Goal: Task Accomplishment & Management: Complete application form

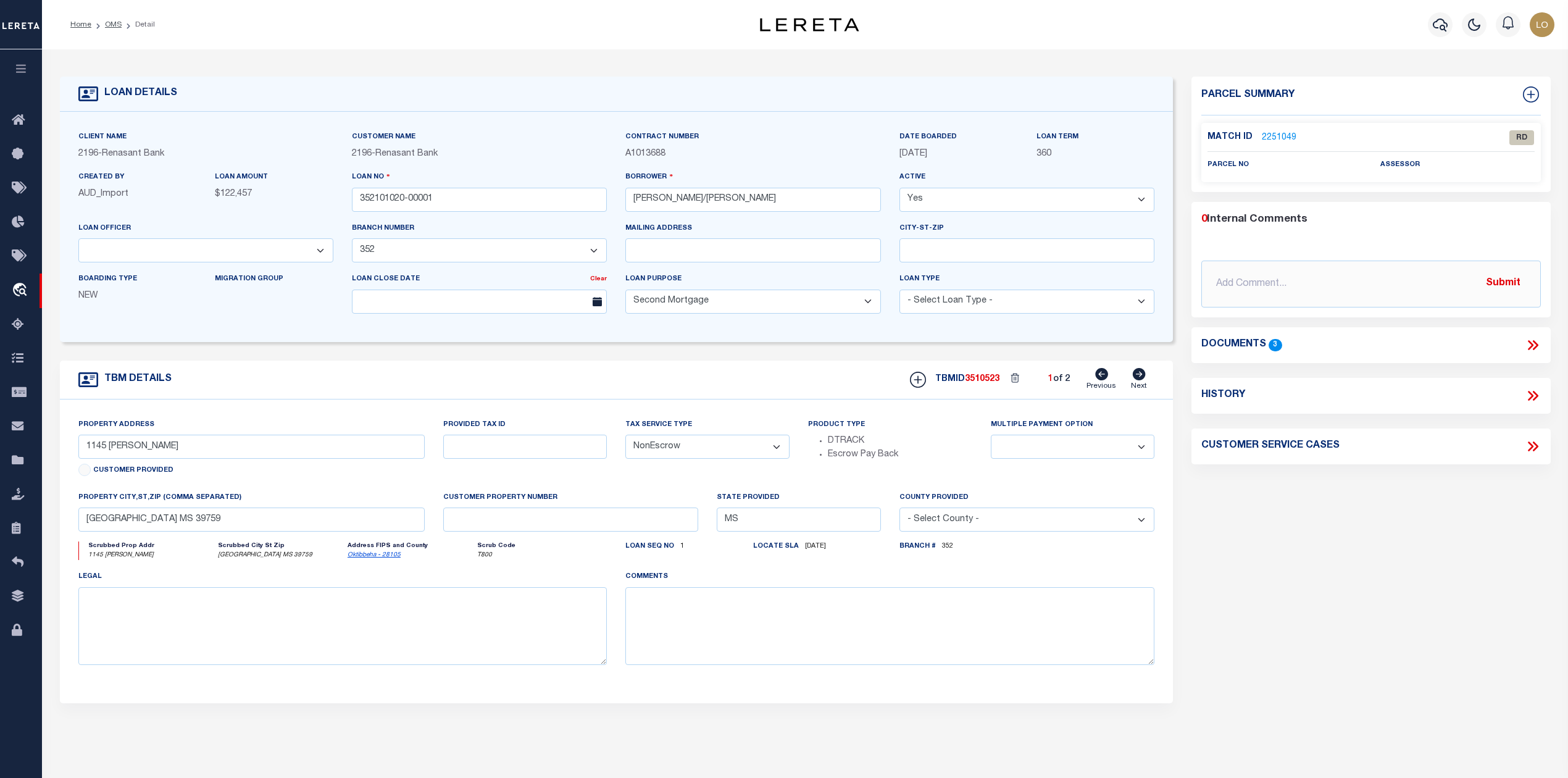
select select "164191"
select select "21874"
select select "100"
select select "NonEscrow"
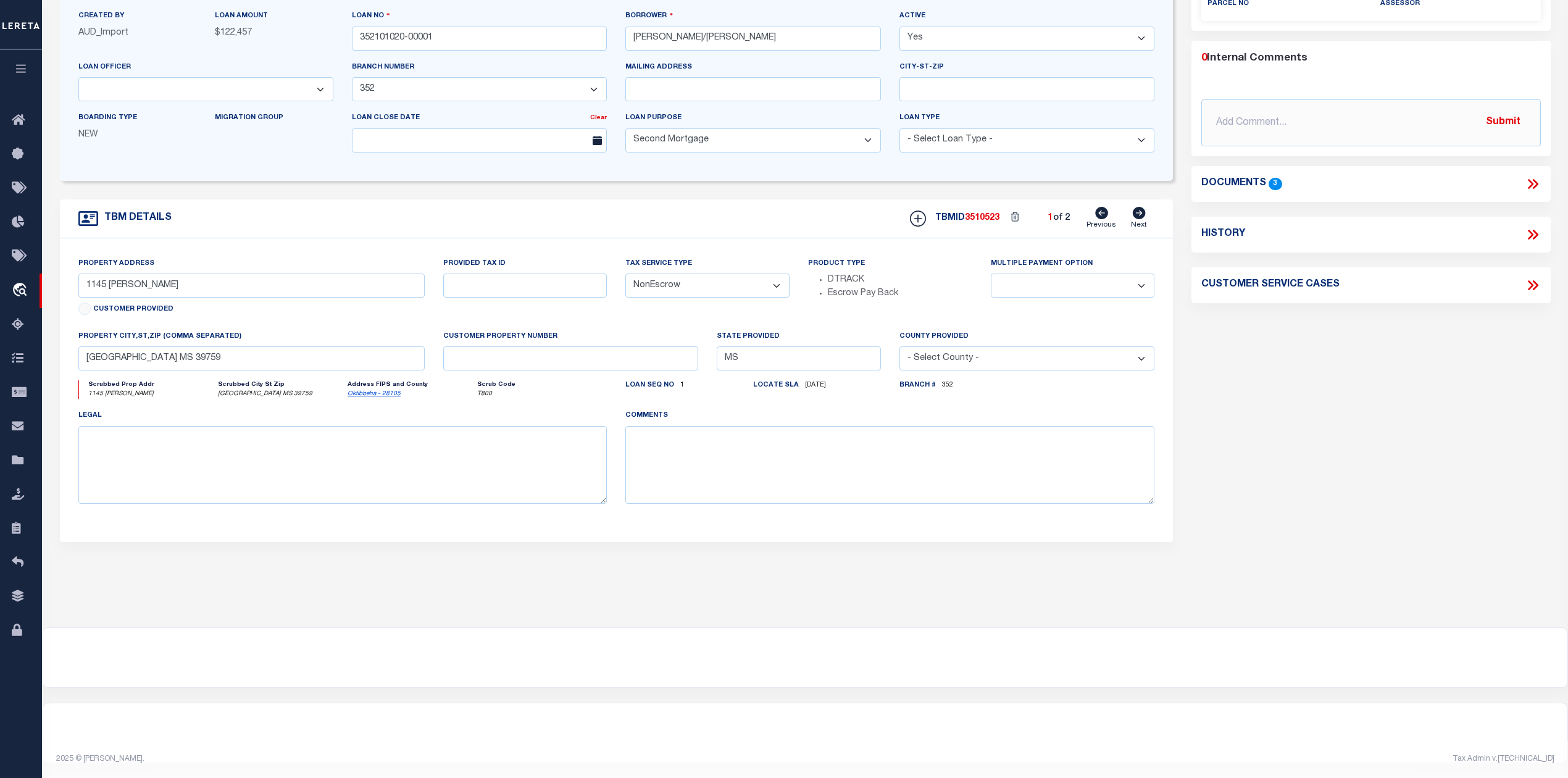
click at [1355, 494] on div "Parcel Summary Match ID 2251049 0" at bounding box center [1371, 253] width 377 height 675
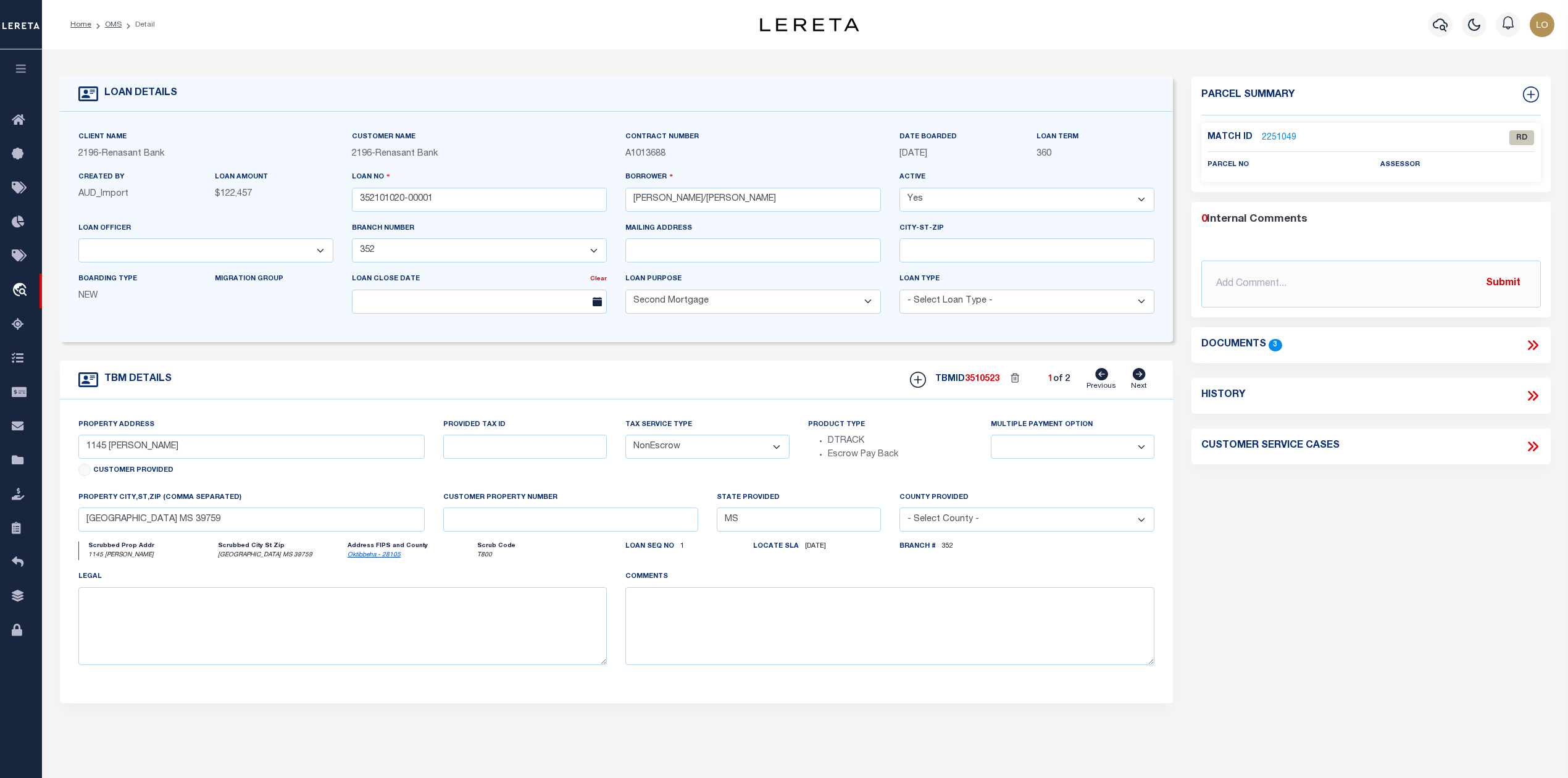
click at [1252, 531] on div "Parcel Summary Match ID 2251049 0" at bounding box center [1371, 414] width 377 height 675
click at [1338, 646] on div "Parcel Summary Match ID 2251049 0" at bounding box center [1371, 414] width 377 height 675
click at [1288, 135] on link "2251049" at bounding box center [1279, 138] width 34 height 13
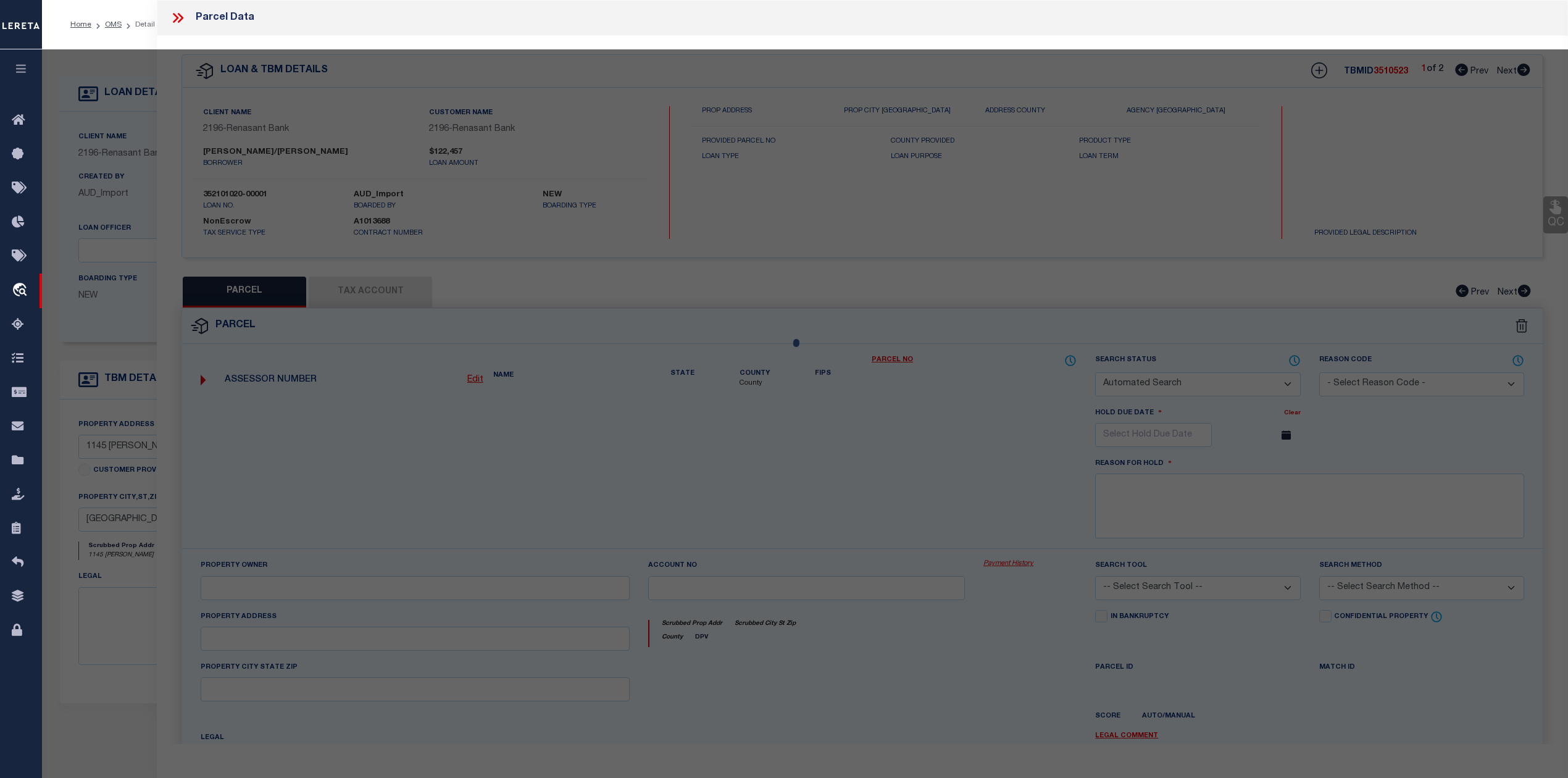
checkbox input "false"
select select "RD"
checkbox input "false"
type textarea "Document uploaded that satisfies a legal requirement, changing from ND to RD"
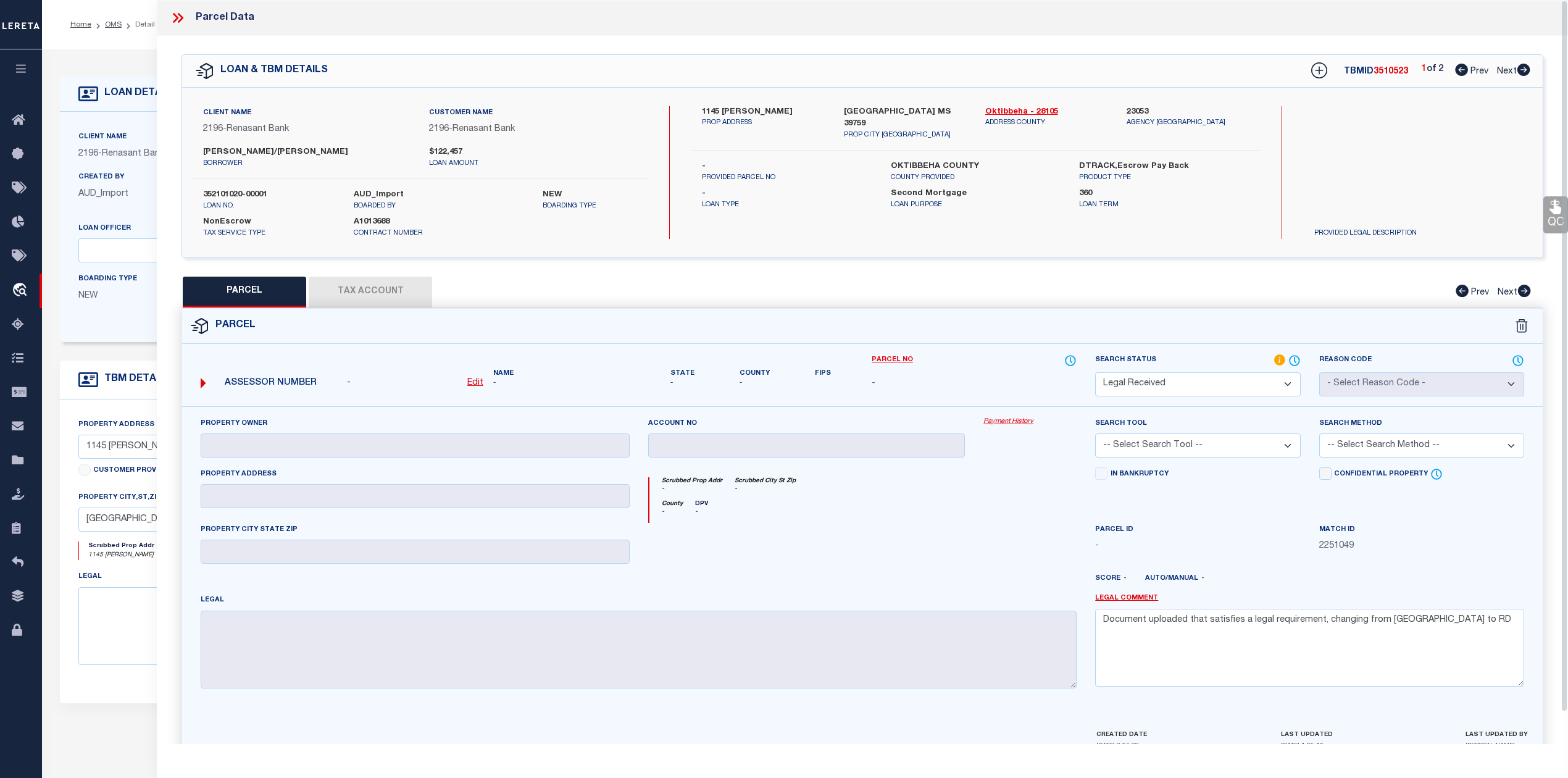
click at [842, 526] on div at bounding box center [807, 548] width 336 height 51
click at [1522, 70] on icon at bounding box center [1524, 69] width 13 height 12
select select "AS"
checkbox input "false"
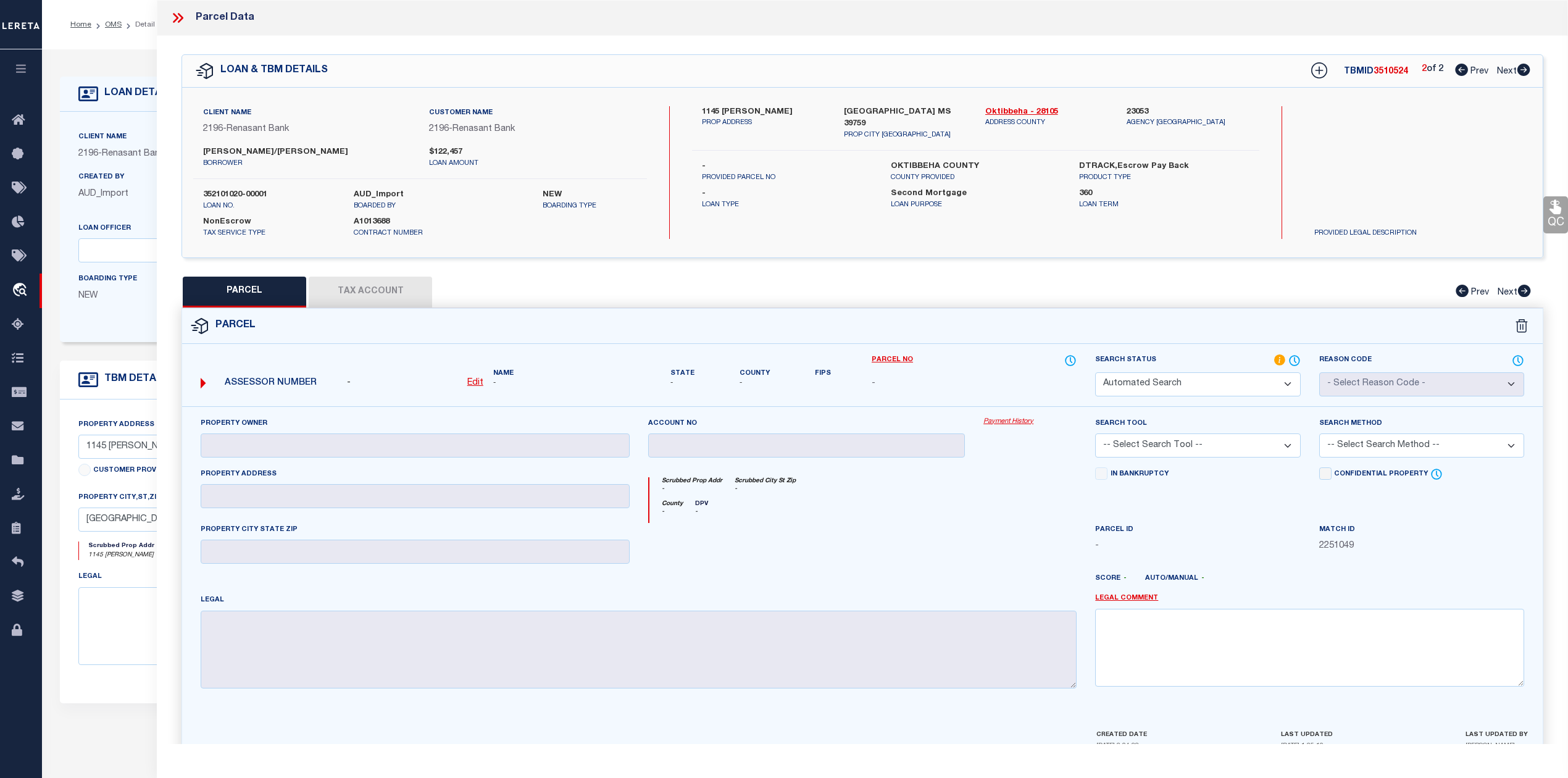
select select "RD"
checkbox input "false"
type textarea "Document uploaded that satisfies a legal requirement, changing from ND to RD"
click at [1460, 73] on icon at bounding box center [1462, 69] width 13 height 12
select select "AS"
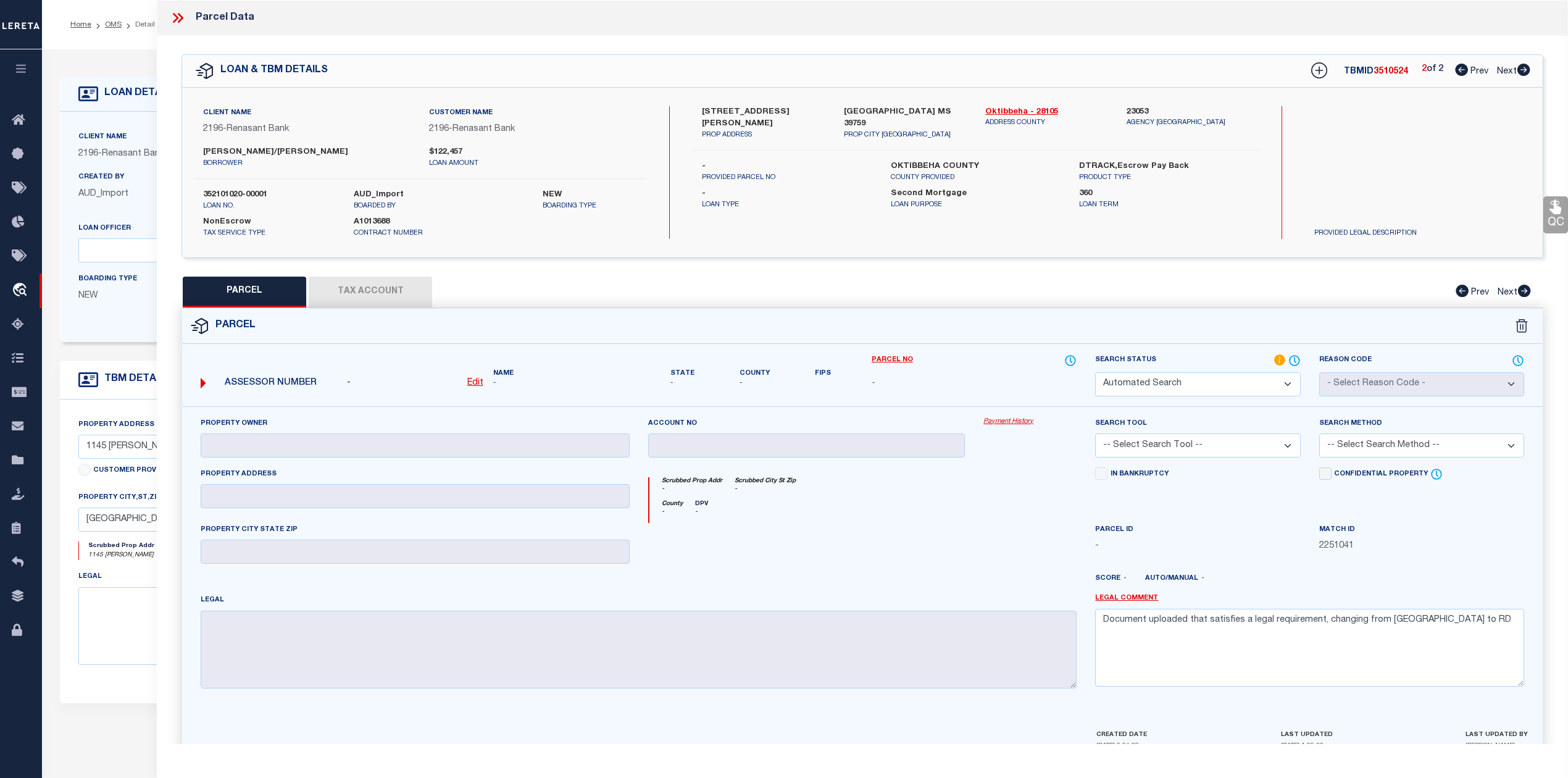
checkbox input "false"
select select "RD"
checkbox input "false"
type textarea "Document uploaded that satisfies a legal requirement, changing from ND to RD"
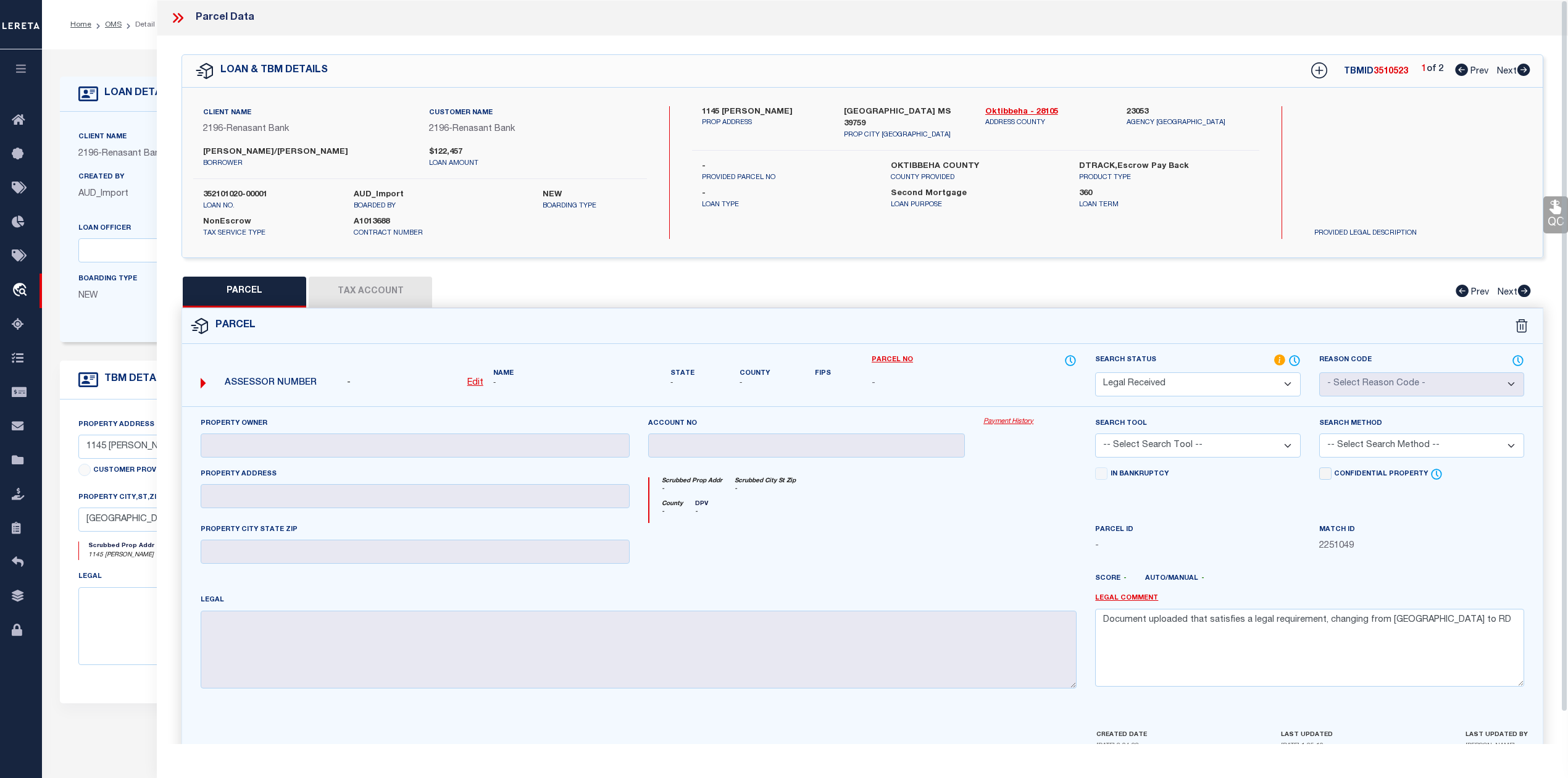
click at [961, 551] on div at bounding box center [807, 548] width 336 height 51
click at [1458, 71] on icon at bounding box center [1462, 69] width 13 height 12
click at [1525, 72] on icon at bounding box center [1523, 69] width 14 height 12
select select "AS"
checkbox input "false"
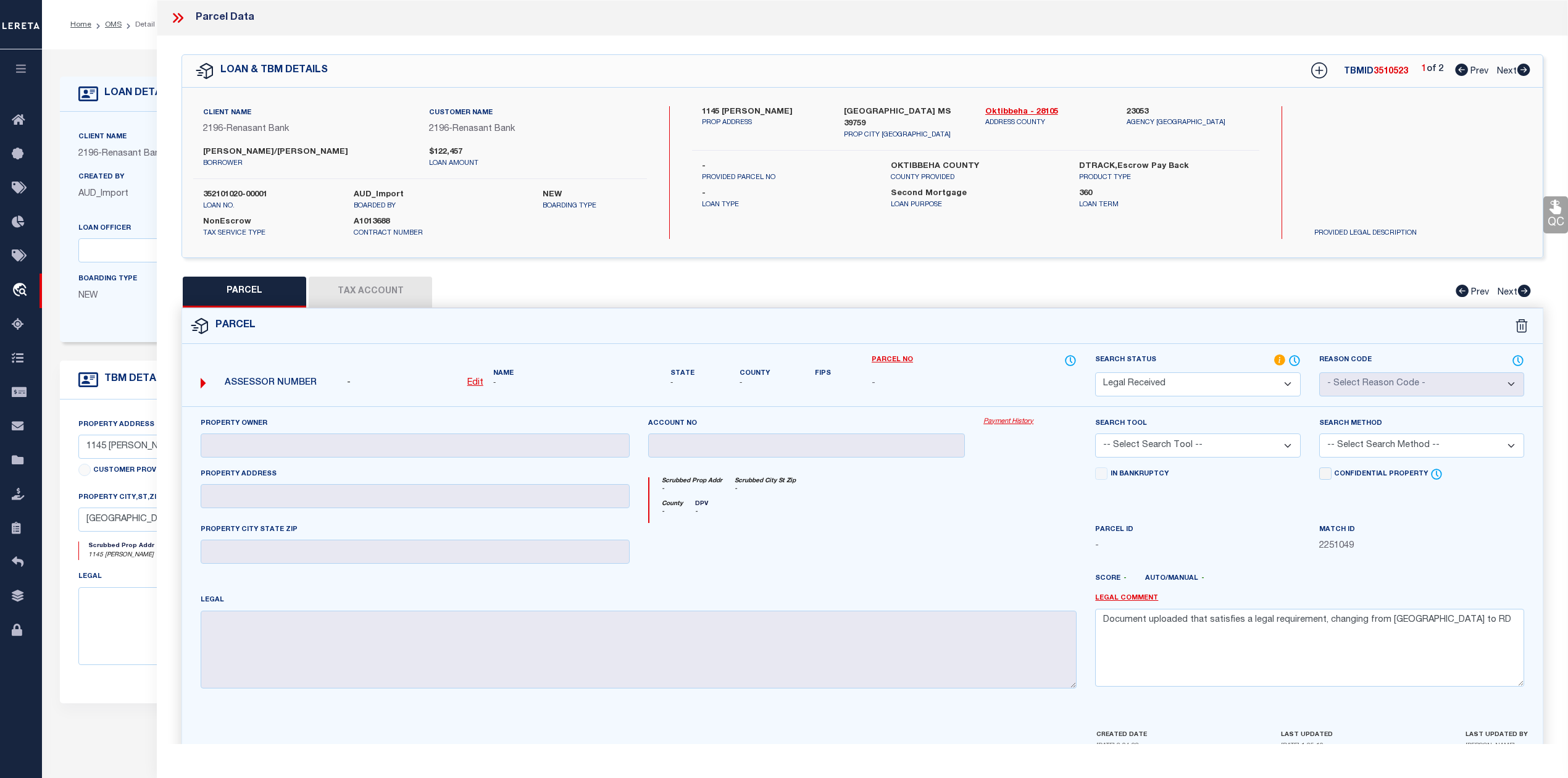
checkbox input "false"
select select "RD"
checkbox input "false"
type textarea "Document uploaded that satisfies a legal requirement, changing from ND to RD"
click at [899, 302] on div "PARCEL Tax Account Prev Next" at bounding box center [862, 292] width 1362 height 31
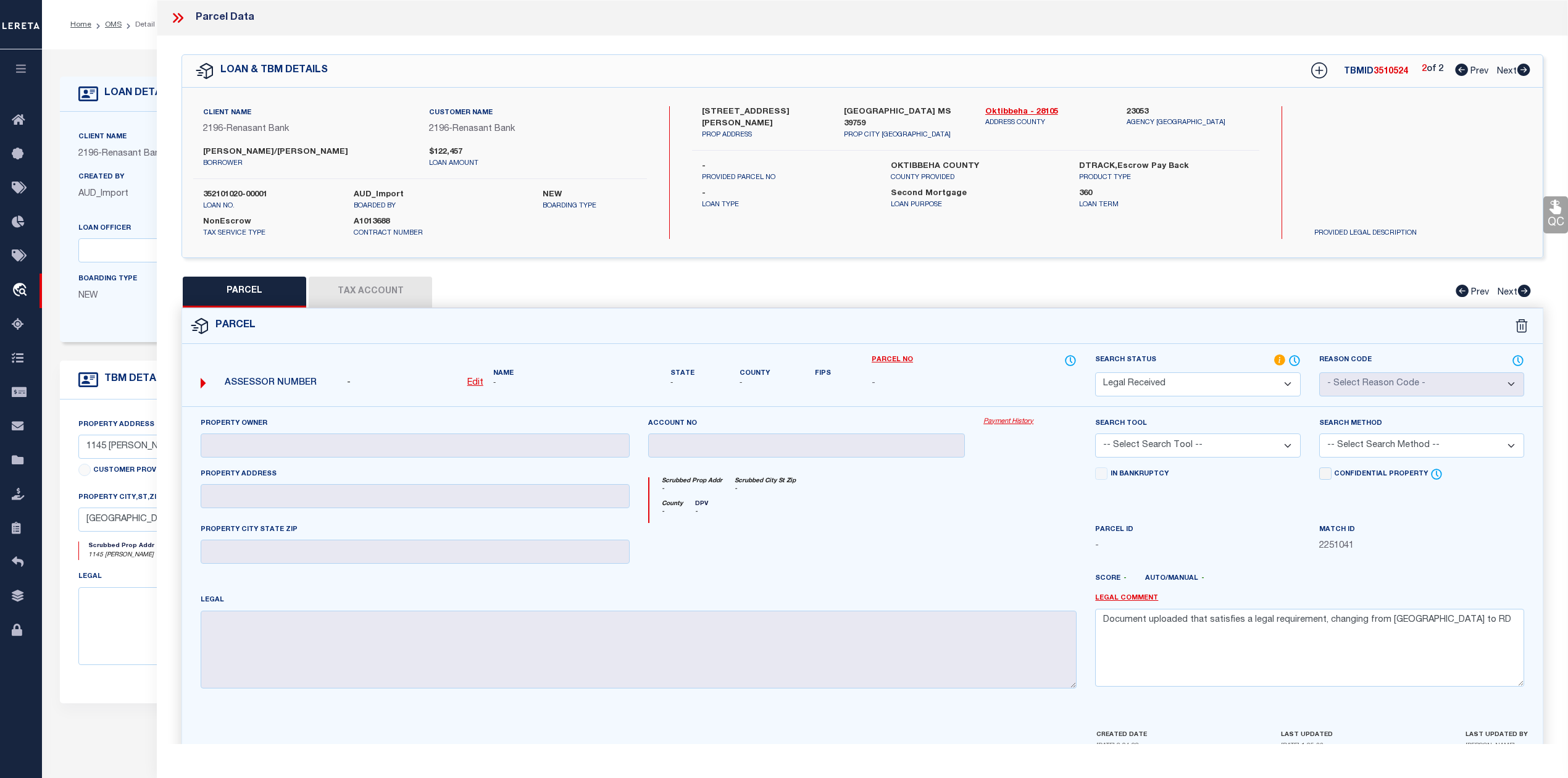
click at [1458, 74] on icon at bounding box center [1462, 69] width 13 height 12
select select "AS"
checkbox input "false"
select select "RD"
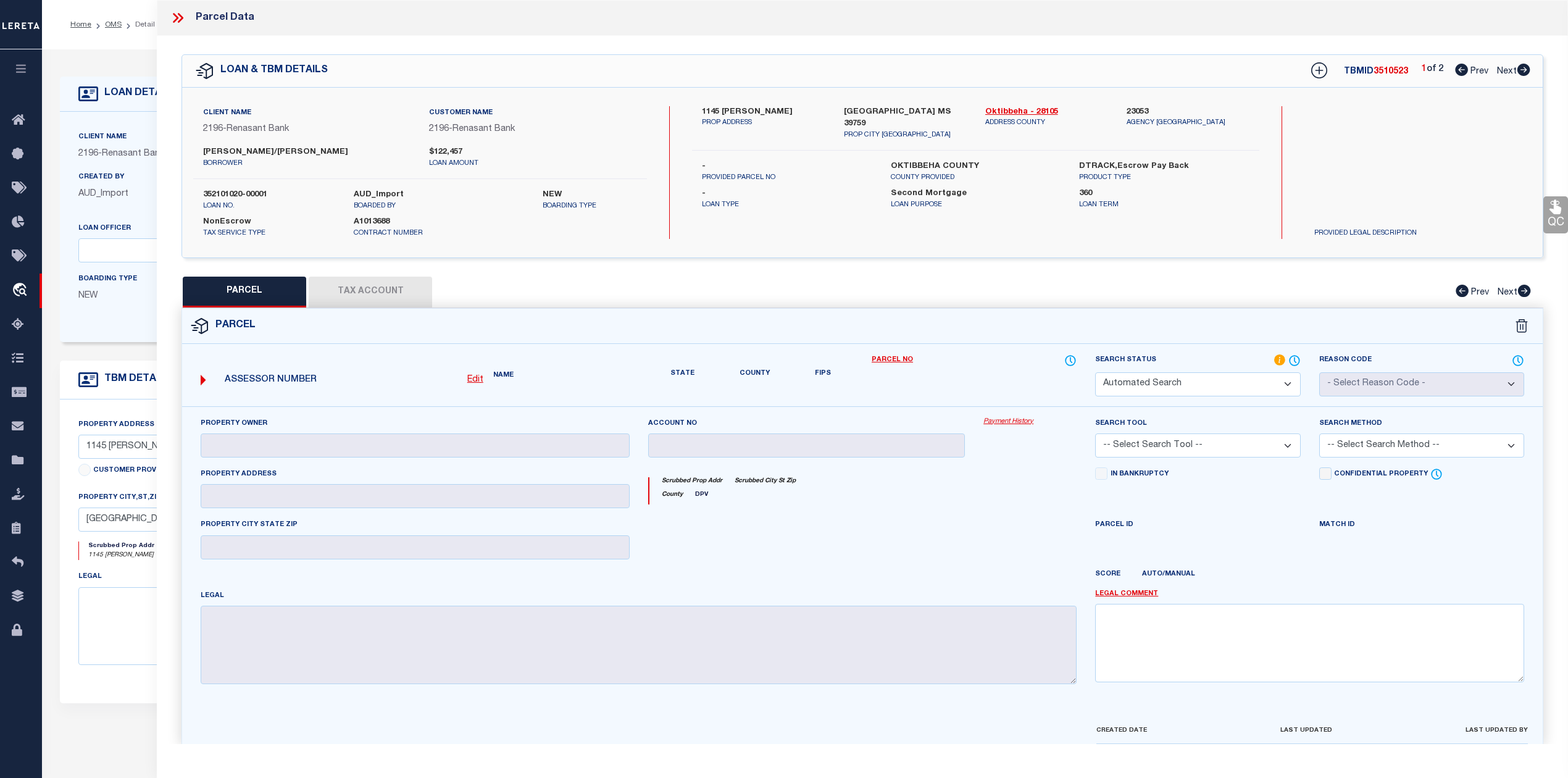
checkbox input "false"
type textarea "Document uploaded that satisfies a legal requirement, changing from ND to RD"
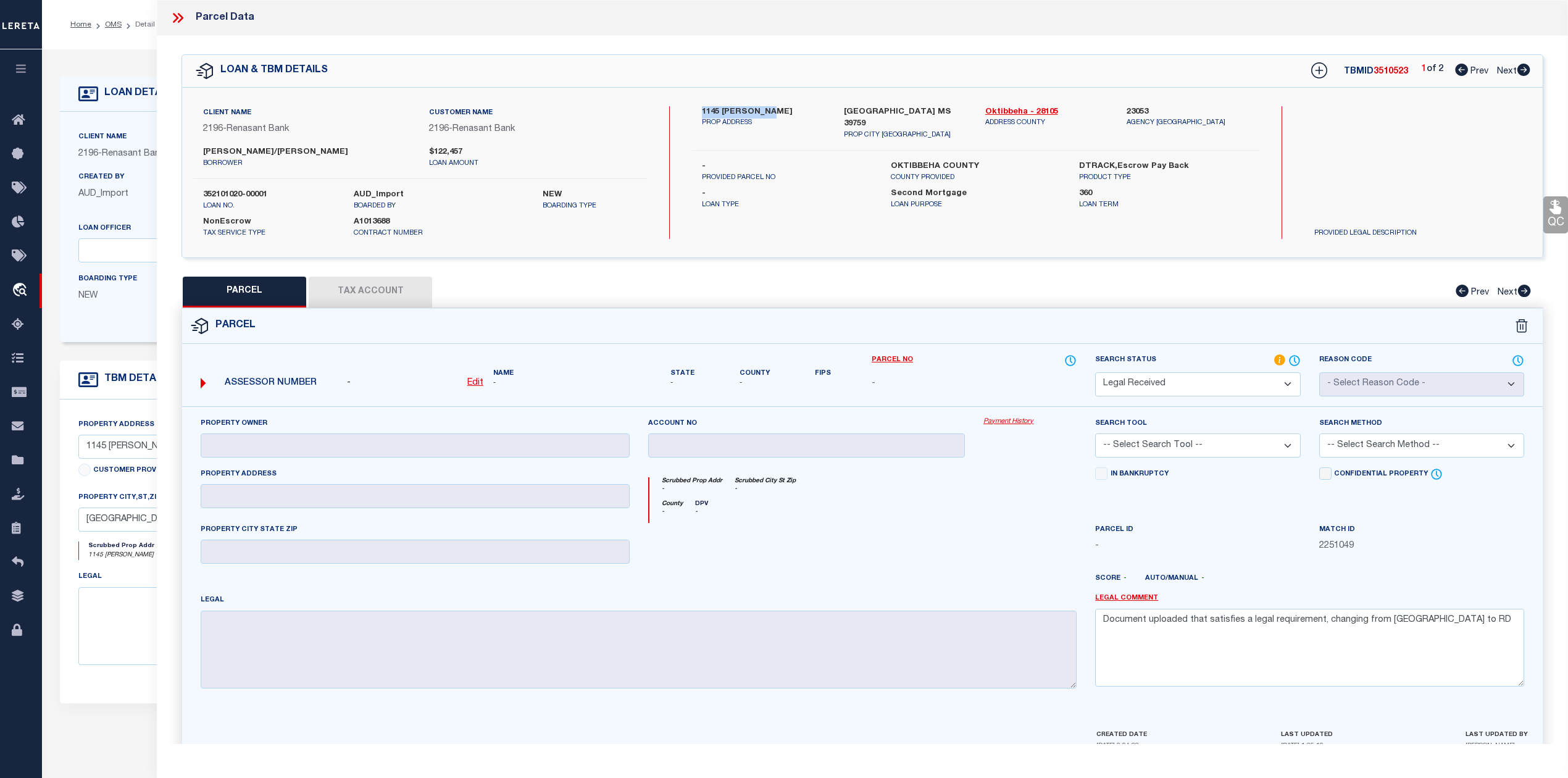
drag, startPoint x: 702, startPoint y: 109, endPoint x: 777, endPoint y: 111, distance: 75.0
click at [777, 111] on label "1145 ADAMS LANE" at bounding box center [763, 112] width 123 height 12
click at [762, 147] on div "1145 ADAMS LANE PROP ADDRESS STARKVILLE MS 39759 PROP CITY ST ZIP Oktibbeha - 2…" at bounding box center [975, 173] width 567 height 133
drag, startPoint x: 414, startPoint y: 154, endPoint x: 489, endPoint y: 145, distance: 75.5
click at [489, 145] on div "Client Name 2196 - Renasant Bank Customer Name 2196 - Renasant Bank QUINN TAVIT…" at bounding box center [420, 143] width 454 height 73
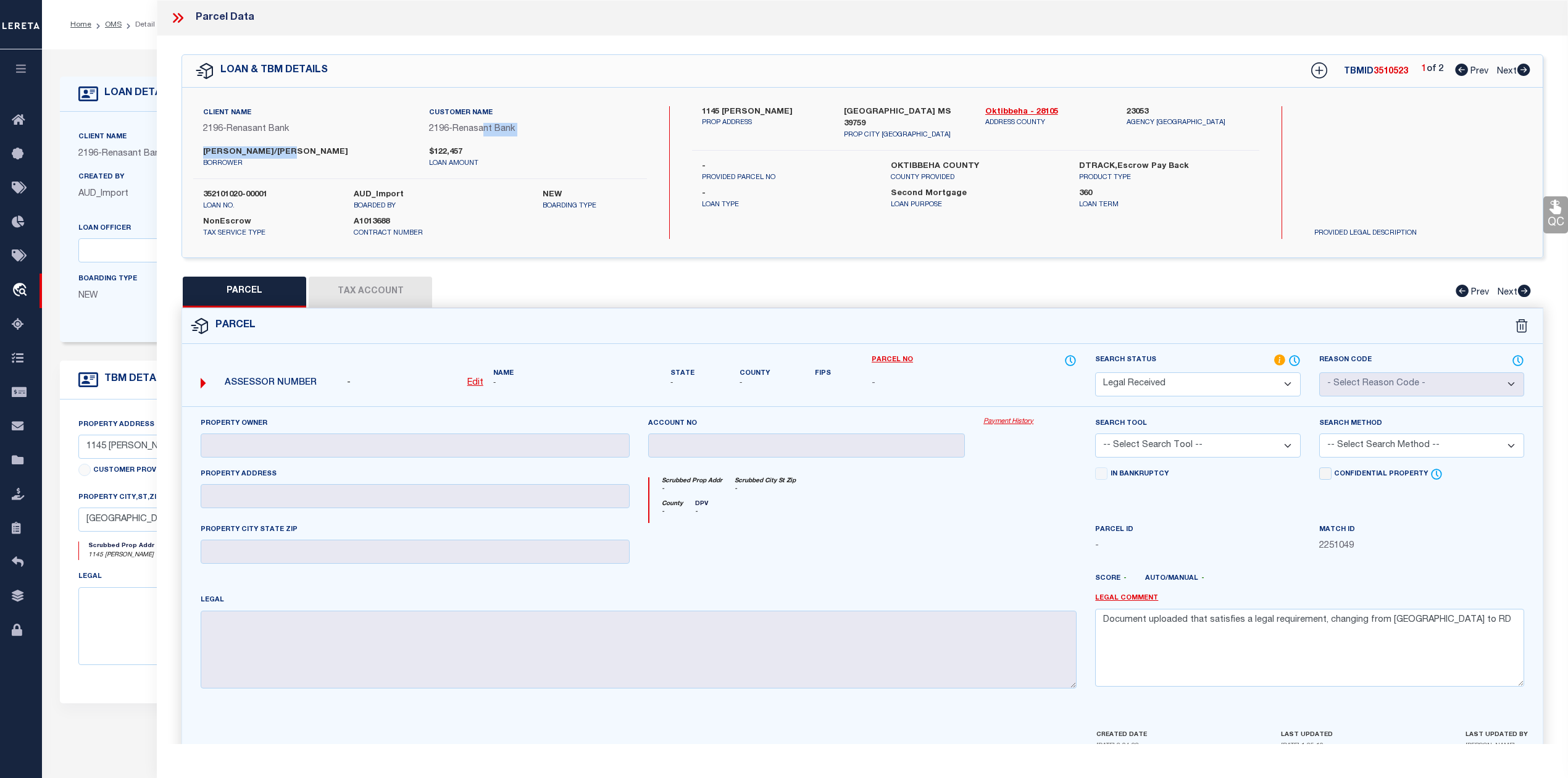
click at [489, 145] on div "Customer Name 2196 - Renasant Bank" at bounding box center [532, 127] width 226 height 40
drag, startPoint x: 699, startPoint y: 107, endPoint x: 751, endPoint y: 111, distance: 52.2
click at [751, 111] on div "1145 ADAMS LANE PROP ADDRESS" at bounding box center [763, 123] width 141 height 34
copy label "1145 ADAMS"
click at [1520, 71] on icon at bounding box center [1524, 69] width 13 height 12
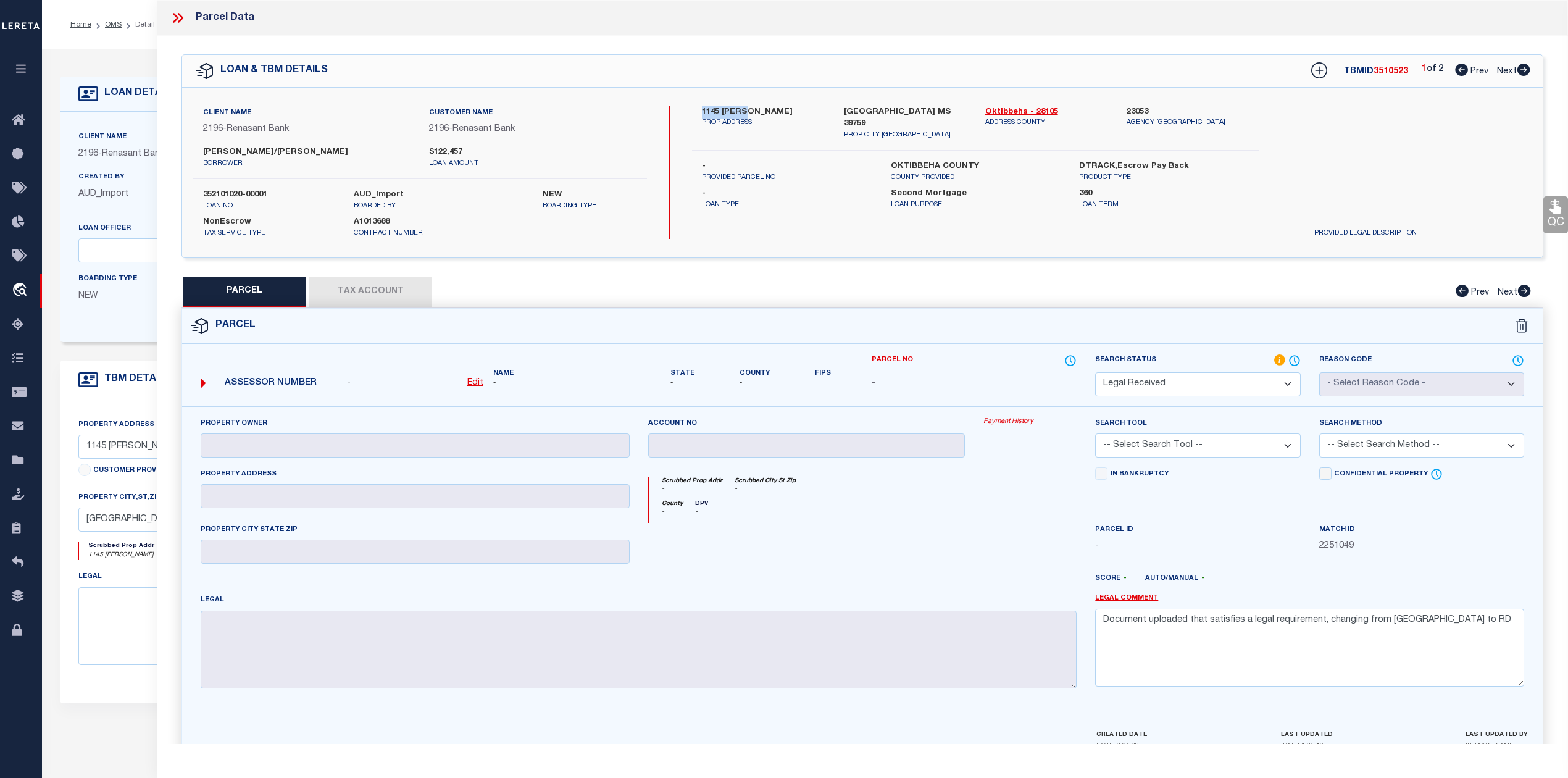
select select "AS"
checkbox input "false"
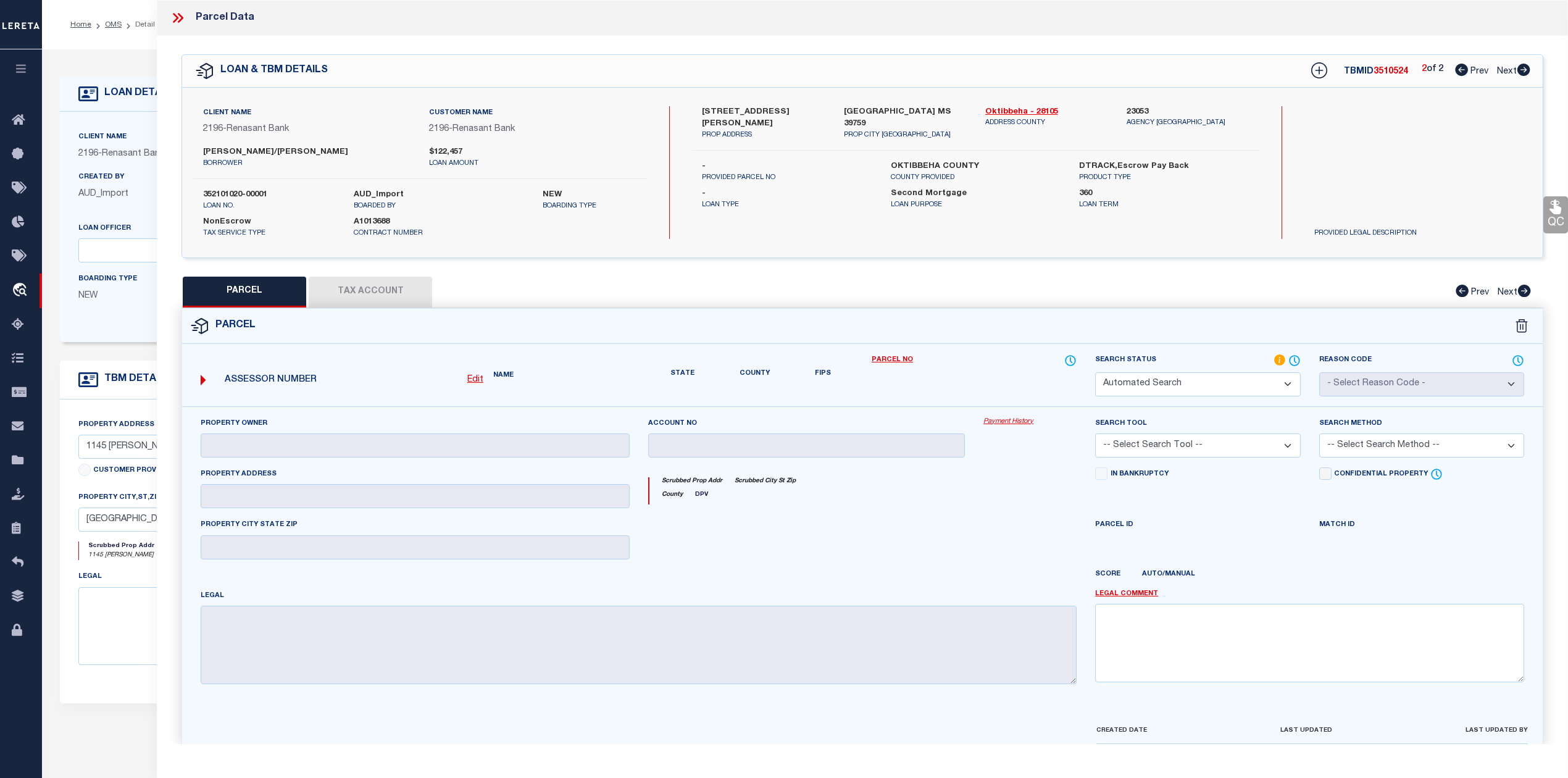
select select "RD"
checkbox input "false"
type textarea "Document uploaded that satisfies a legal requirement, changing from ND to RD"
click at [1455, 71] on icon at bounding box center [1462, 69] width 13 height 12
select select "AS"
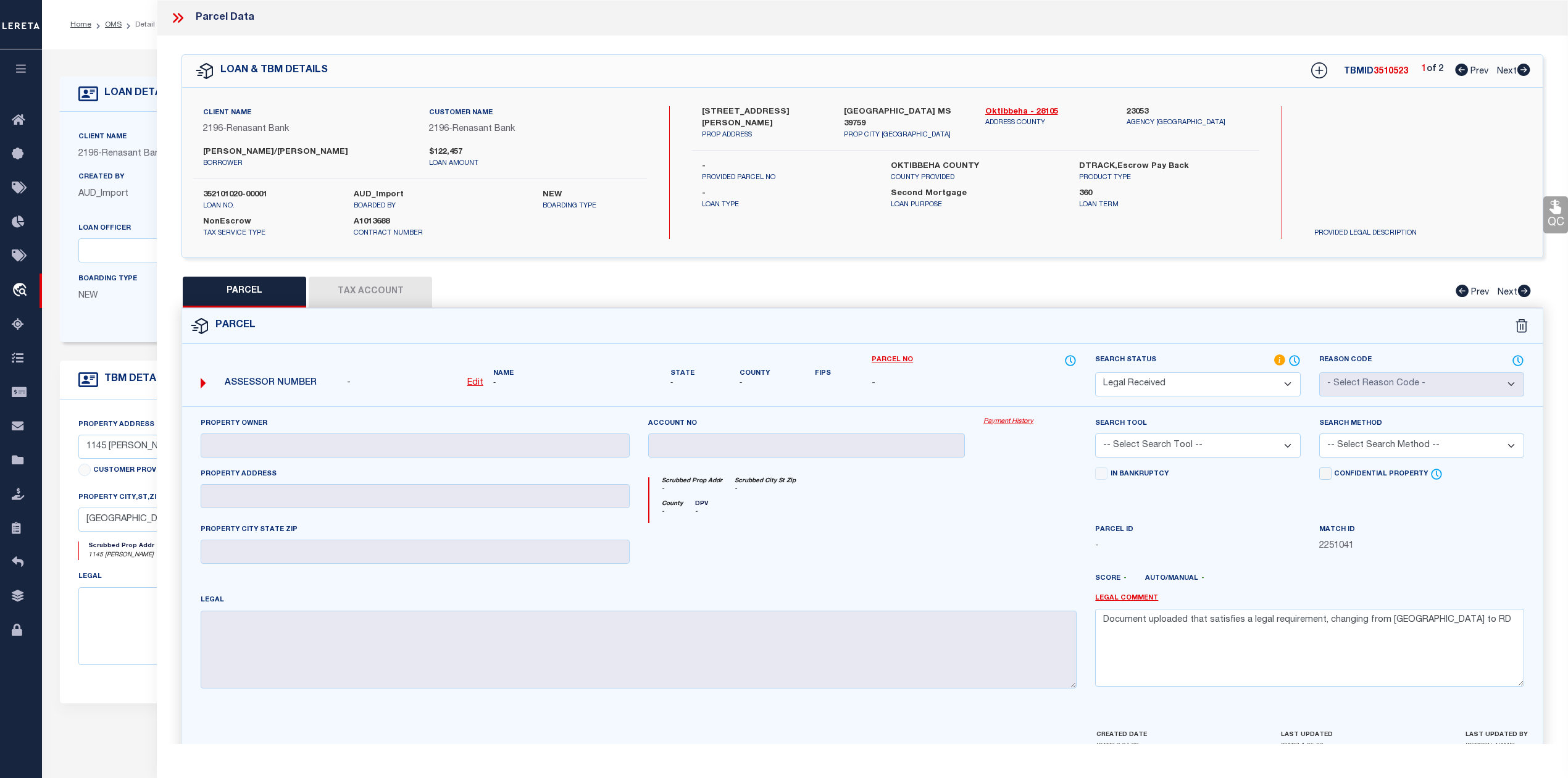
checkbox input "false"
select select "RD"
checkbox input "false"
type textarea "Document uploaded that satisfies a legal requirement, changing from ND to RD"
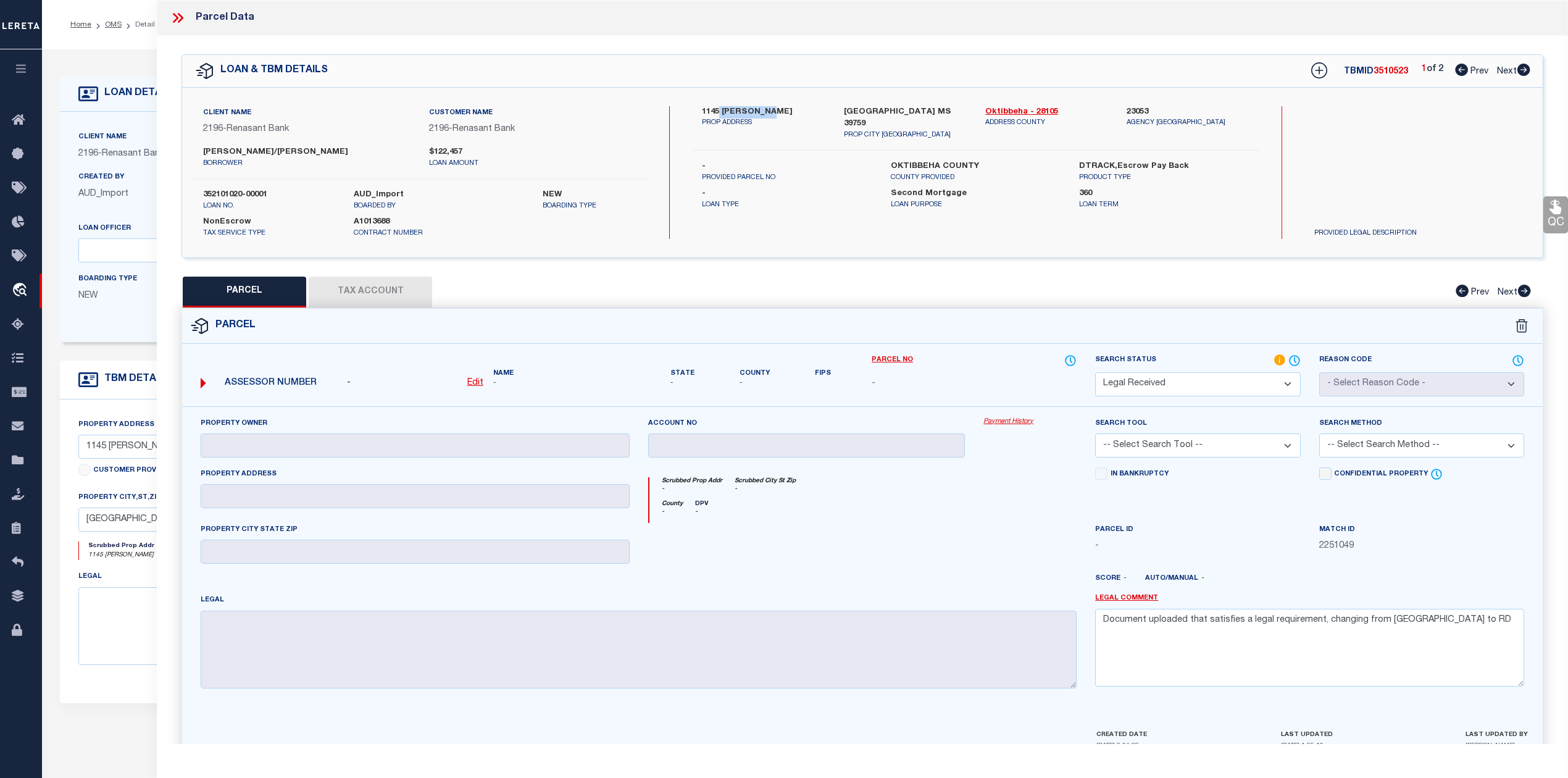
drag, startPoint x: 720, startPoint y: 110, endPoint x: 774, endPoint y: 114, distance: 54.1
click at [774, 114] on label "1145 ADAMS LANE" at bounding box center [763, 112] width 123 height 12
click at [1527, 66] on icon at bounding box center [1523, 69] width 14 height 12
select select "AS"
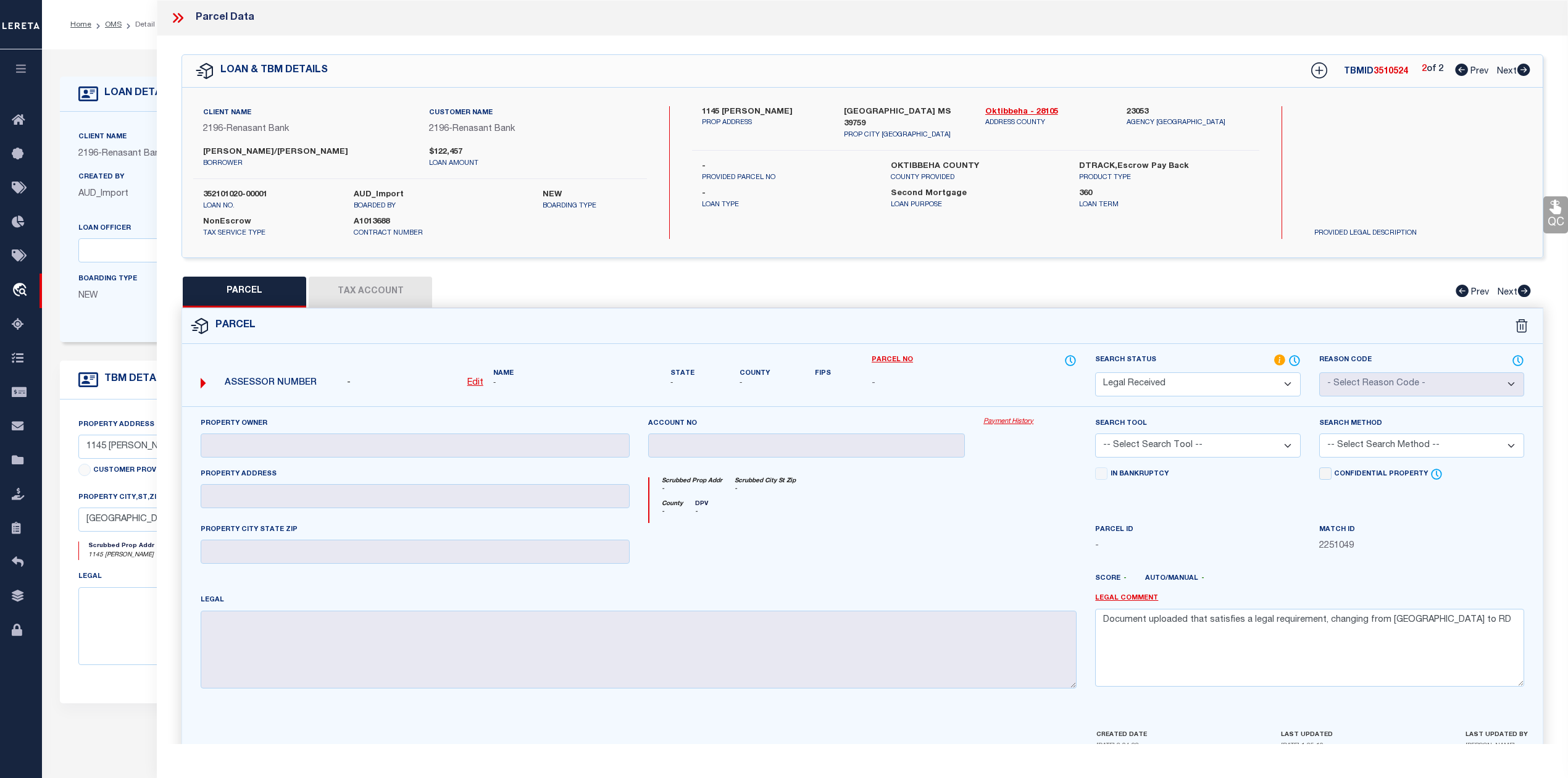
checkbox input "false"
select select "RD"
checkbox input "false"
type textarea "Document uploaded that satisfies a legal requirement, changing from ND to RD"
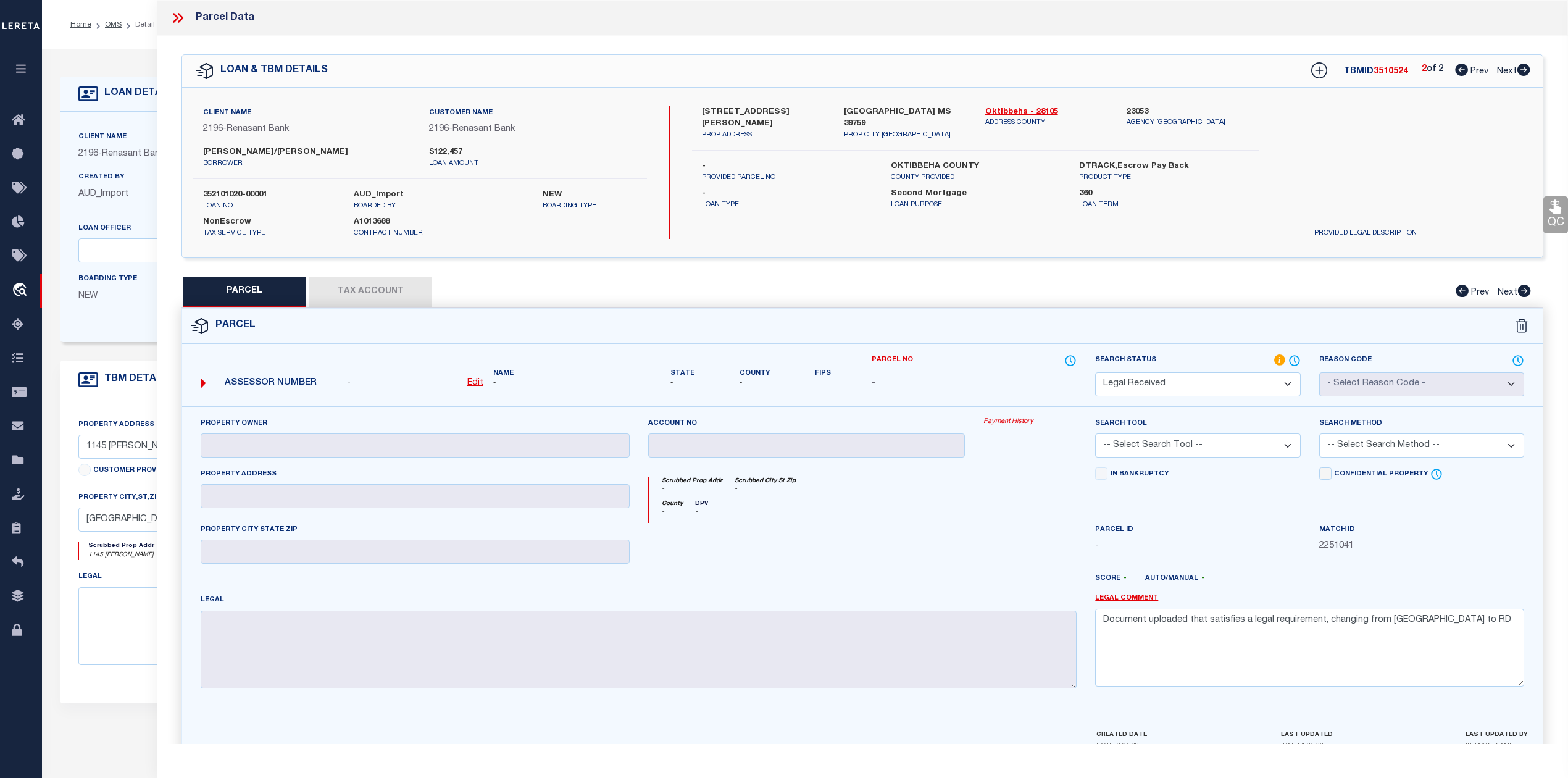
click at [826, 492] on div "Scrubbed Prop Addr - Scrubbed City St Zip -" at bounding box center [863, 489] width 428 height 23
click at [479, 386] on u "Edit" at bounding box center [475, 383] width 16 height 8
select select "RD"
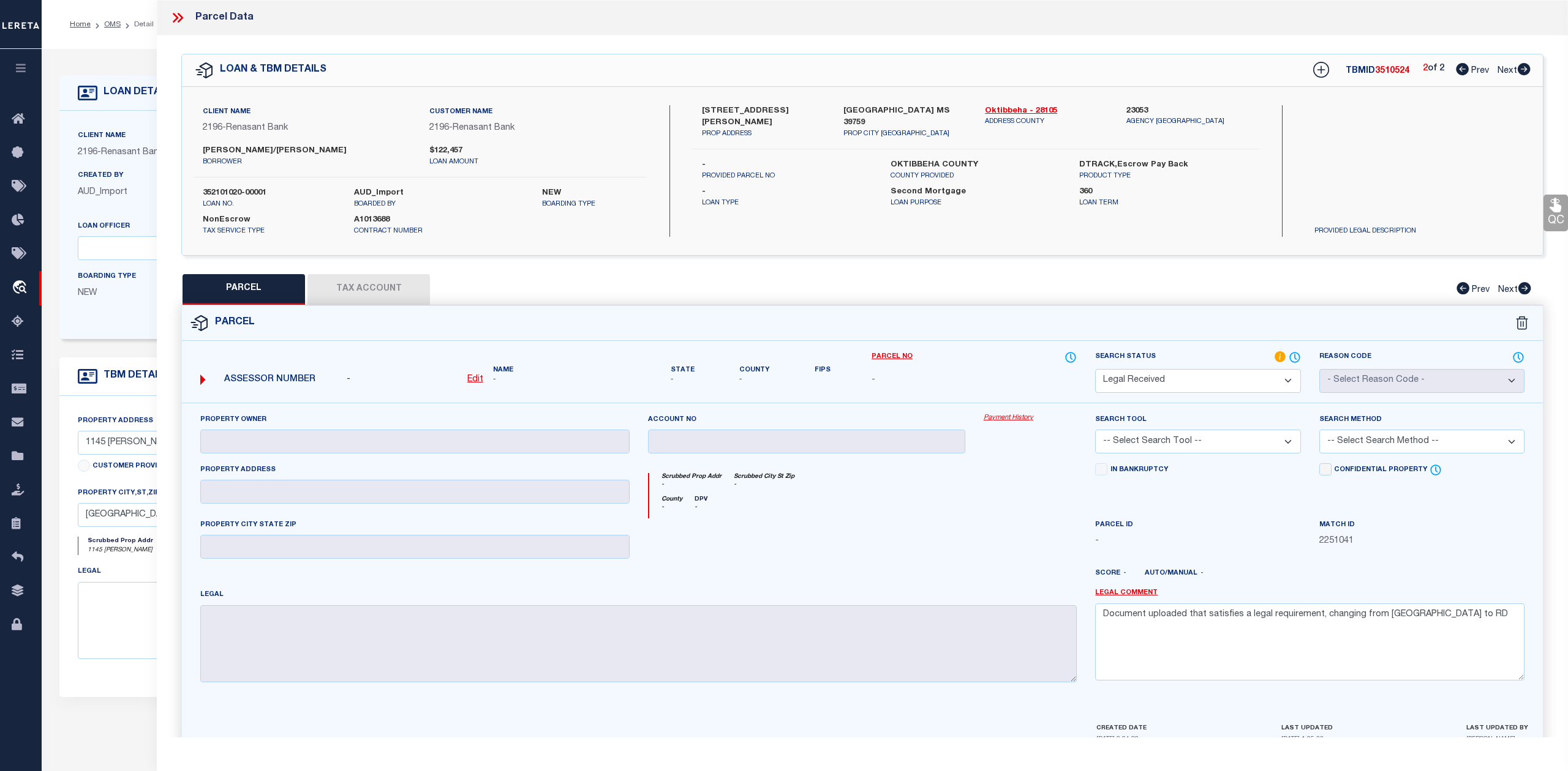
type textarea "-"
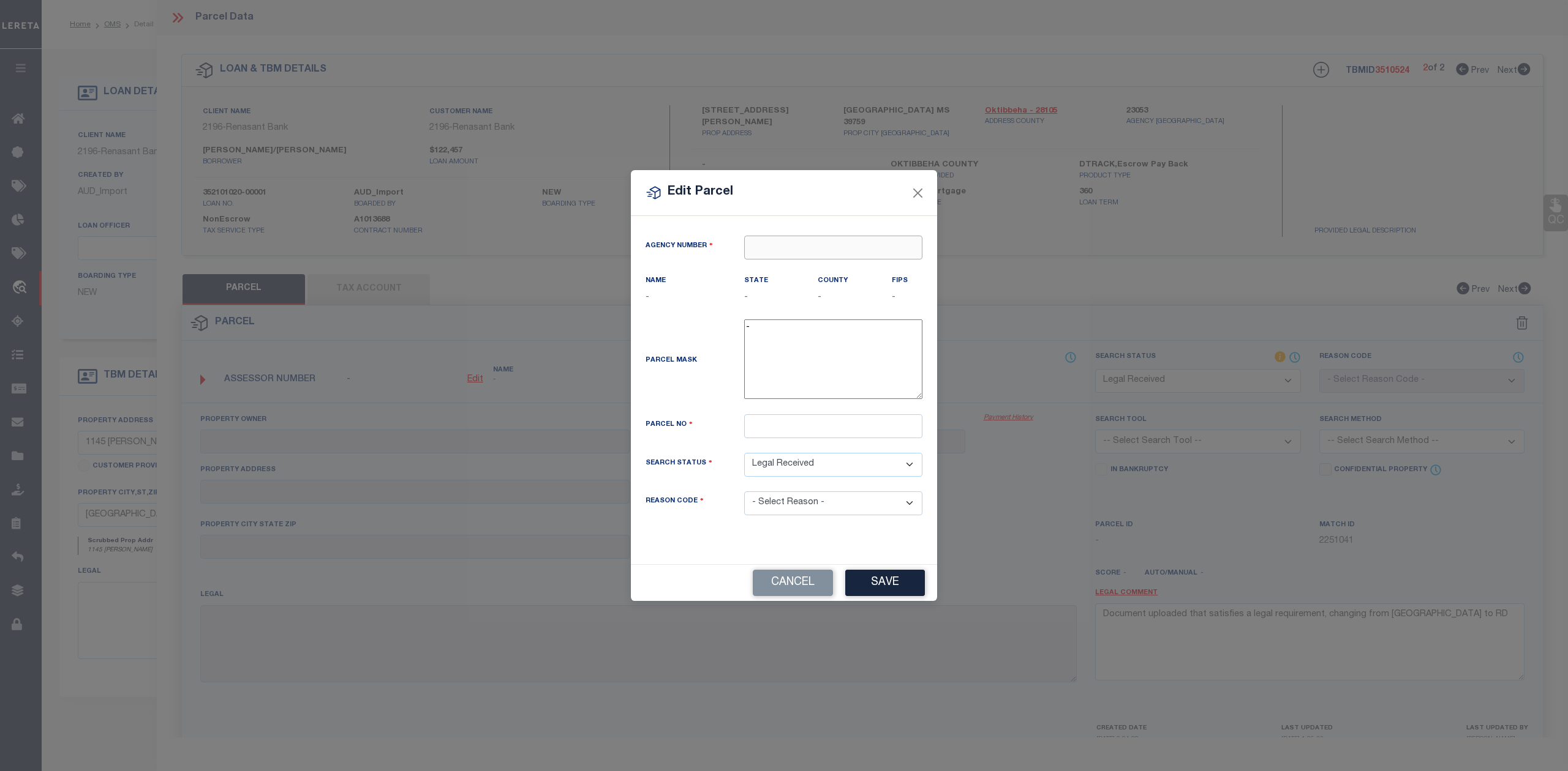
click at [780, 252] on input "text" at bounding box center [833, 247] width 178 height 24
click at [914, 192] on button "Close" at bounding box center [918, 192] width 16 height 16
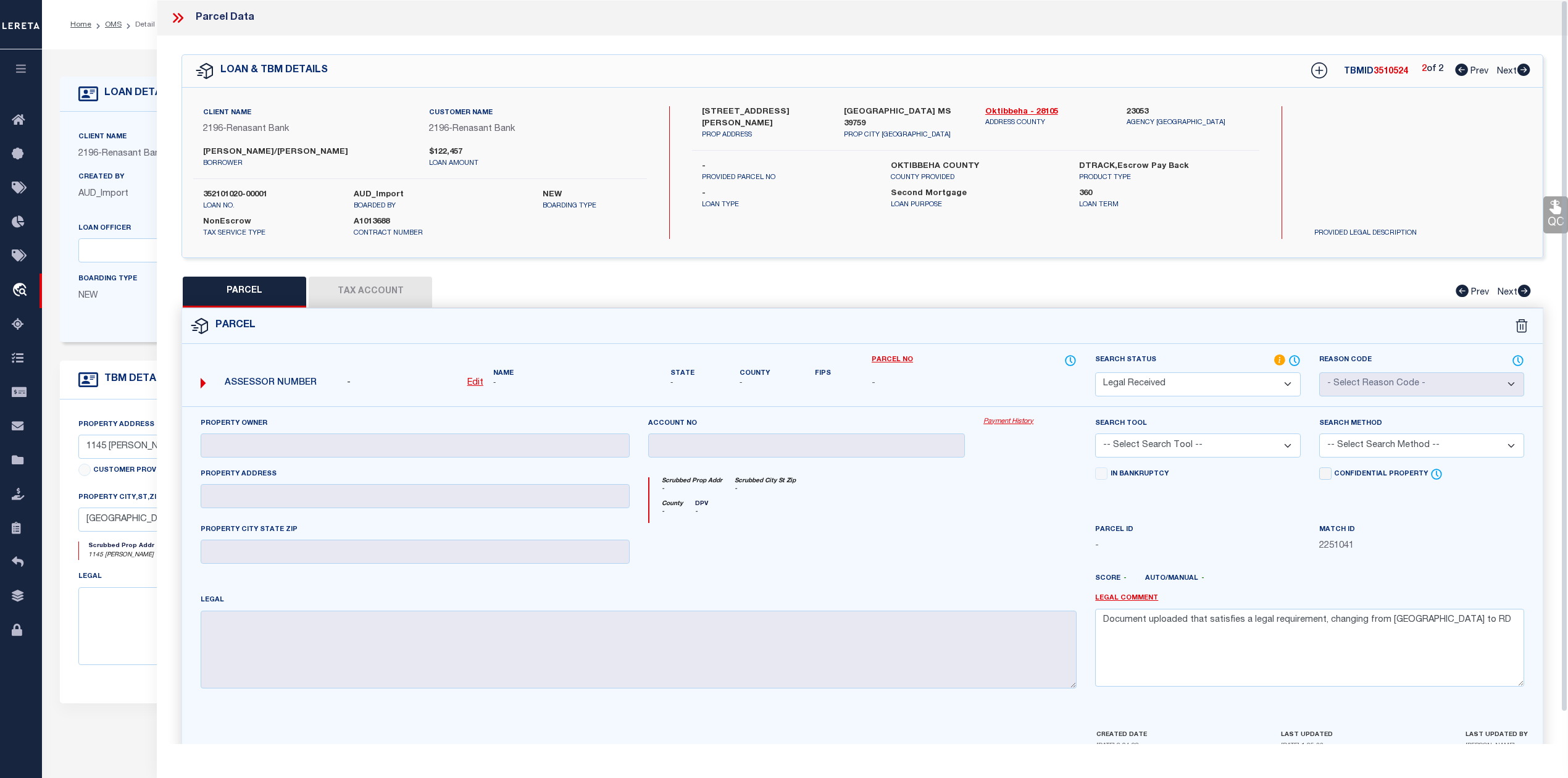
click at [1170, 206] on div "1151 ADAMS LANE PROP ADDRESS STARKVILLE MS 39759 PROP CITY ST ZIP Oktibbeha - 2…" at bounding box center [975, 173] width 567 height 133
drag, startPoint x: 1040, startPoint y: 245, endPoint x: 1277, endPoint y: 146, distance: 256.8
click at [1042, 245] on div "Client Name 2196 - Renasant Bank Customer Name 2196 - Renasant Bank QUINN TAVIT…" at bounding box center [862, 173] width 1360 height 170
click at [1523, 69] on icon at bounding box center [1523, 69] width 14 height 12
click at [1458, 71] on icon at bounding box center [1462, 69] width 13 height 12
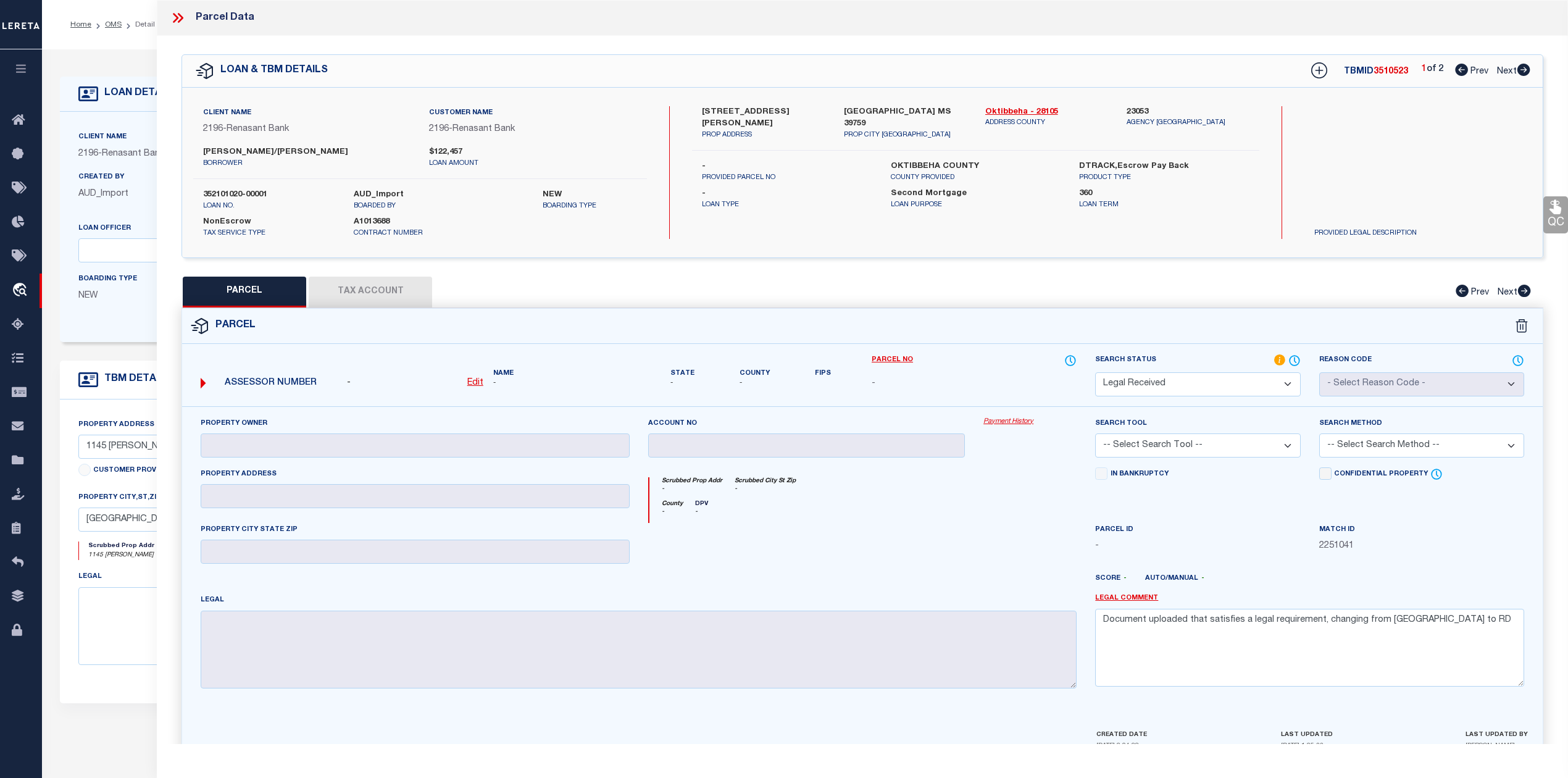
select select "AS"
checkbox input "false"
select select "RD"
checkbox input "false"
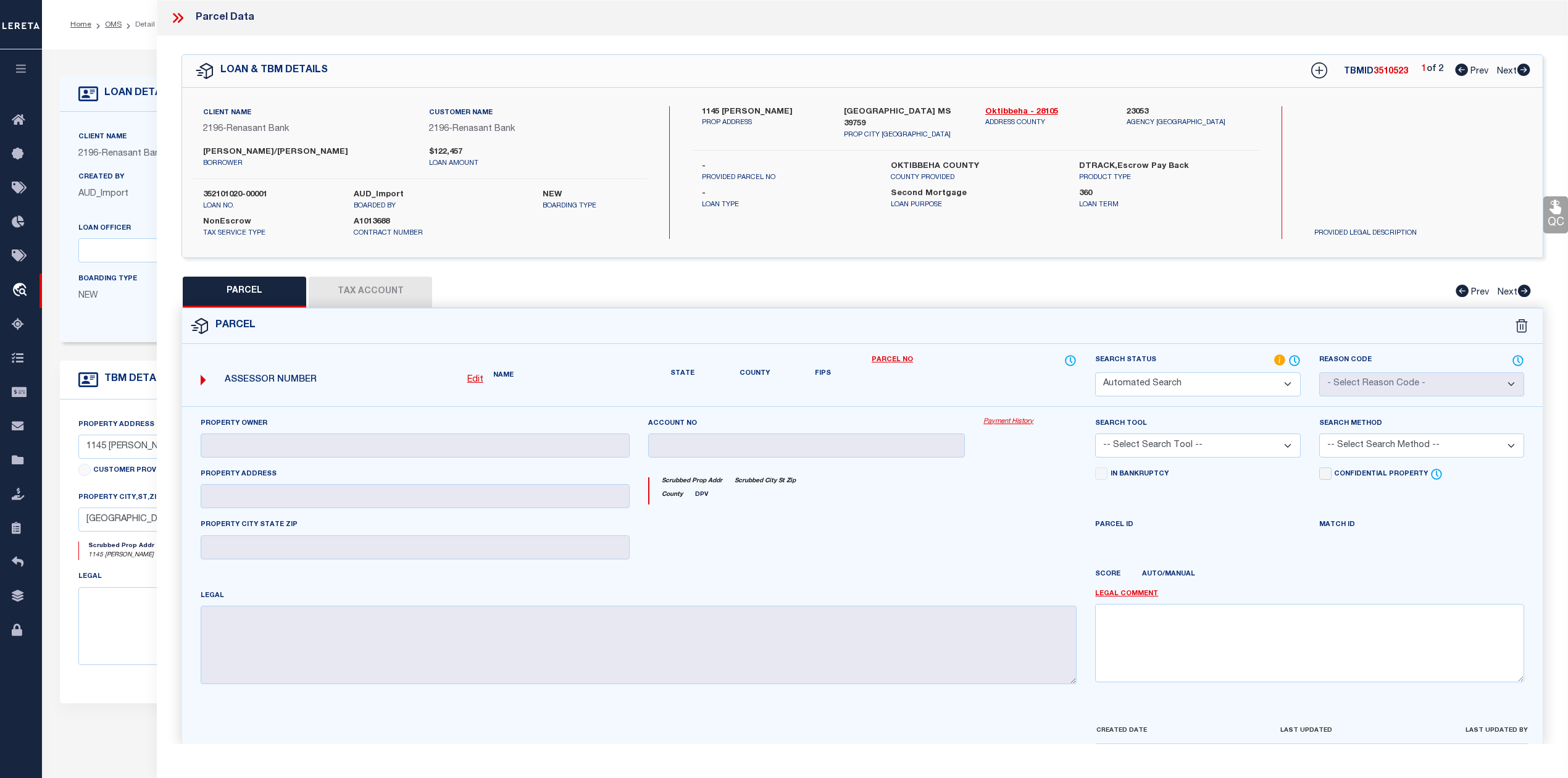
type textarea "Document uploaded that satisfies a legal requirement, changing from ND to RD"
click at [921, 287] on div "PARCEL Tax Account Prev Next" at bounding box center [862, 292] width 1362 height 31
click at [473, 381] on u "Edit" at bounding box center [475, 383] width 16 height 8
select select "RD"
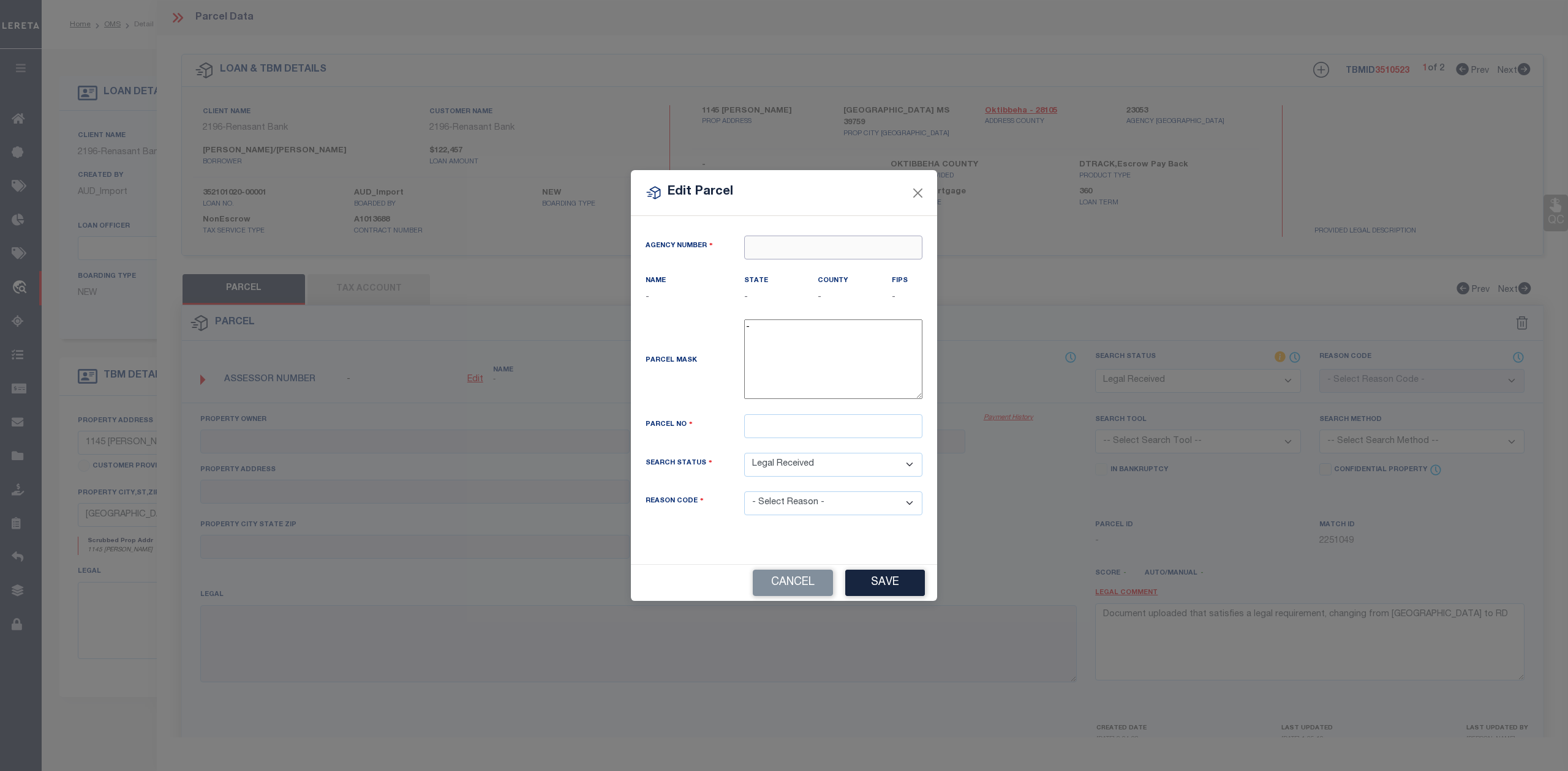
click at [813, 248] on input "text" at bounding box center [833, 247] width 178 height 24
click at [813, 266] on div "230530000 : OKTIBBEHA COUNTY" at bounding box center [836, 277] width 183 height 35
type input "230530000"
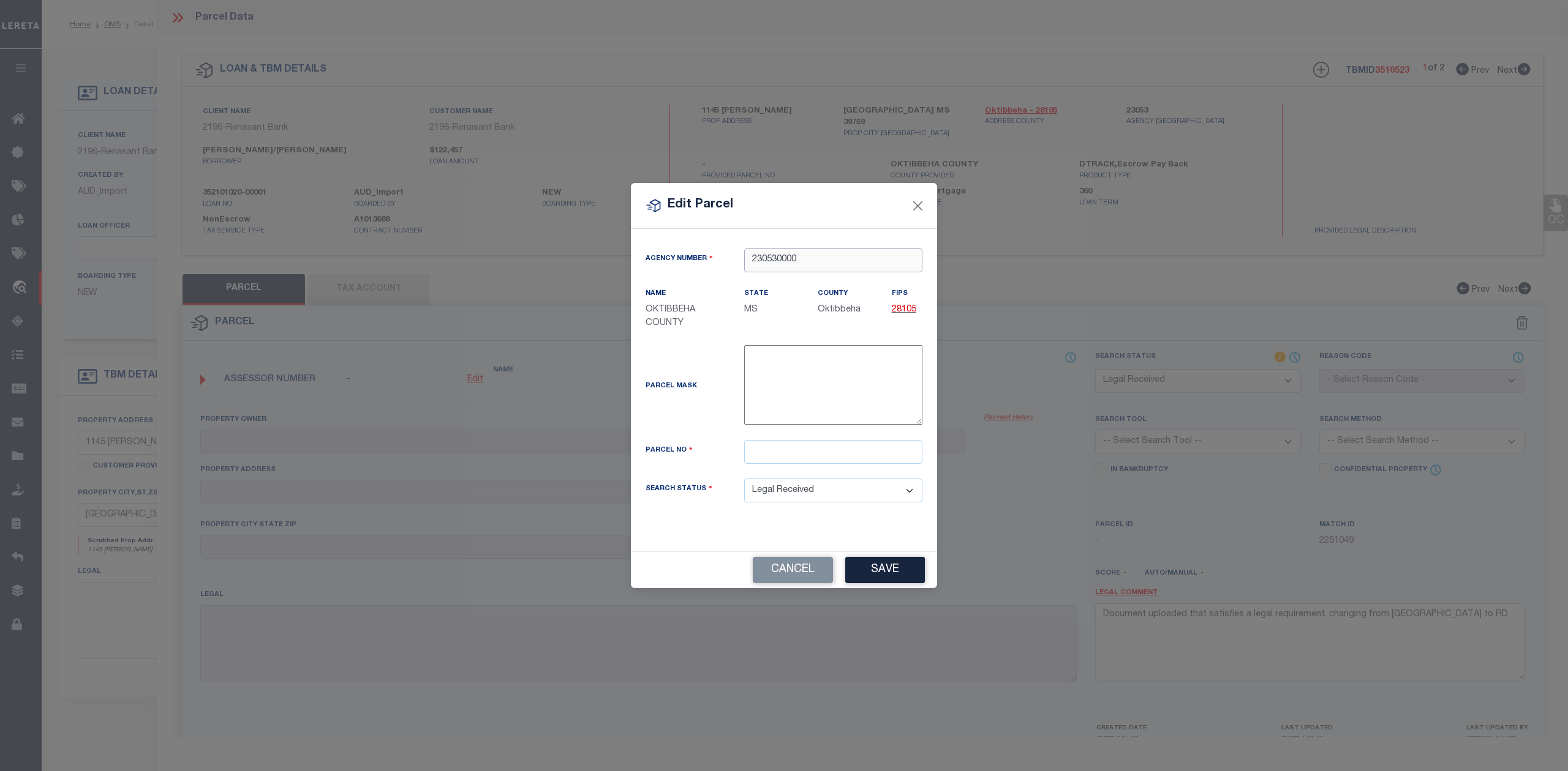
type input "230530000"
click at [811, 451] on input "text" at bounding box center [833, 451] width 178 height 24
click at [920, 203] on button "Close" at bounding box center [918, 205] width 16 height 16
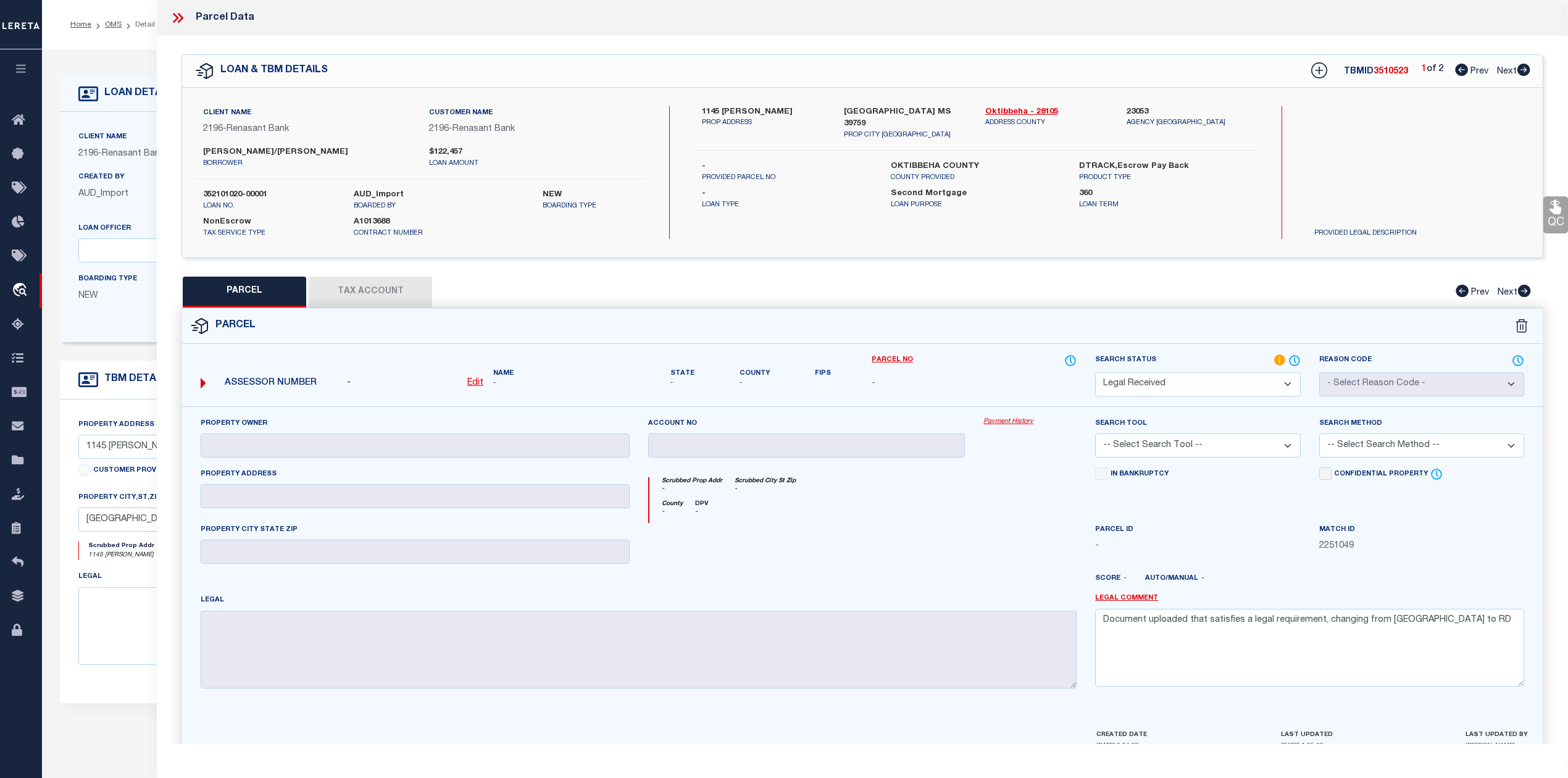
click at [909, 523] on div "County - DPV -" at bounding box center [863, 511] width 428 height 23
click at [866, 528] on div at bounding box center [807, 548] width 336 height 51
click at [1277, 247] on div "Client Name 2196 - Renasant Bank Customer Name 2196 - Renasant Bank QUINN TAVIT…" at bounding box center [862, 173] width 1360 height 170
click at [1459, 75] on icon at bounding box center [1462, 69] width 13 height 12
click at [1208, 395] on select "Automated Search Bad Parcel Complete Duplicate Parcel High Dollar Reporting In …" at bounding box center [1198, 384] width 205 height 24
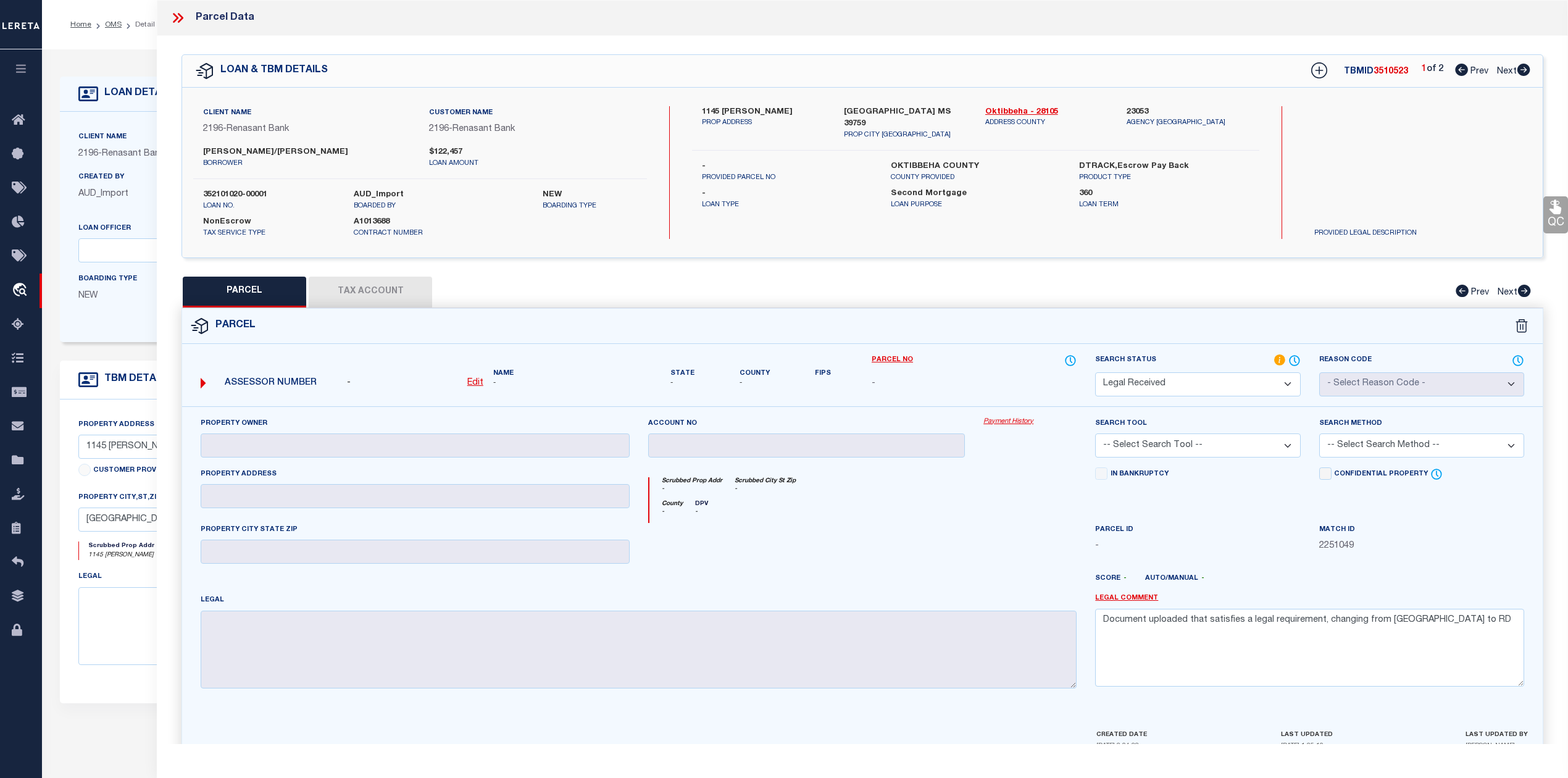
select select "NP"
click at [1095, 372] on select "Automated Search Bad Parcel Complete Duplicate Parcel High Dollar Reporting In …" at bounding box center [1198, 384] width 205 height 24
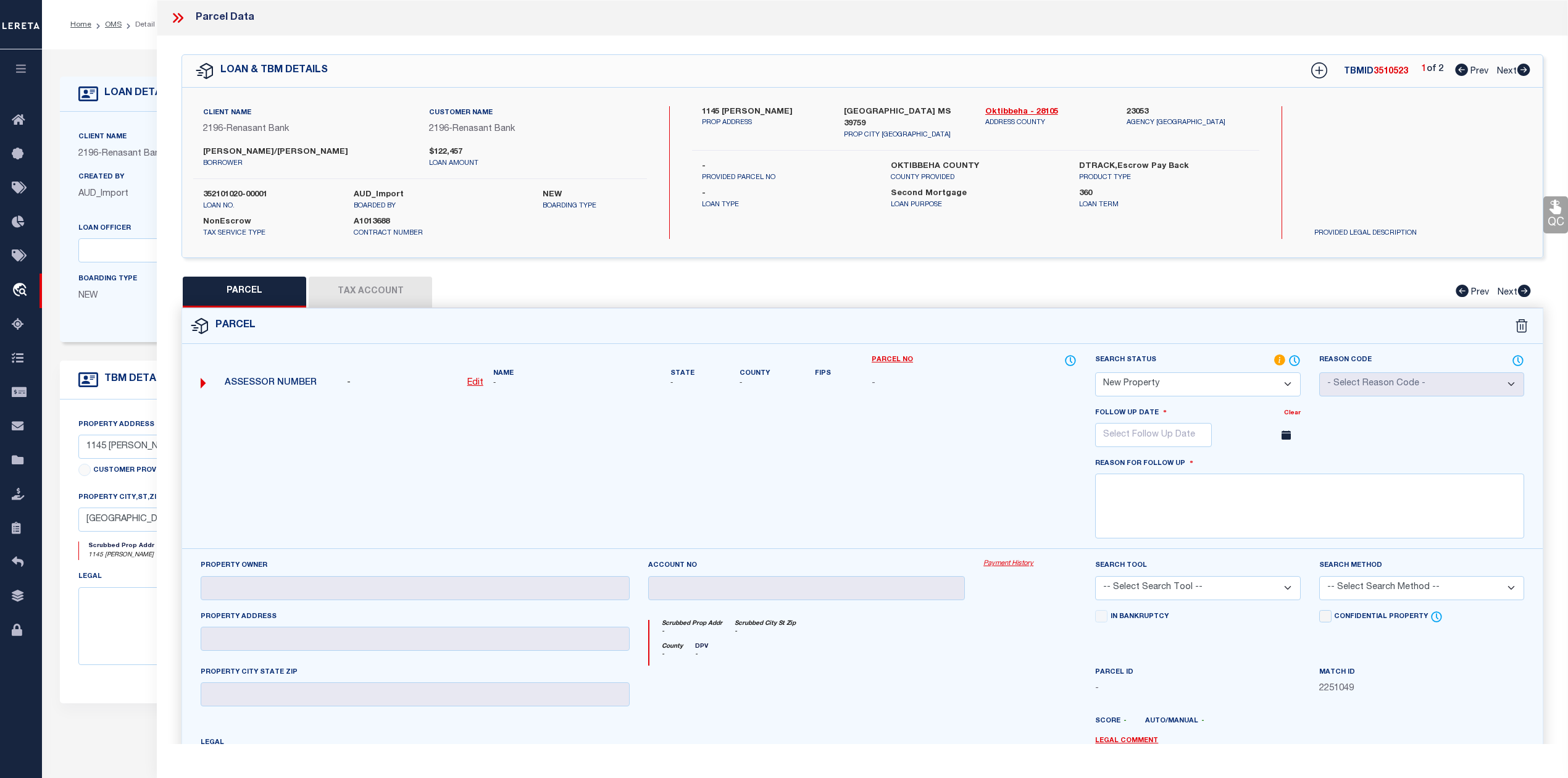
click at [1016, 552] on div "Property Owner Account no Payment History Search Tool -- Select Search Tool -- …" at bounding box center [862, 709] width 1360 height 322
click at [1171, 441] on input "text" at bounding box center [1154, 435] width 117 height 24
click at [1277, 465] on icon at bounding box center [1274, 462] width 8 height 8
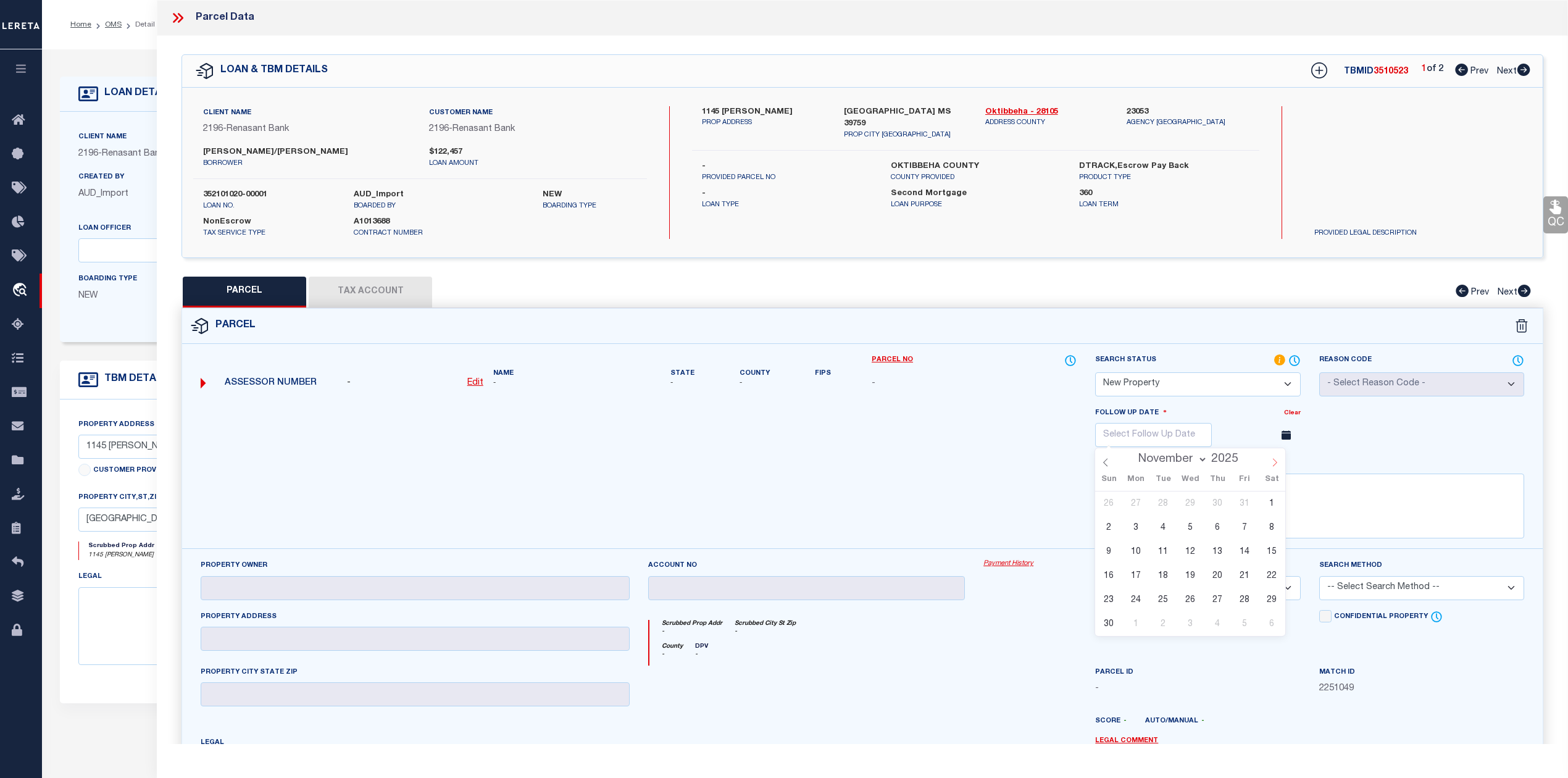
select select "11"
click at [1162, 603] on span "30" at bounding box center [1163, 600] width 24 height 24
type input "12/30/2025"
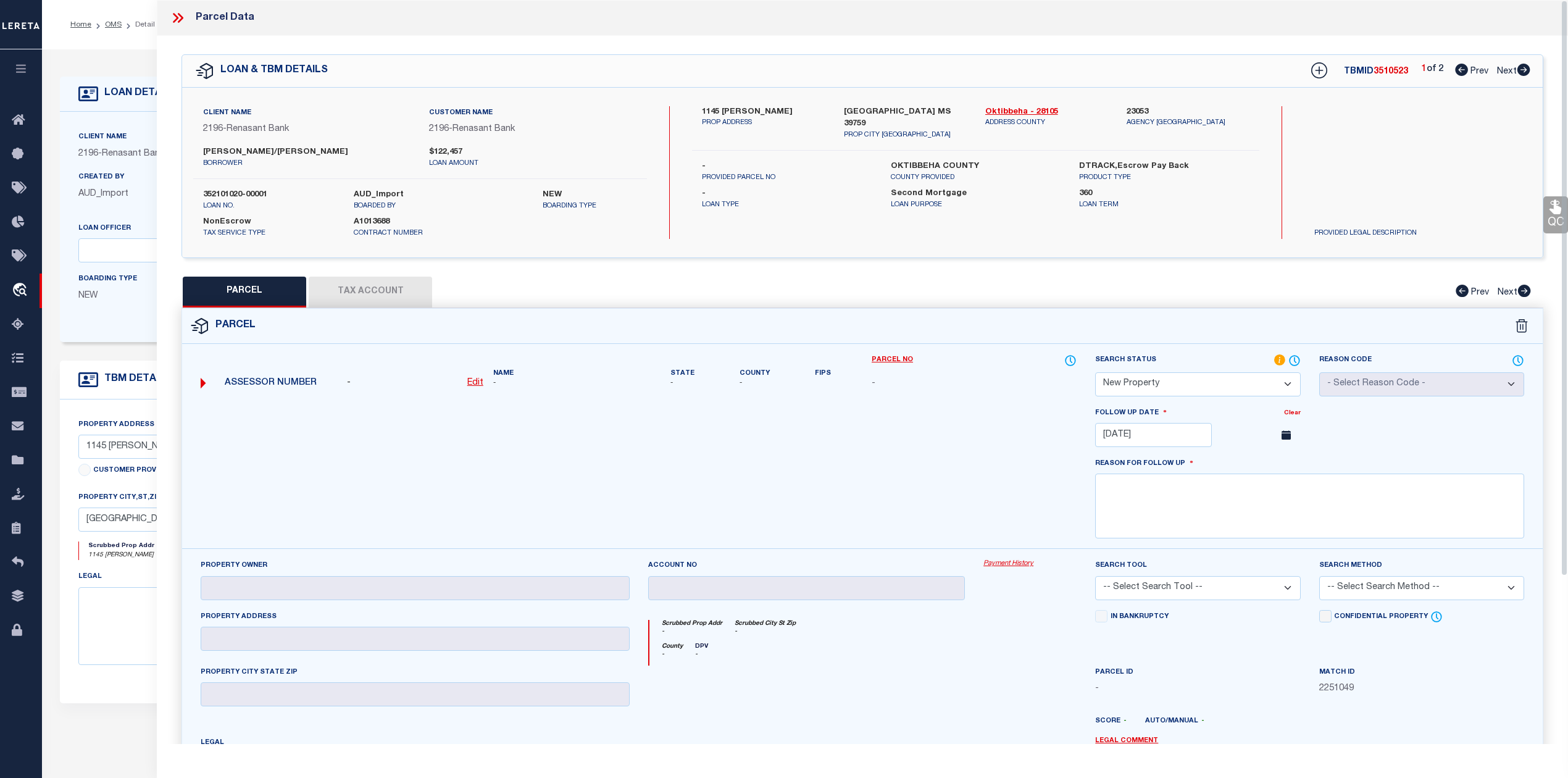
click at [1000, 480] on div at bounding box center [638, 478] width 894 height 143
click at [1281, 498] on textarea at bounding box center [1310, 506] width 429 height 65
paste textarea "As per Assessor This is new property for 2025"
type textarea "As per Assessor This is new property for 2025"
click at [1034, 473] on div at bounding box center [638, 478] width 894 height 143
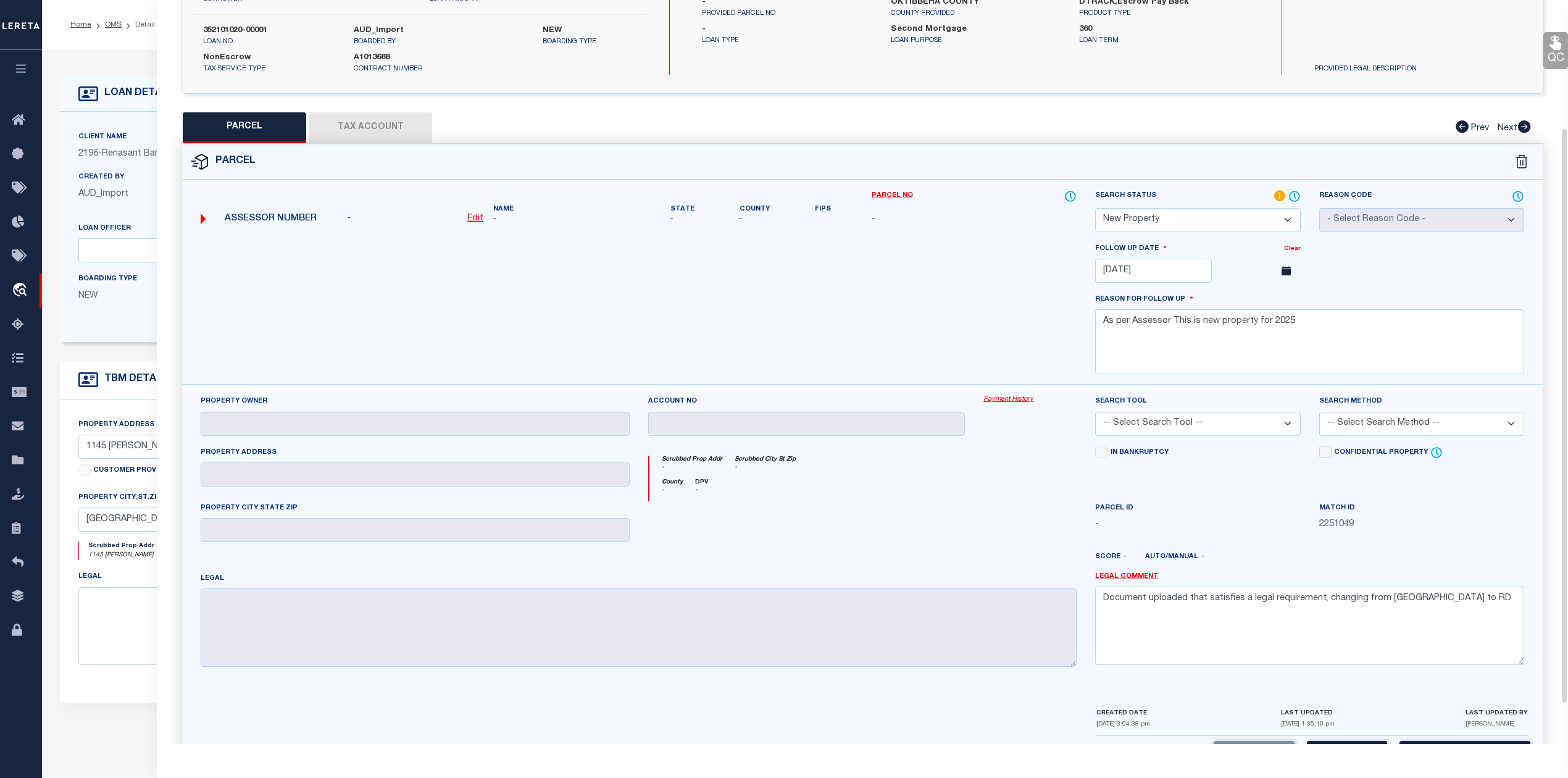
scroll to position [215, 0]
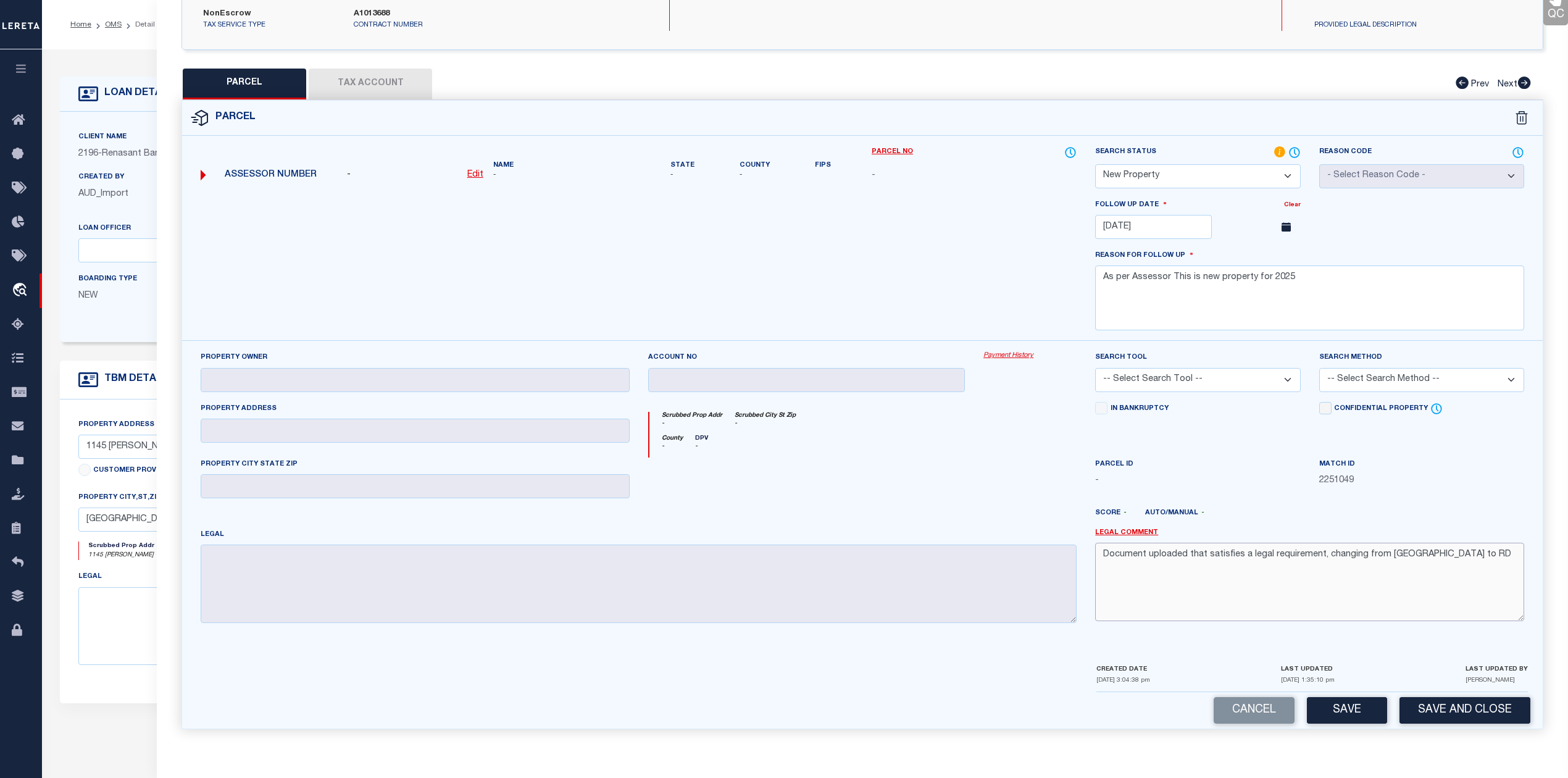
drag, startPoint x: 1423, startPoint y: 557, endPoint x: 1090, endPoint y: 559, distance: 333.0
click at [1090, 559] on div "Legal Comment Document uploaded that satisfies a legal requirement, changing fr…" at bounding box center [1309, 581] width 447 height 105
click at [1049, 495] on div at bounding box center [1030, 483] width 112 height 51
click at [1348, 712] on button "Save" at bounding box center [1347, 711] width 80 height 27
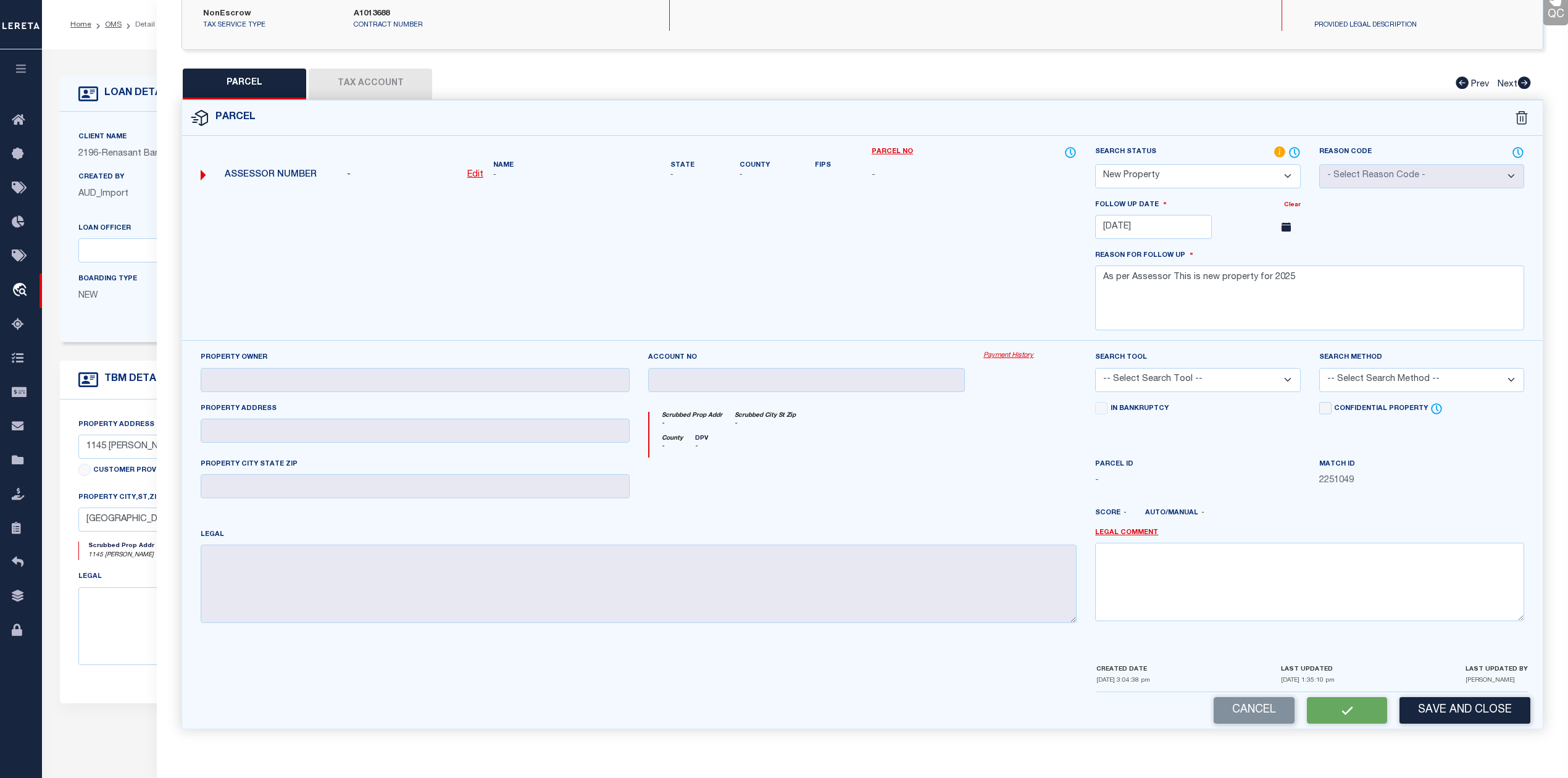
click at [986, 478] on div at bounding box center [1030, 483] width 112 height 51
select select "AS"
checkbox input "false"
select select "NP"
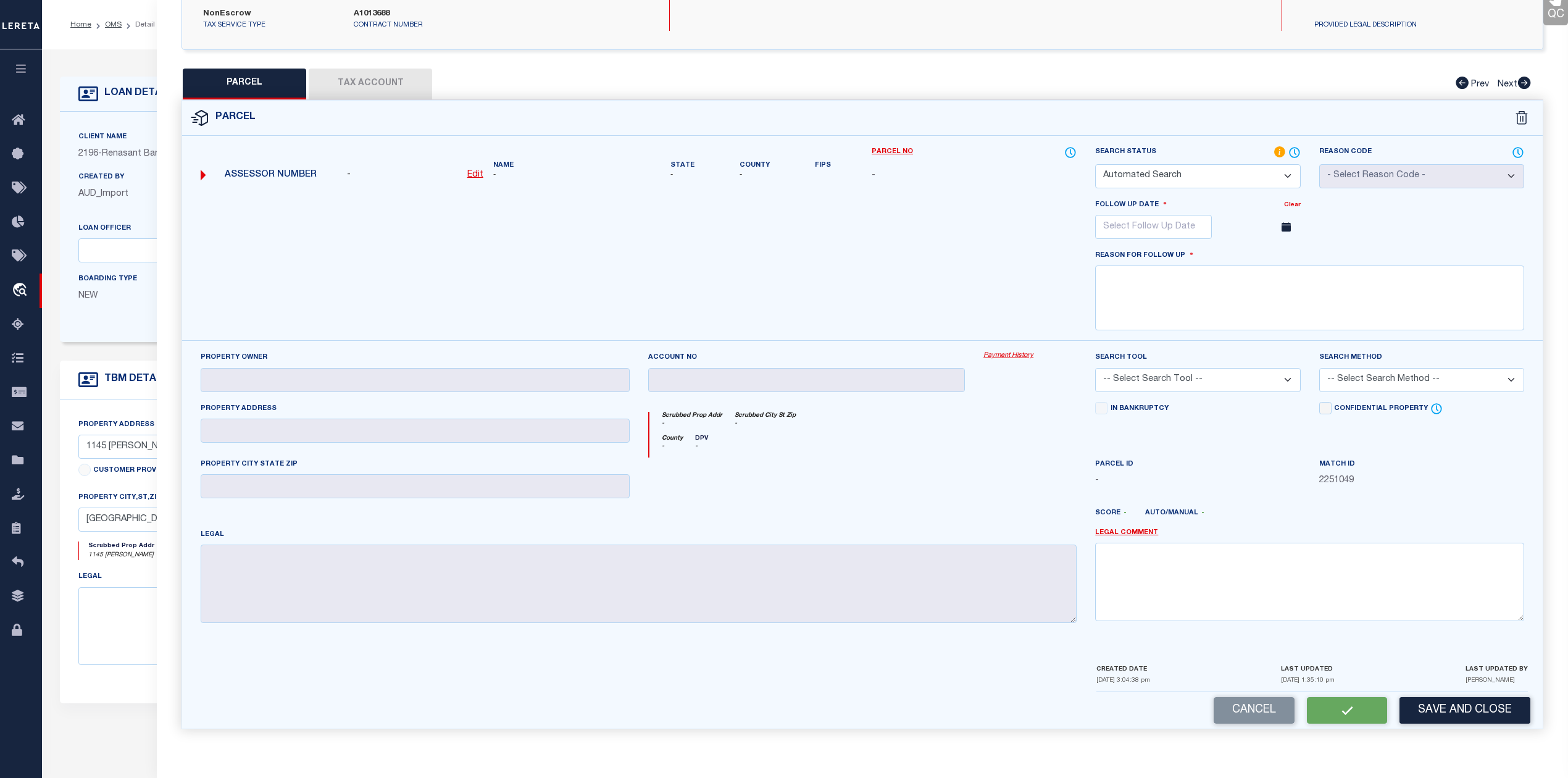
type input "12/30/2025"
type textarea "As per Assessor This is new property for 2025"
checkbox input "false"
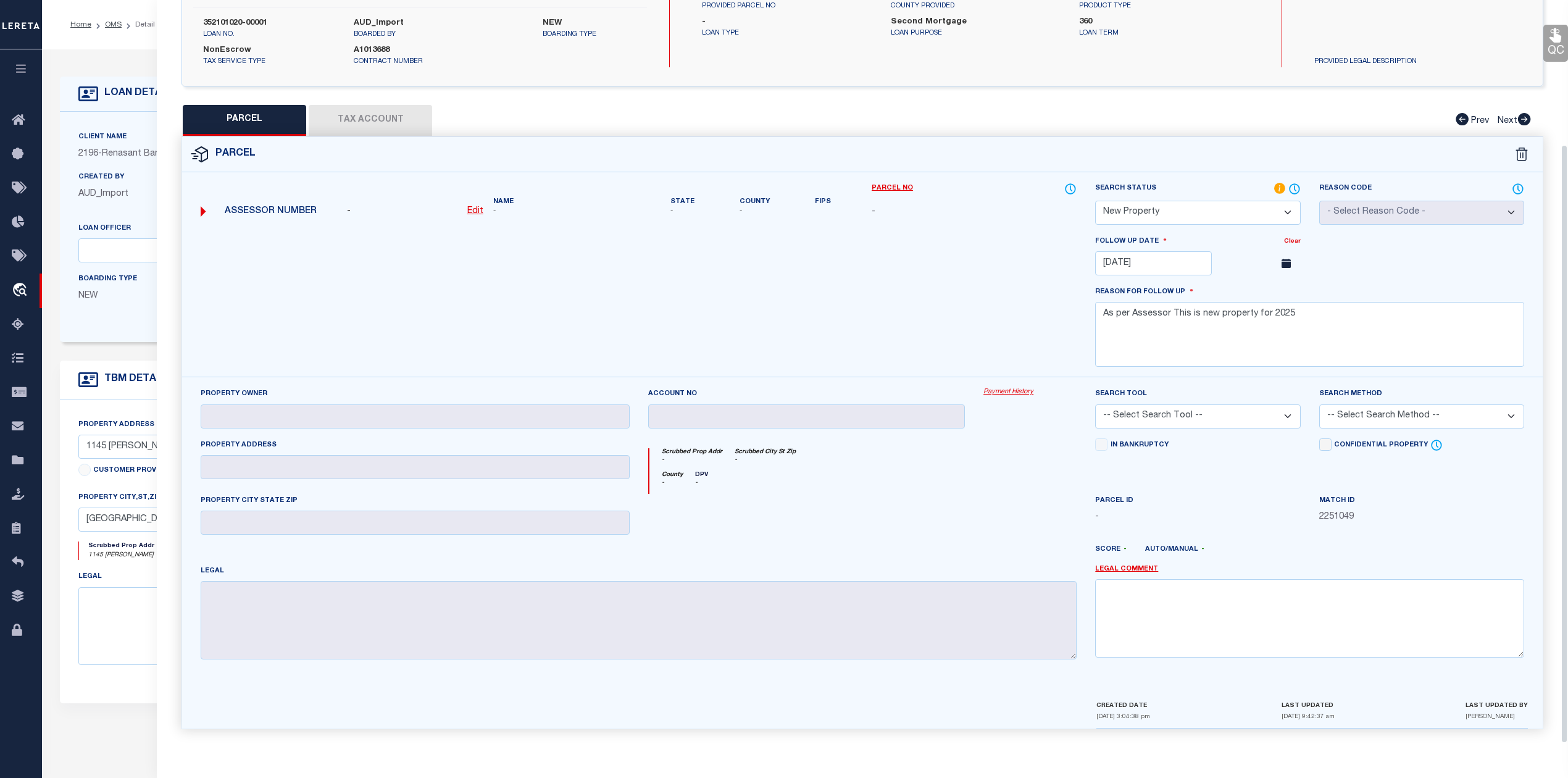
scroll to position [0, 0]
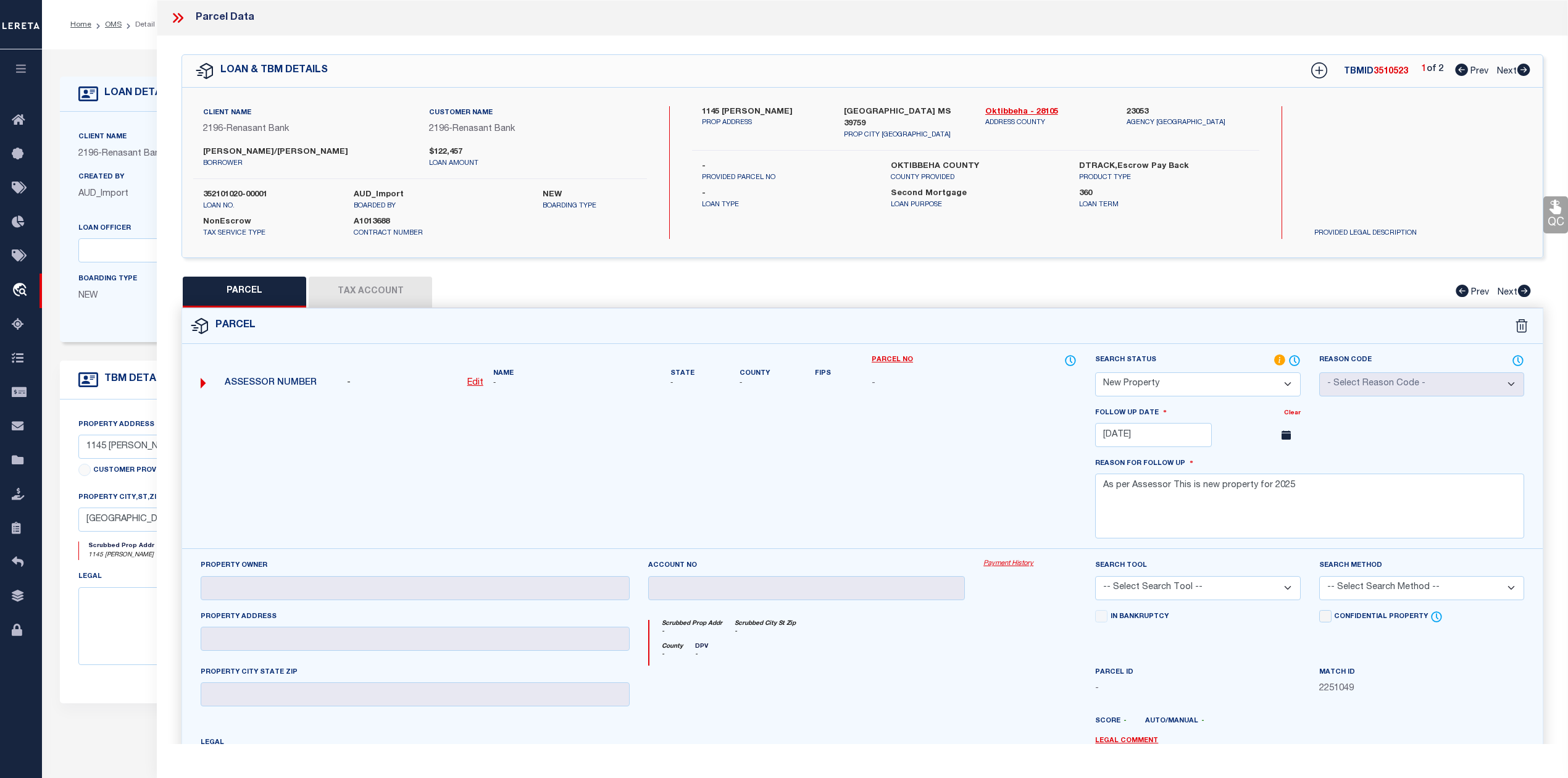
click at [1525, 69] on icon at bounding box center [1524, 69] width 13 height 12
select select "AS"
checkbox input "false"
select select "RD"
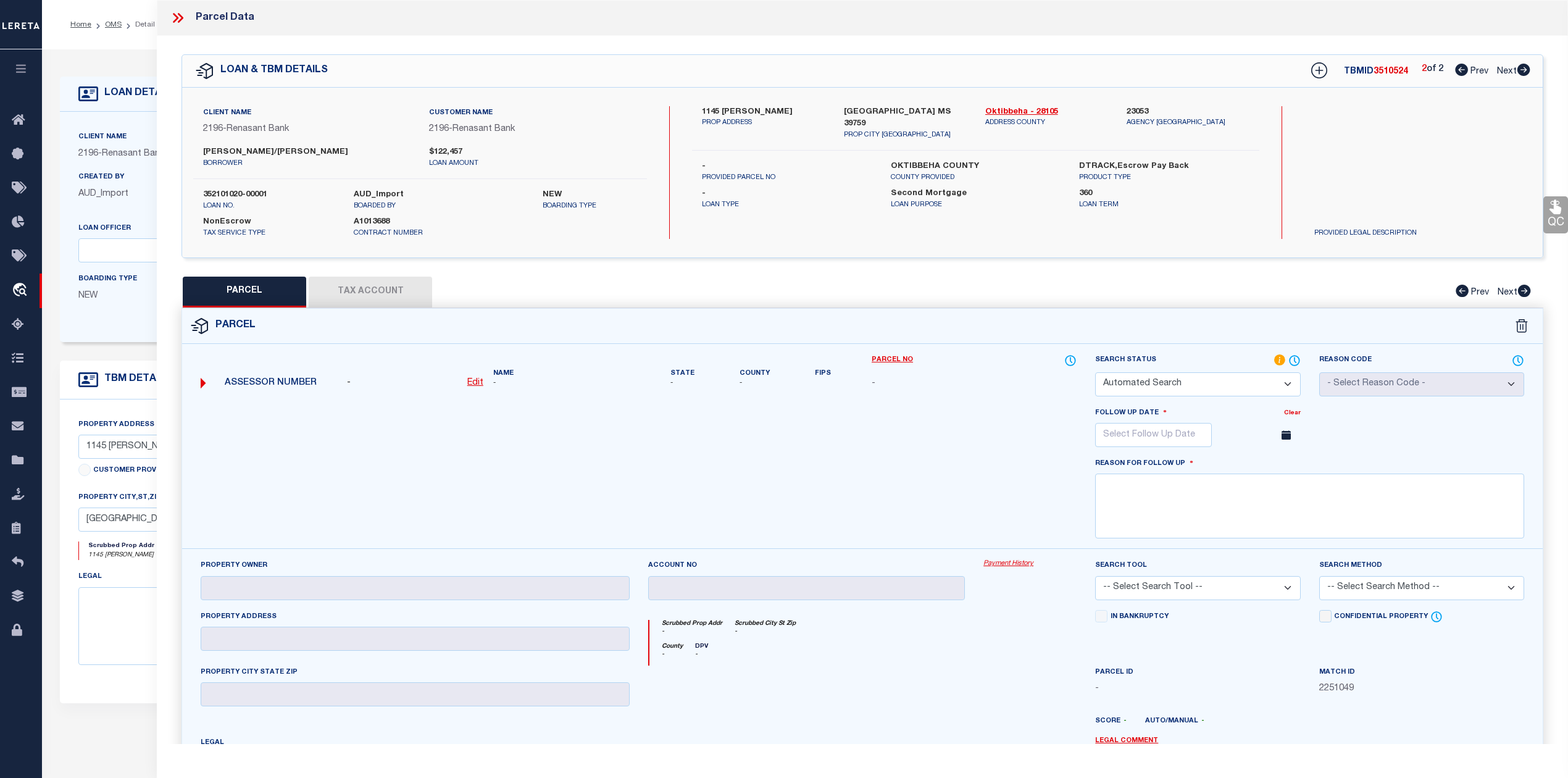
checkbox input "false"
type textarea "Document uploaded that satisfies a legal requirement, changing from ND to RD"
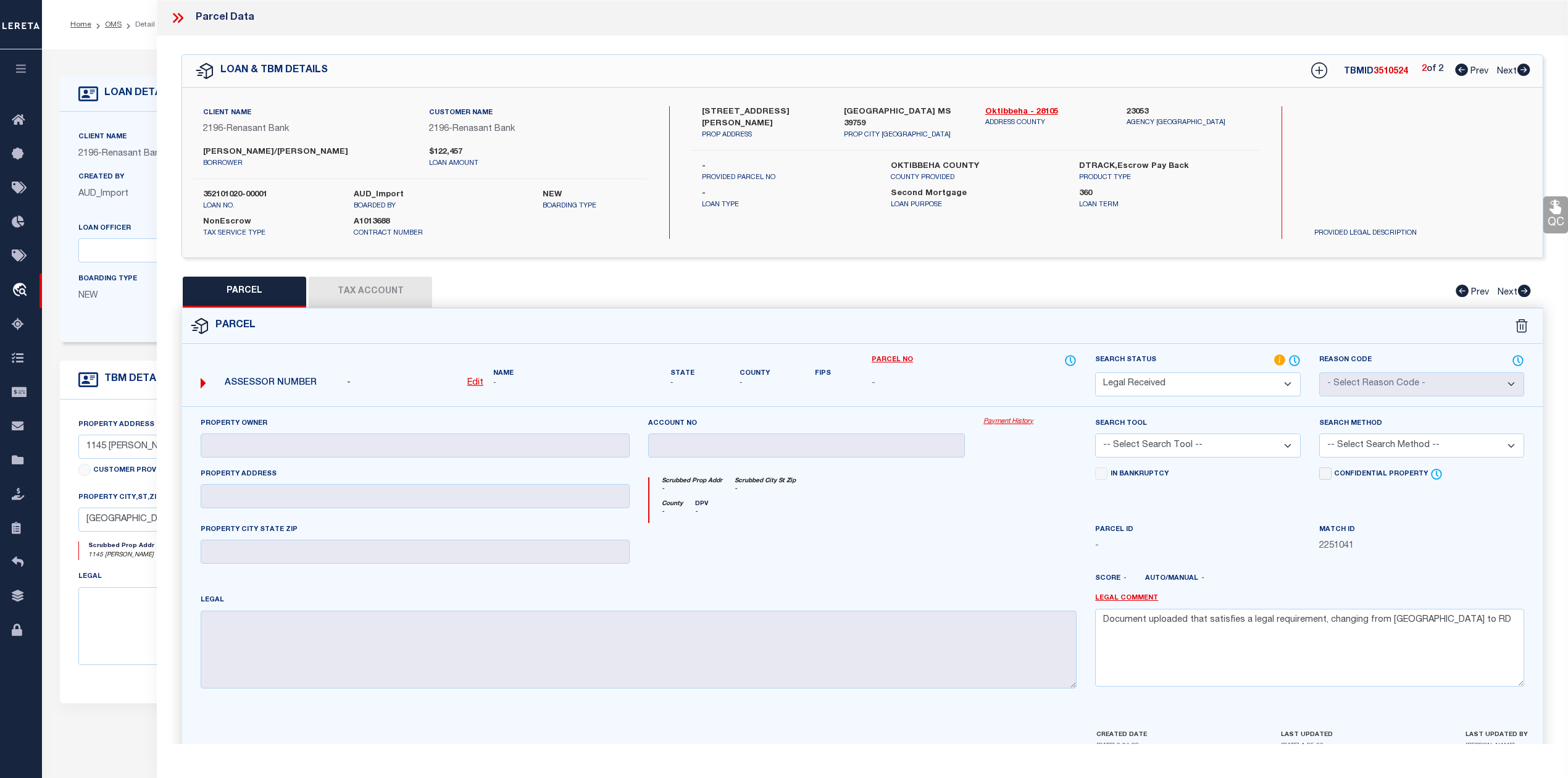
click at [1232, 386] on select "Automated Search Bad Parcel Complete Duplicate Parcel High Dollar Reporting In …" at bounding box center [1198, 384] width 205 height 24
select select "NP"
click at [1095, 372] on select "Automated Search Bad Parcel Complete Duplicate Parcel High Dollar Reporting In …" at bounding box center [1198, 384] width 205 height 24
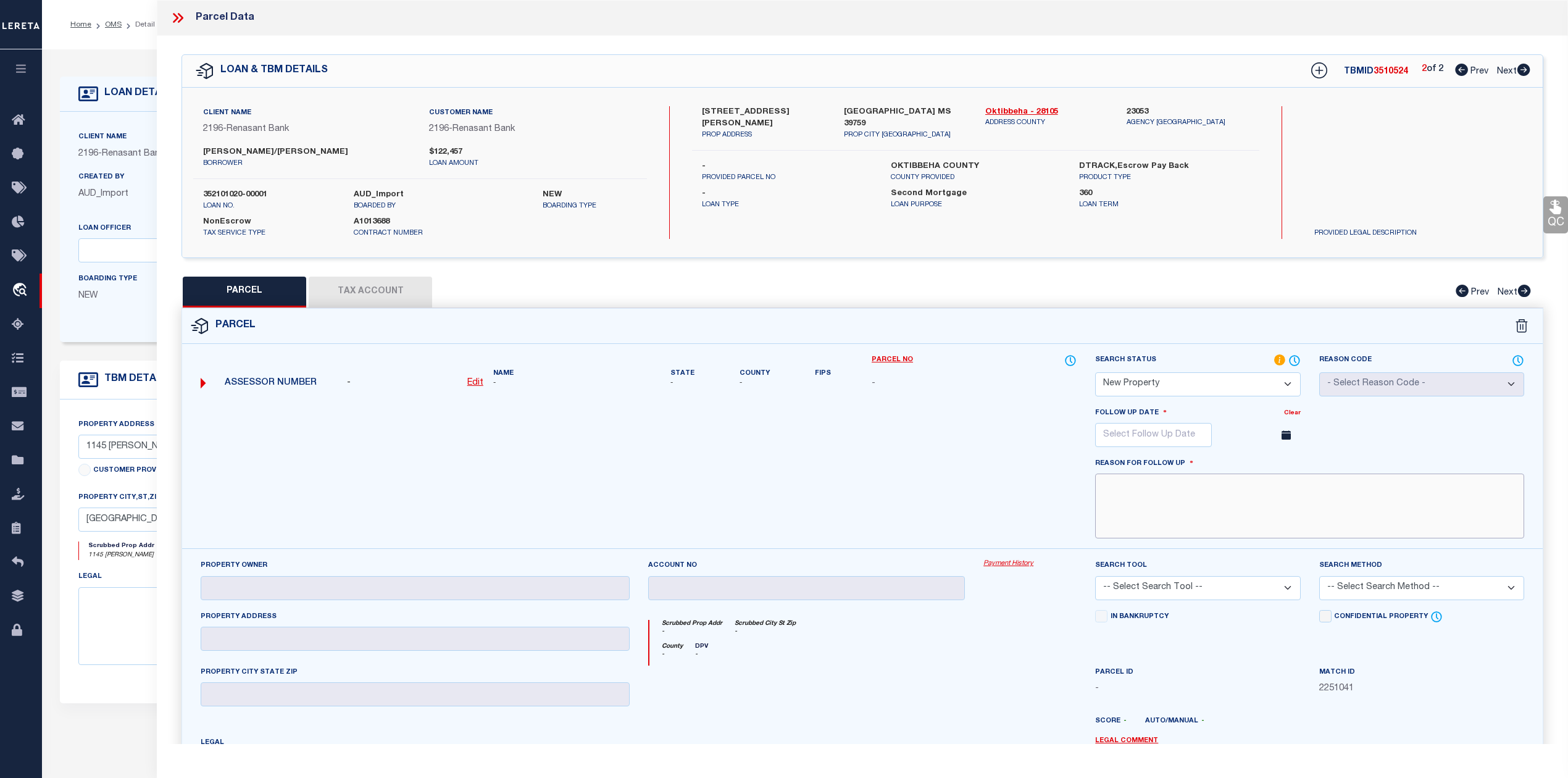
click at [1355, 507] on textarea at bounding box center [1310, 506] width 429 height 65
paste textarea "As per Assessor This is new property for 2025"
type textarea "As per Assessor This is new property for 2025"
click at [1169, 443] on input "text" at bounding box center [1154, 435] width 117 height 24
click at [1276, 472] on div "Sun Mon Tue Wed Thu Fri Sat" at bounding box center [1190, 480] width 190 height 22
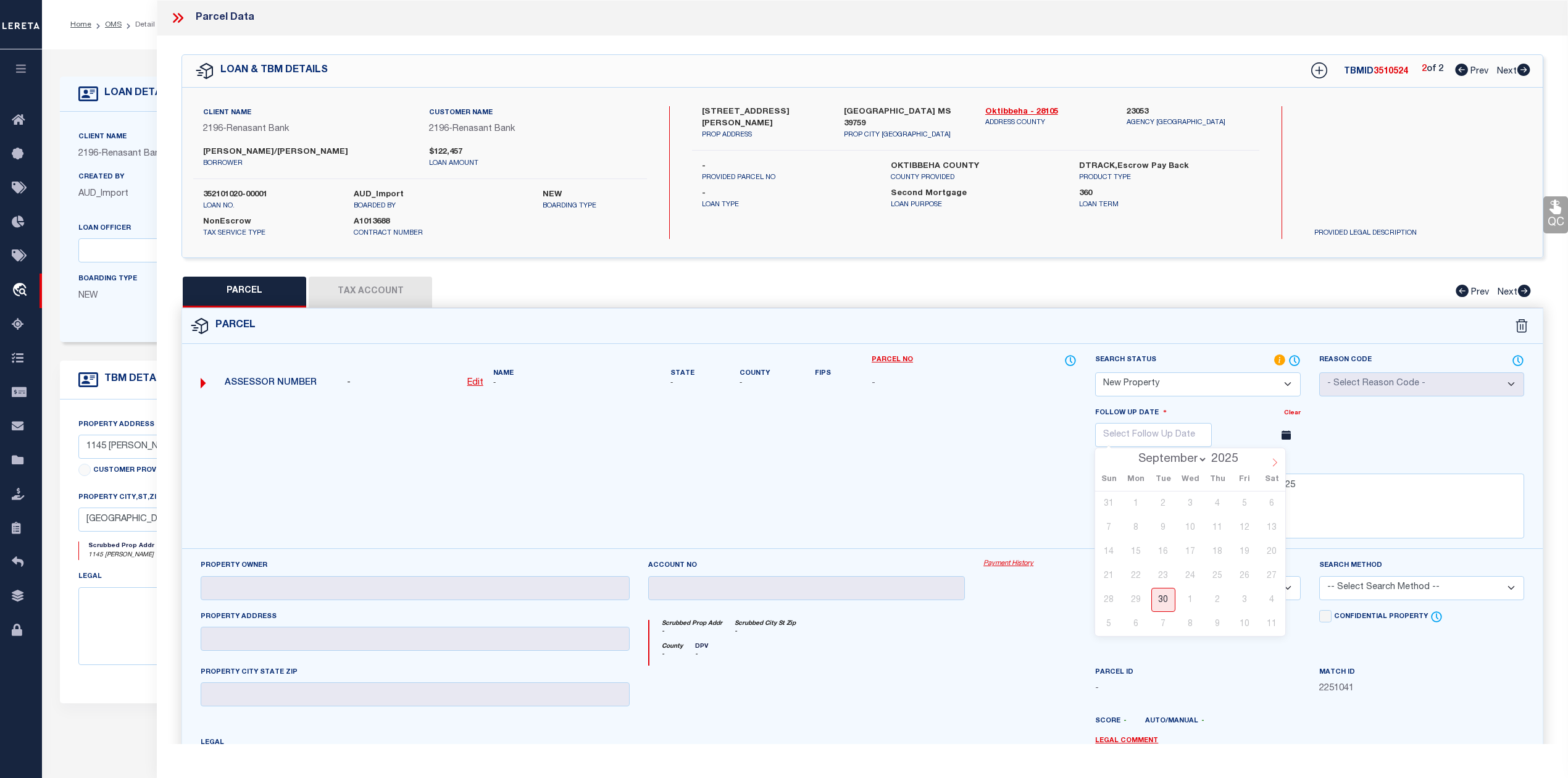
click at [1275, 466] on icon at bounding box center [1274, 462] width 8 height 8
select select "11"
click at [1159, 604] on span "30" at bounding box center [1163, 600] width 24 height 24
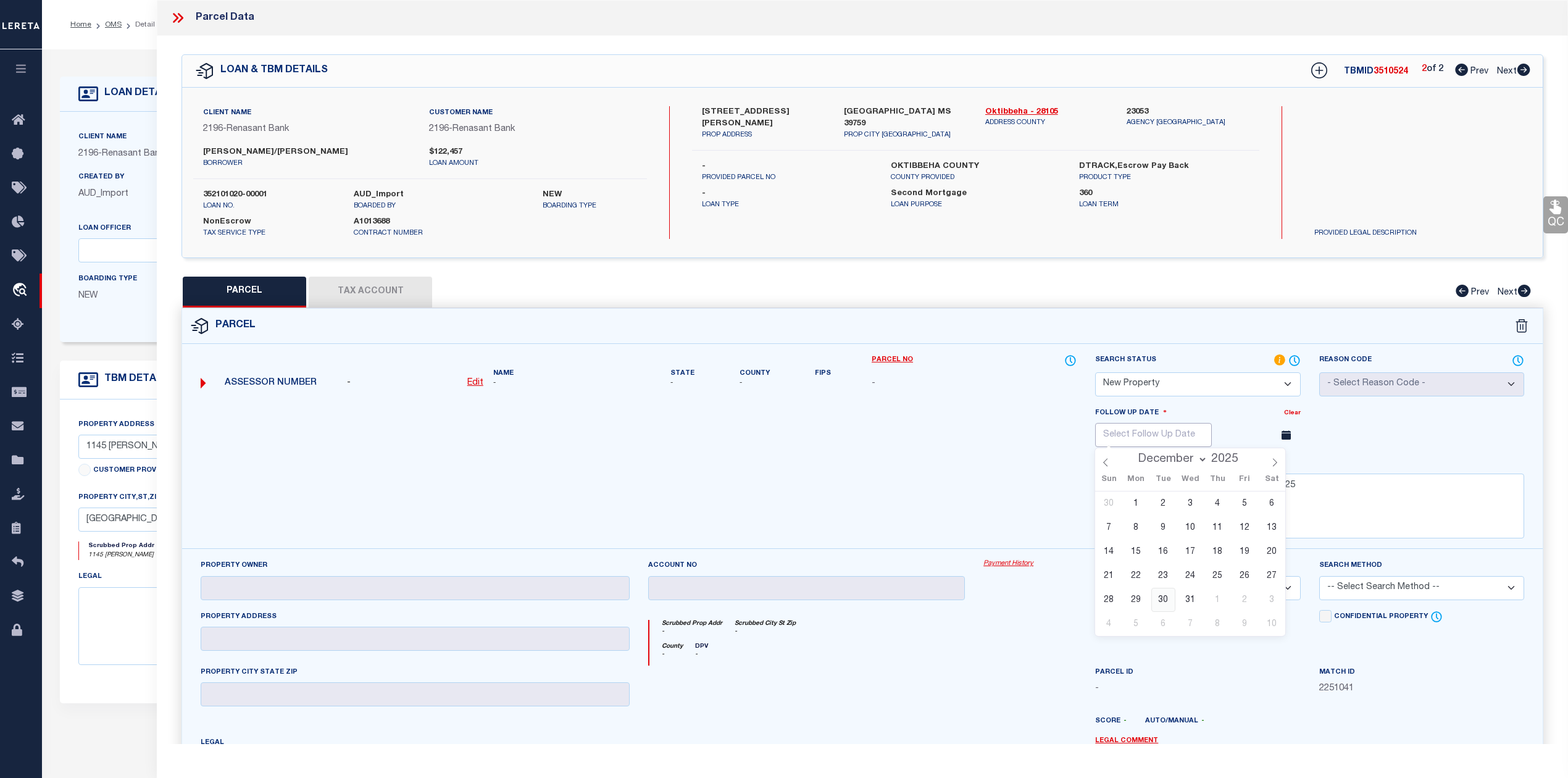
type input "12/30/2025"
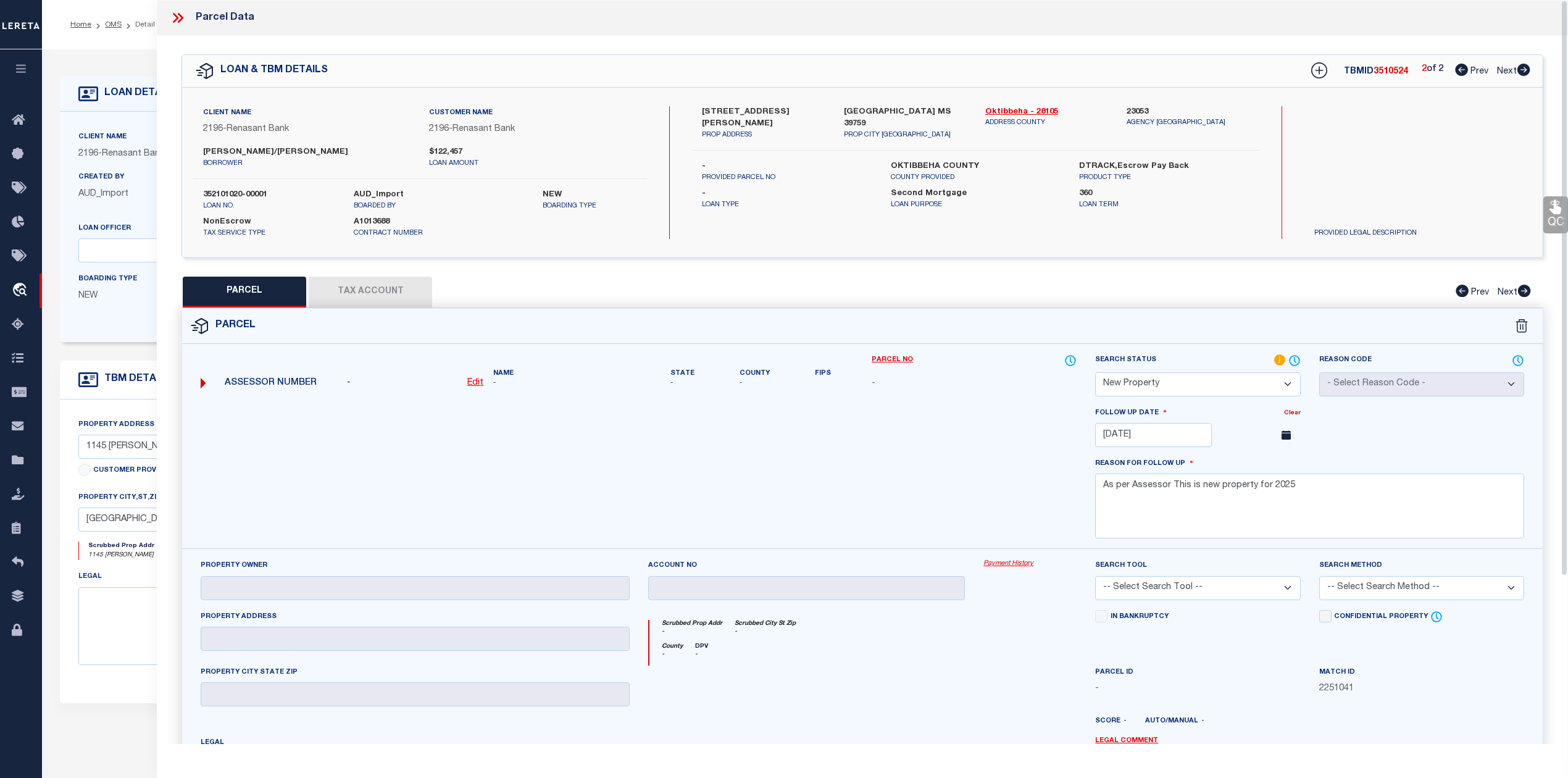
click at [879, 498] on div at bounding box center [638, 478] width 894 height 143
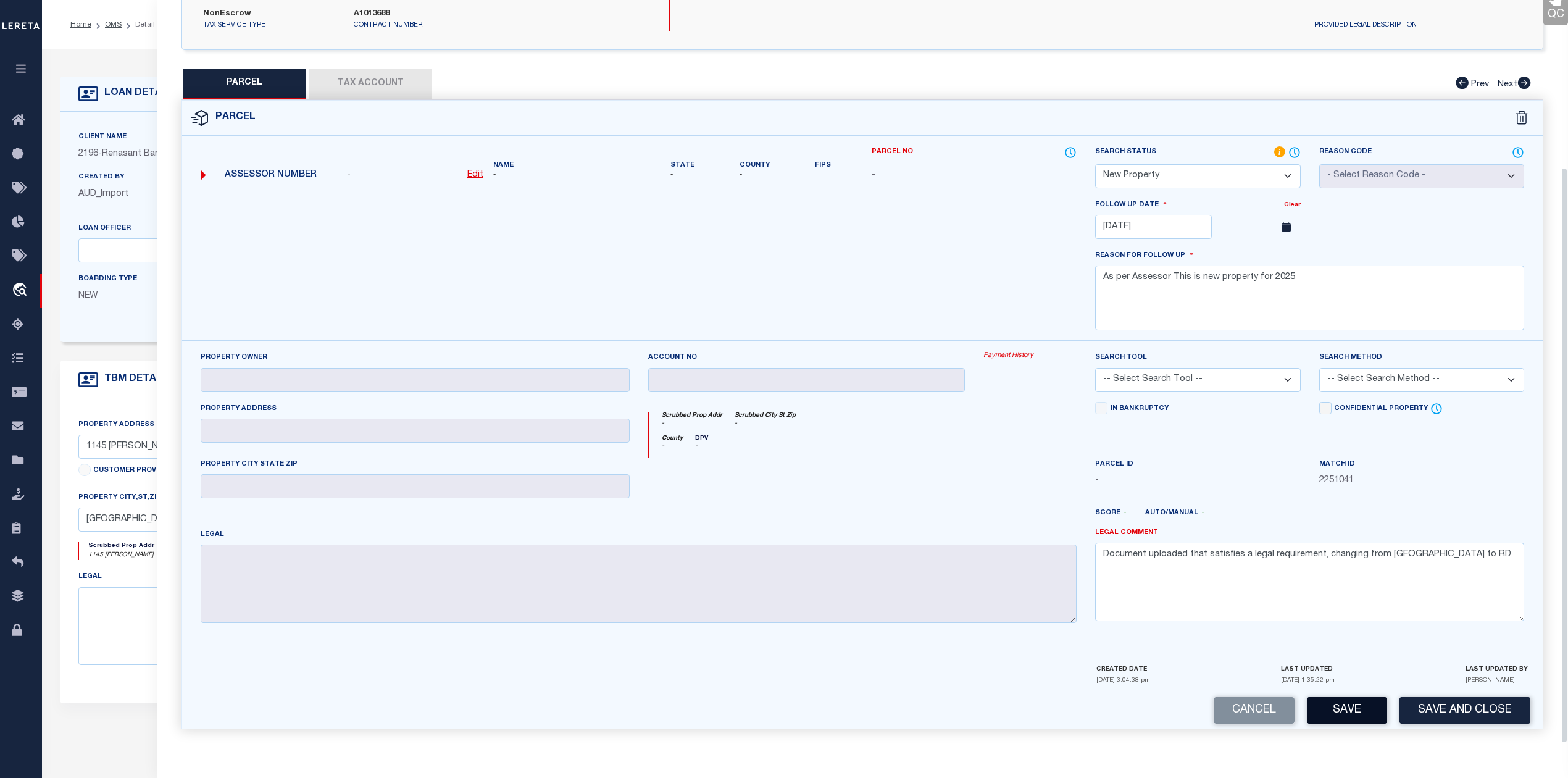
click at [1353, 705] on button "Save" at bounding box center [1347, 711] width 80 height 27
select select "AS"
checkbox input "false"
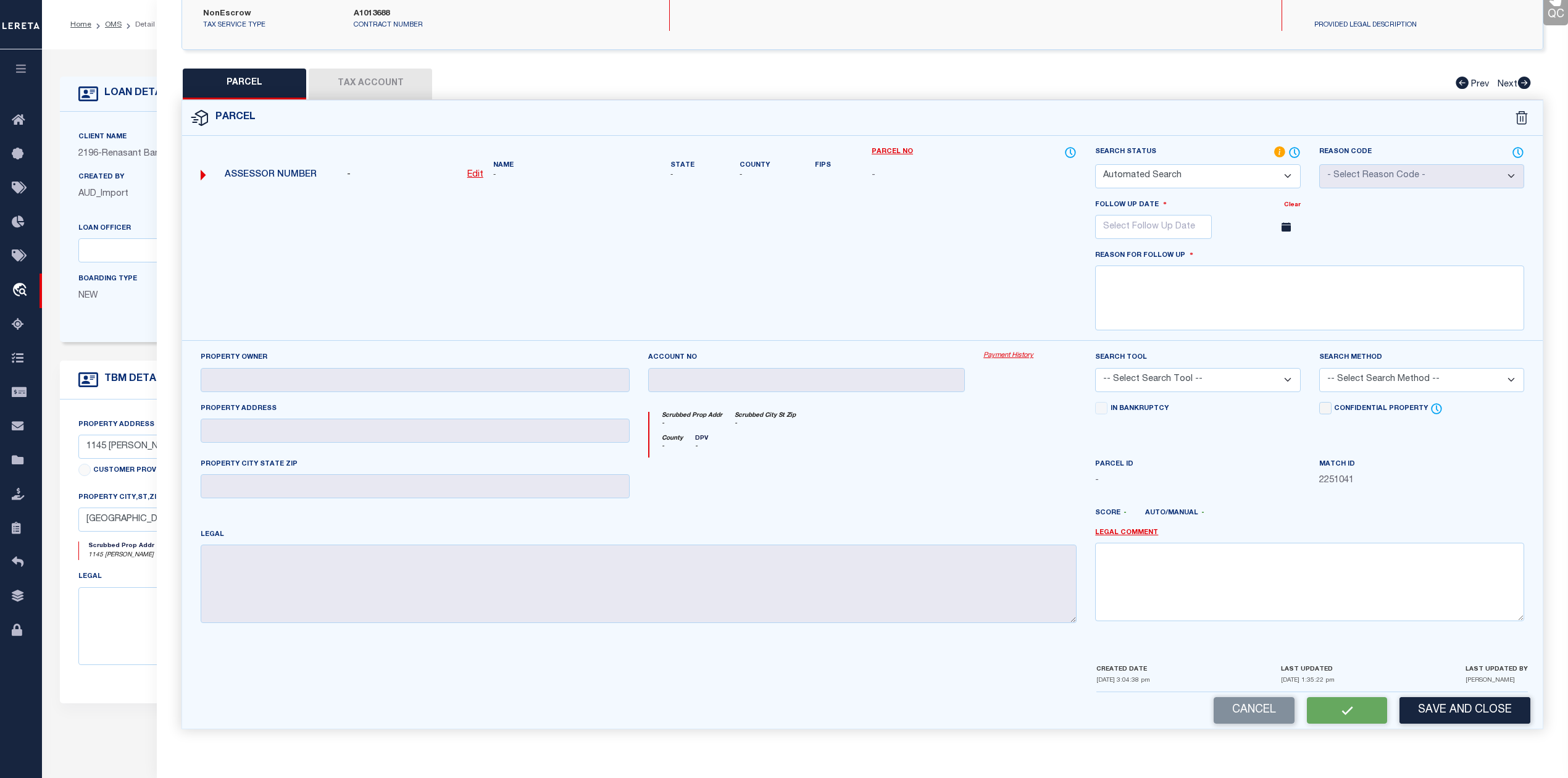
select select "NP"
type input "12/30/2025"
type textarea "As per Assessor This is new property for 2025"
checkbox input "false"
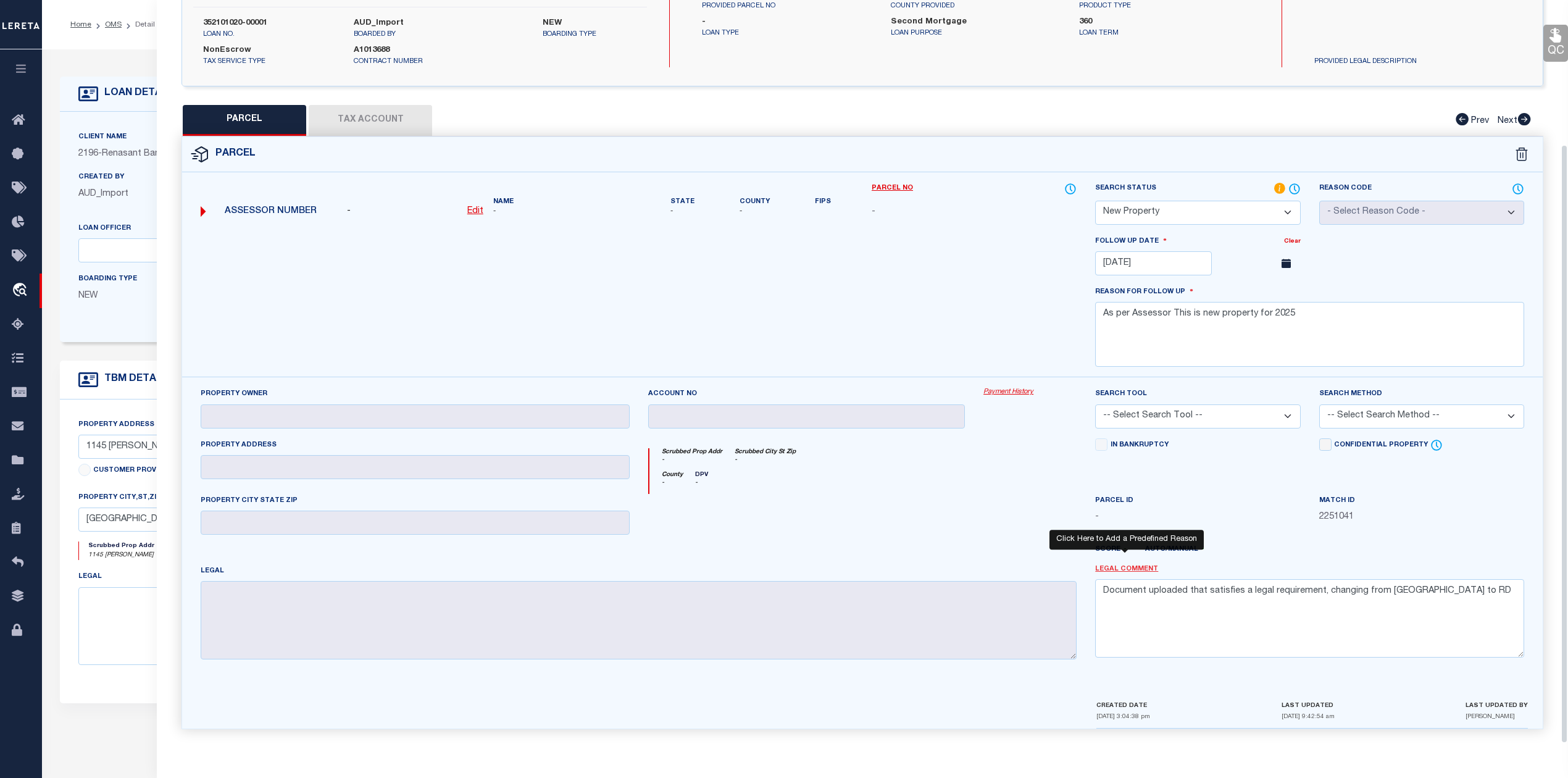
drag, startPoint x: 1462, startPoint y: 562, endPoint x: 1106, endPoint y: 570, distance: 356.1
click at [1106, 570] on label "Legal Comment" at bounding box center [1310, 570] width 429 height 10
click at [1106, 570] on link "Legal Comment" at bounding box center [1126, 570] width 63 height 10
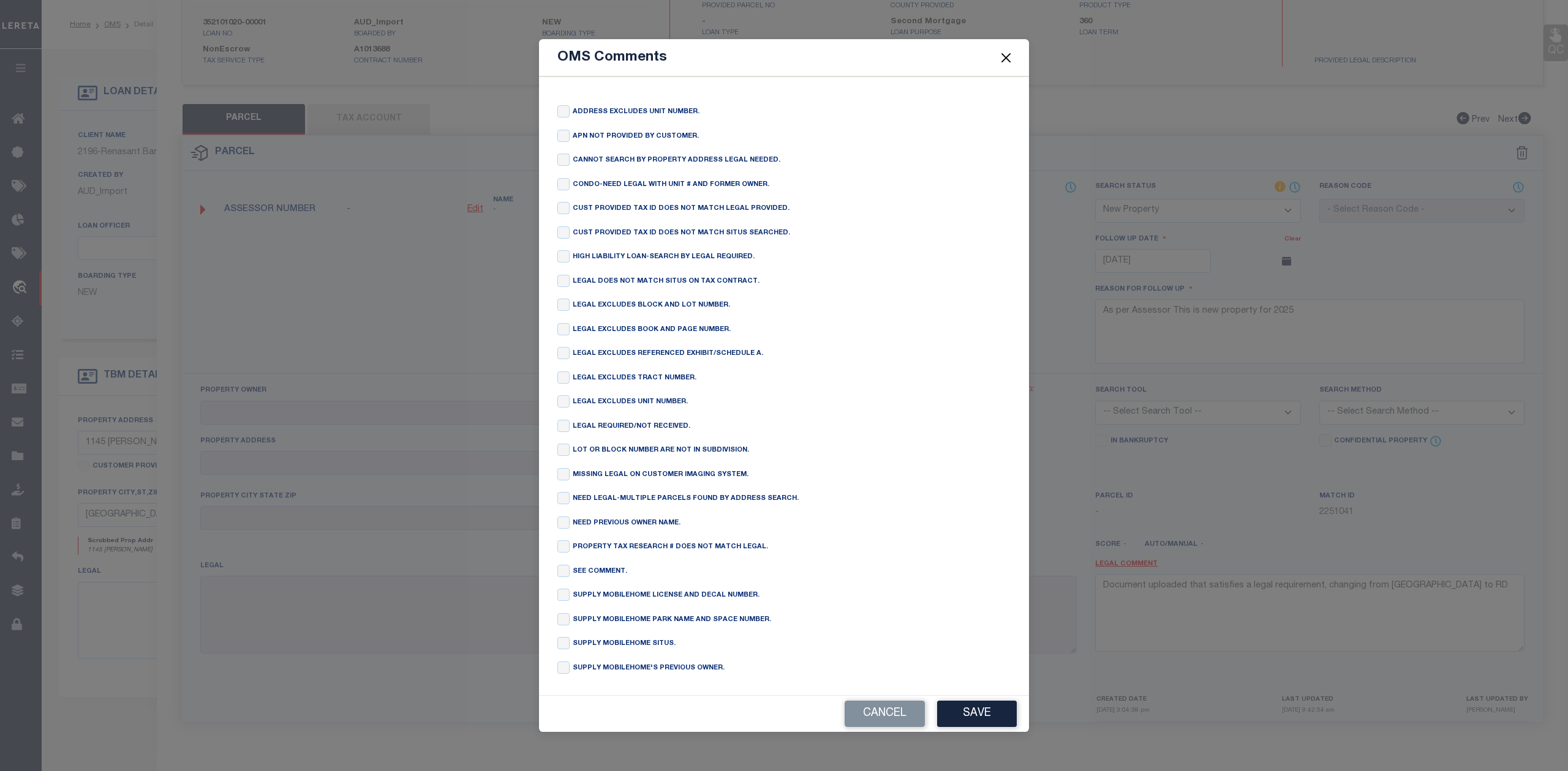
click at [1267, 586] on div "OMS Comments ADDRESS EXCLUDES UNIT NUMBER. APN NOT PROVIDED BY CUSTOMER. CANNOT…" at bounding box center [784, 385] width 1568 height 771
click at [894, 721] on button "Cancel" at bounding box center [885, 714] width 80 height 26
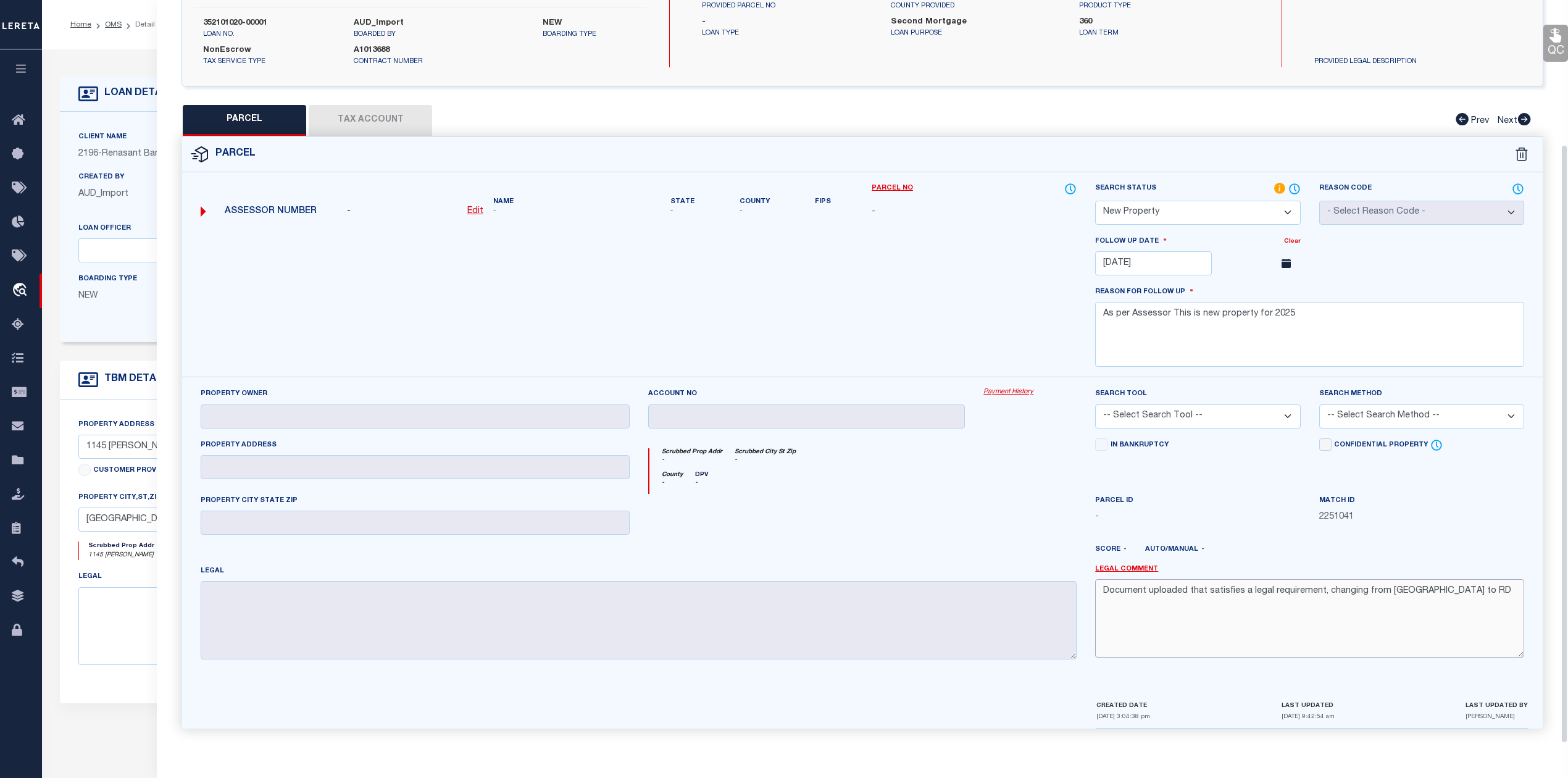
drag, startPoint x: 1419, startPoint y: 599, endPoint x: 1425, endPoint y: 597, distance: 6.3
click at [1420, 598] on textarea "Document uploaded that satisfies a legal requirement, changing from ND to RD" at bounding box center [1310, 618] width 429 height 78
type textarea "DDocument uploaded that satisfies a legal requirement, changing from ND to R"
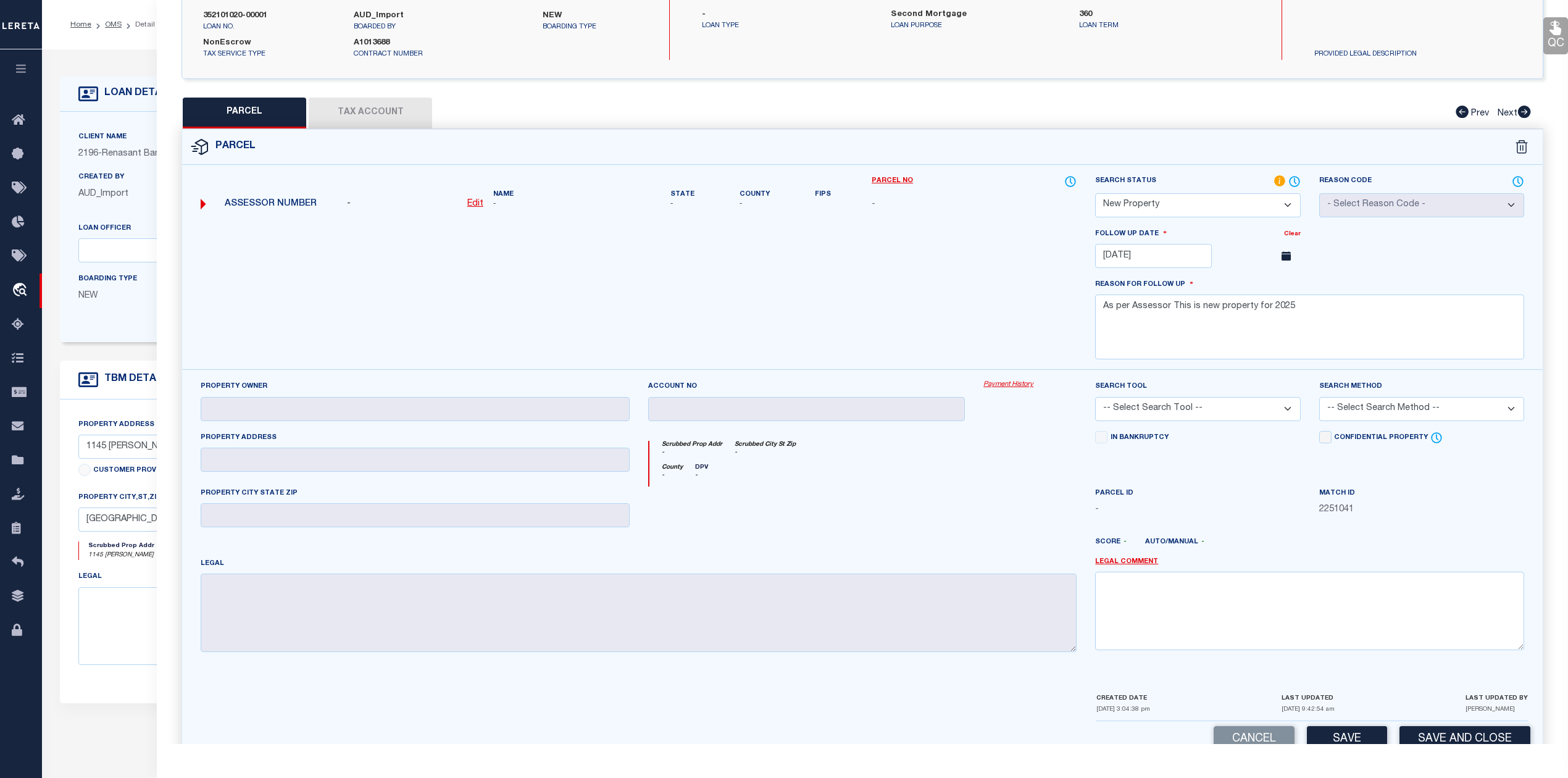
click at [874, 487] on div "County - DPV -" at bounding box center [863, 475] width 428 height 23
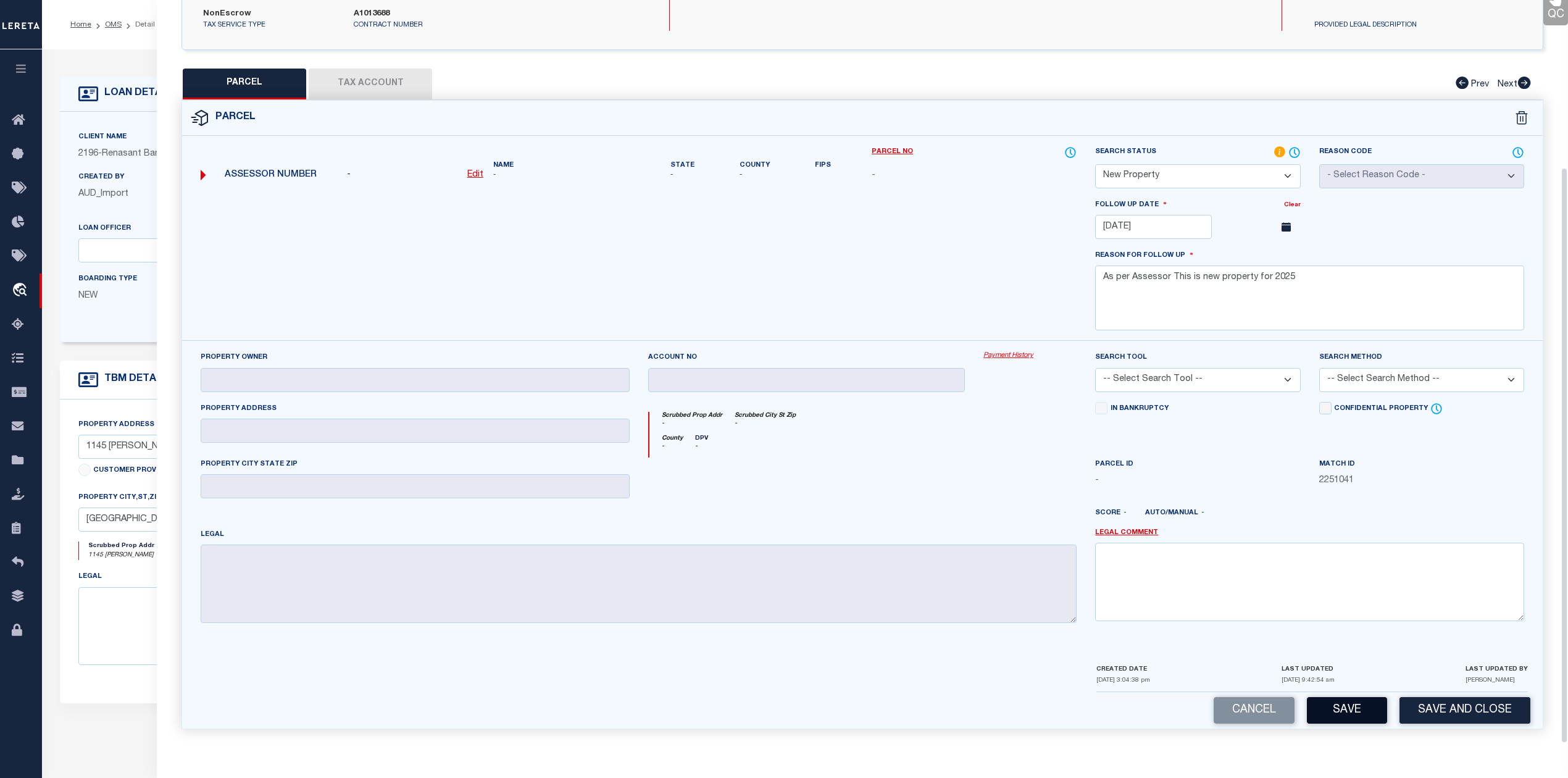
click at [1342, 704] on button "Save" at bounding box center [1347, 711] width 80 height 27
select select "AS"
checkbox input "false"
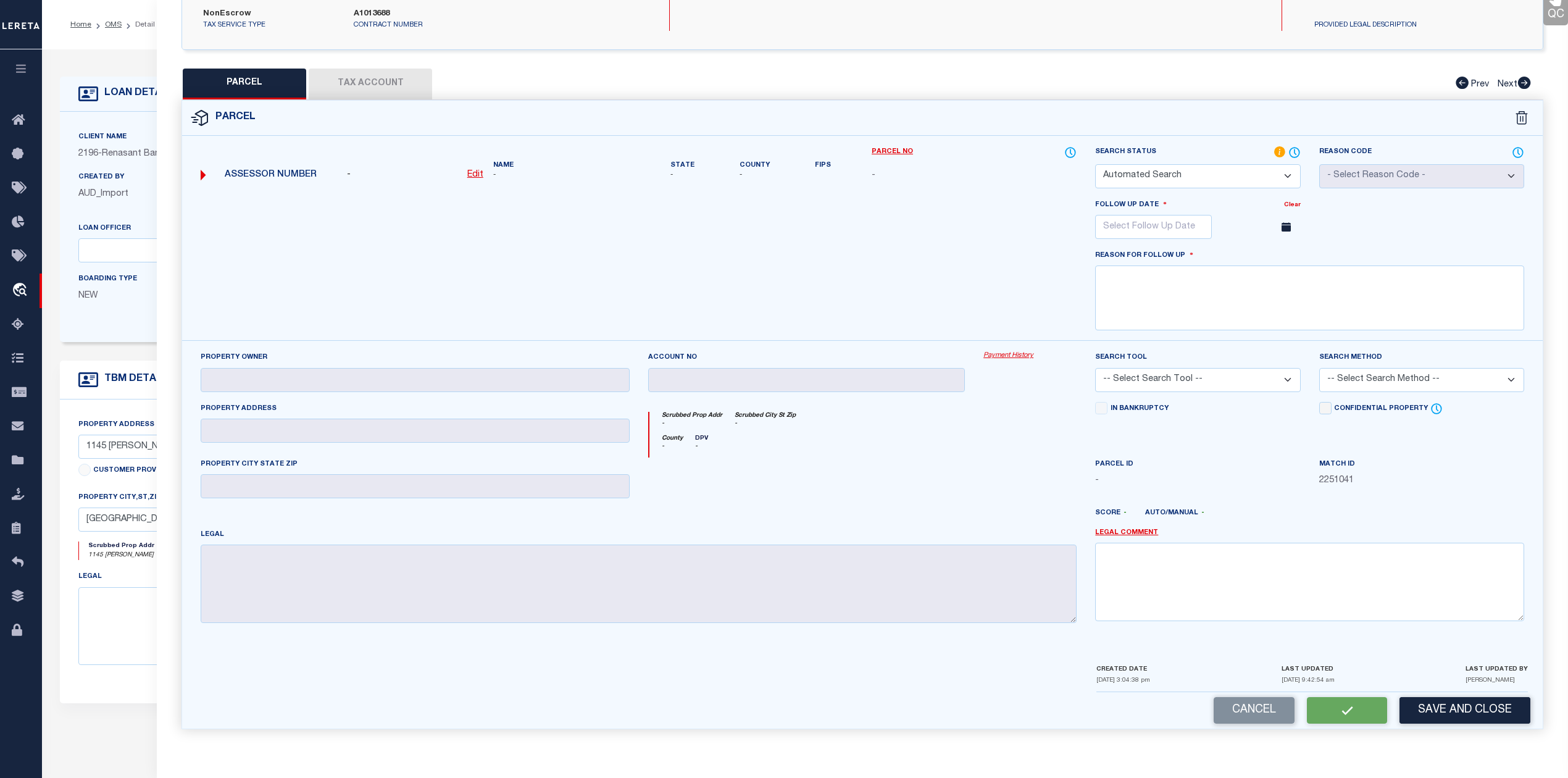
select select "NP"
type input "12/30/2025"
type textarea "As per Assessor This is new property for 2025"
checkbox input "false"
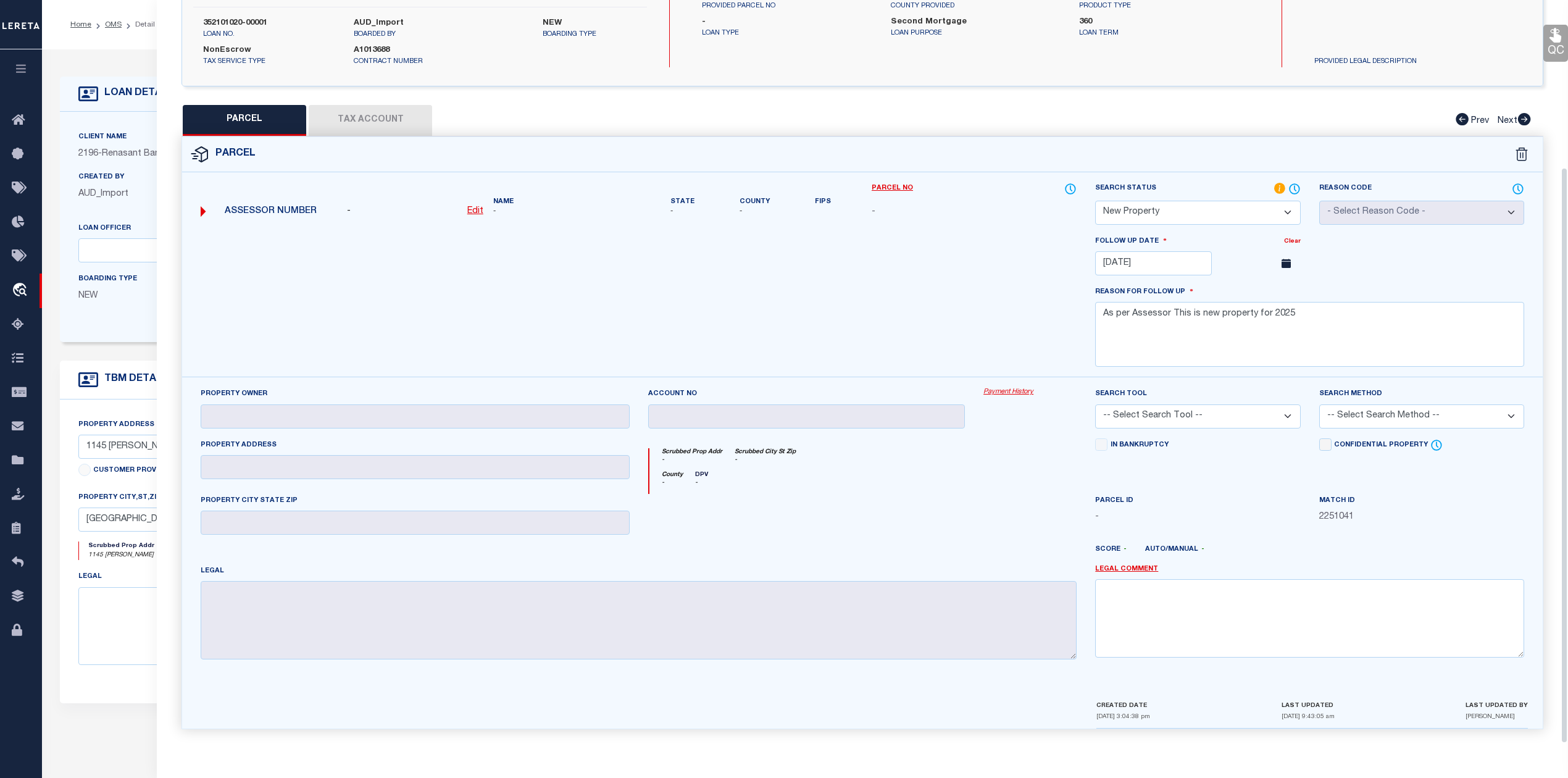
click at [982, 468] on div "Property Owner Account no Payment History Search Tool -- Select Search Tool -- …" at bounding box center [862, 528] width 1342 height 282
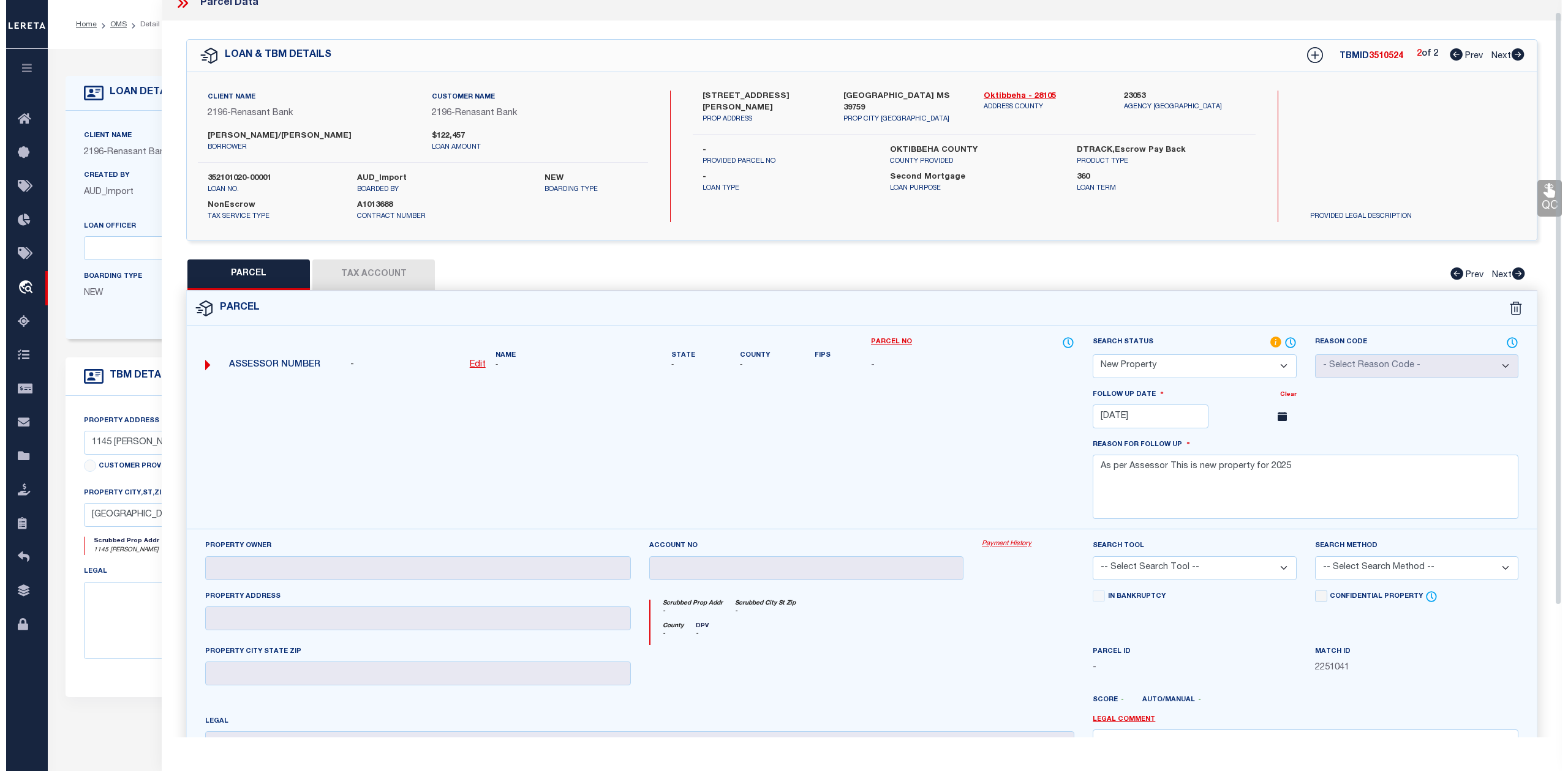
scroll to position [0, 0]
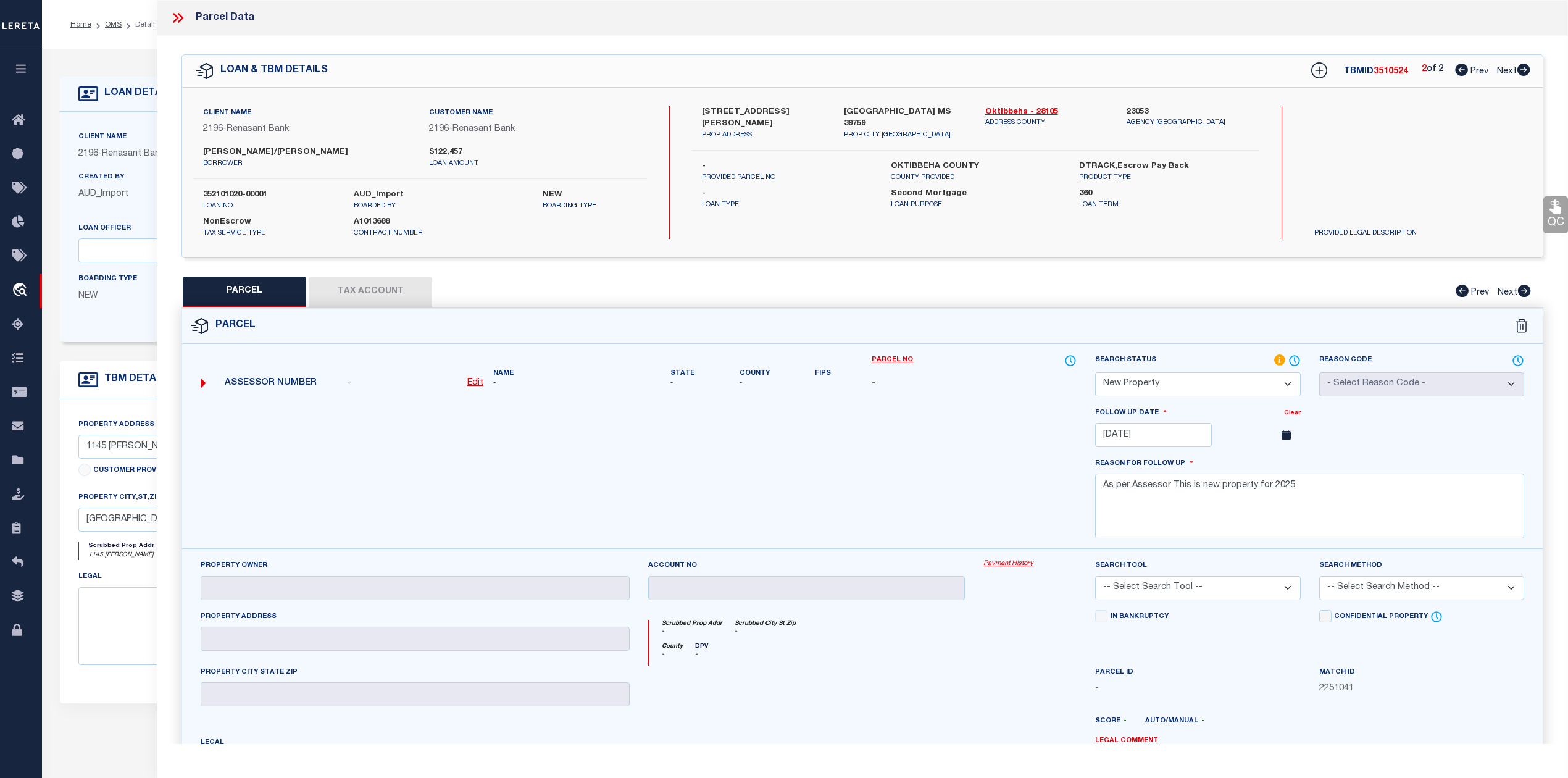
click at [1016, 448] on div at bounding box center [638, 478] width 894 height 143
click at [1429, 154] on div "Search by Legal Customer" at bounding box center [1390, 147] width 171 height 81
click at [1458, 67] on icon at bounding box center [1462, 69] width 13 height 12
select select "AS"
checkbox input "false"
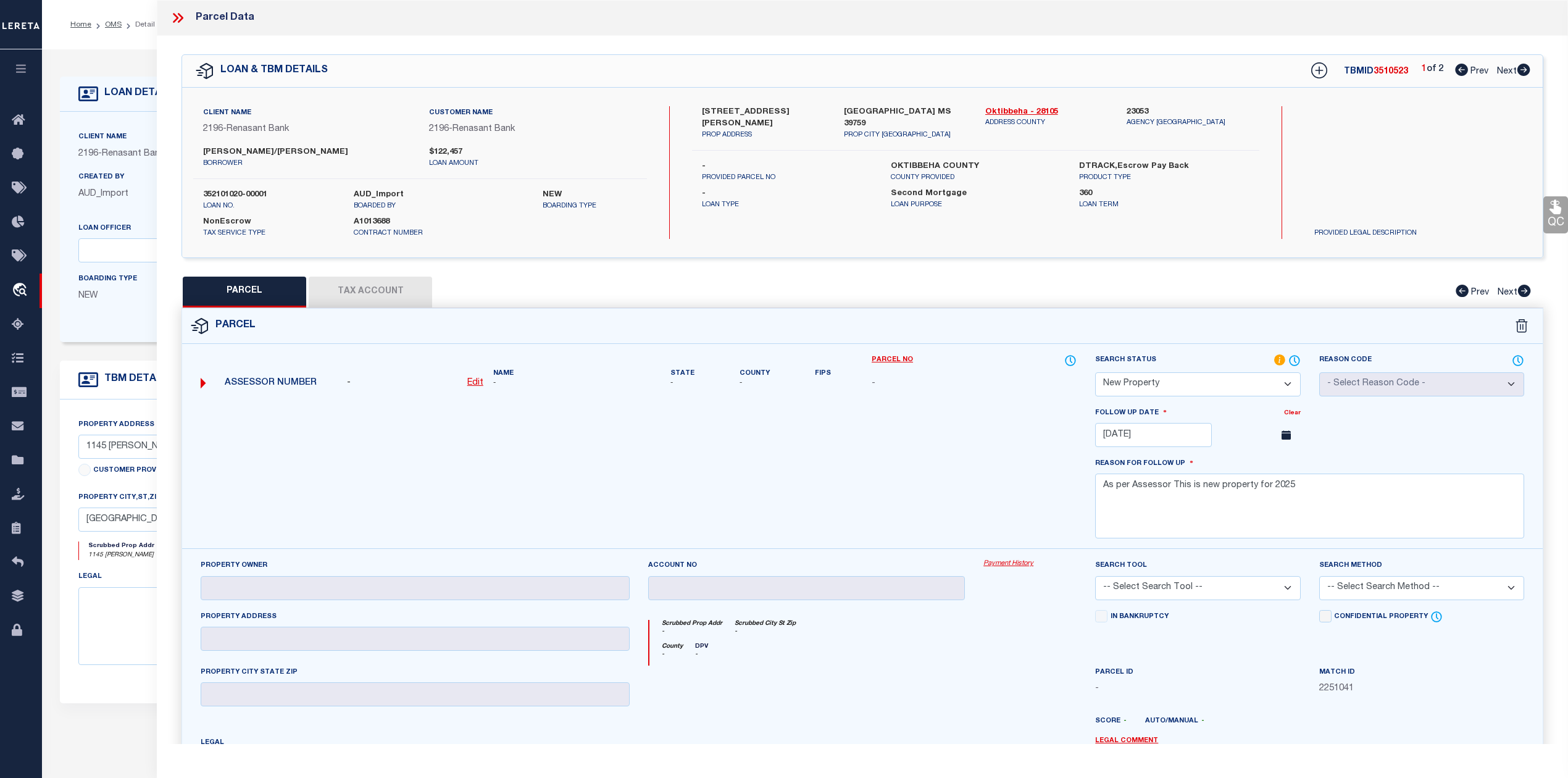
checkbox input "false"
select select "NP"
type input "12/30/2025"
type textarea "As per Assessor This is new property for 2025"
checkbox input "false"
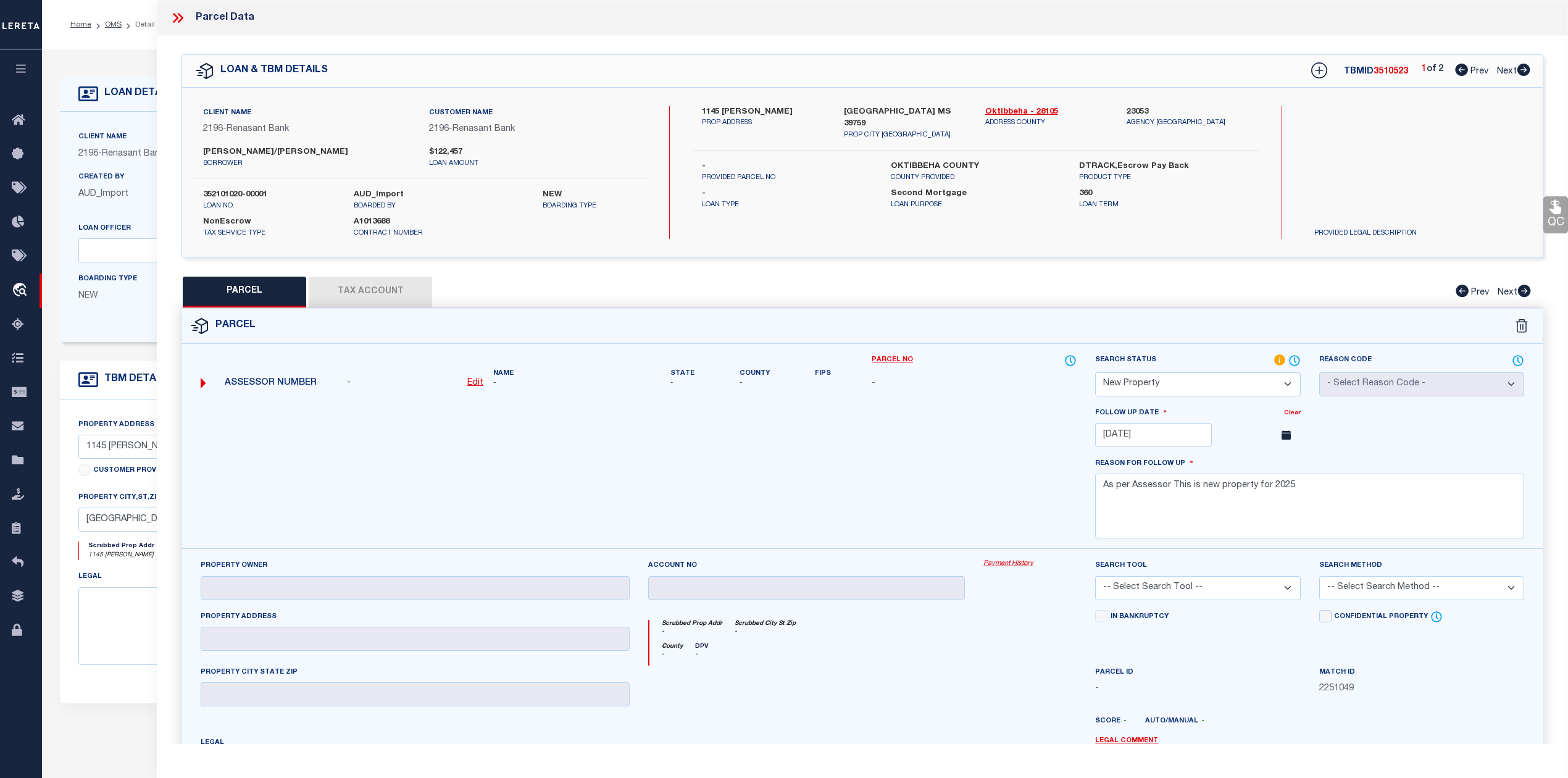
click at [1394, 75] on span "3510523" at bounding box center [1390, 71] width 34 height 8
copy span "3510523"
click at [942, 467] on div at bounding box center [638, 478] width 894 height 143
drag, startPoint x: 1253, startPoint y: 201, endPoint x: 1276, endPoint y: 188, distance: 26.4
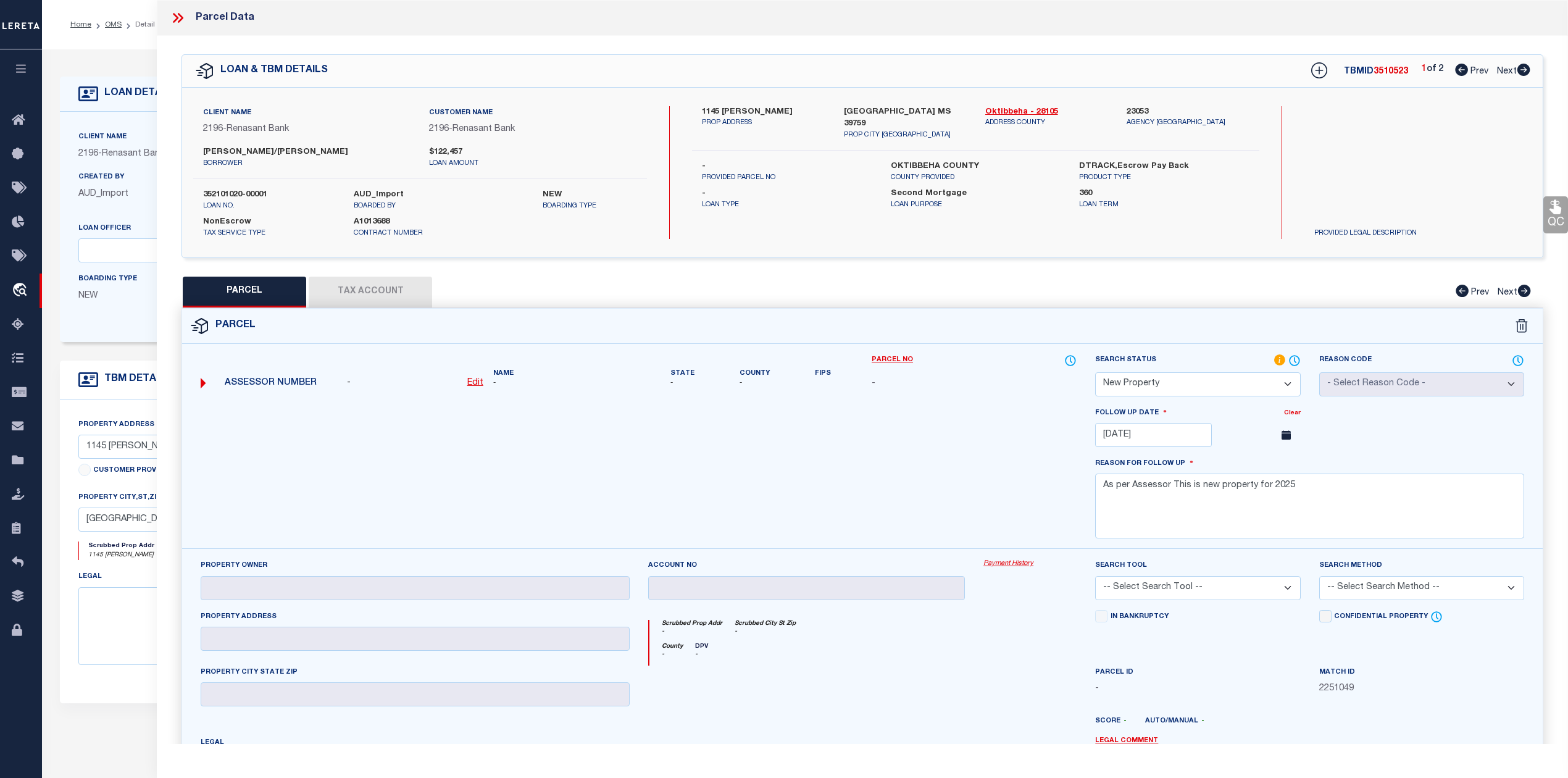
click at [1253, 200] on div "1145 ADAMS LANE PROP ADDRESS STARKVILLE MS 39759 PROP CITY ST ZIP Oktibbeha - 2…" at bounding box center [975, 173] width 567 height 133
click at [1522, 68] on icon at bounding box center [1524, 69] width 13 height 12
select select "AS"
checkbox input "false"
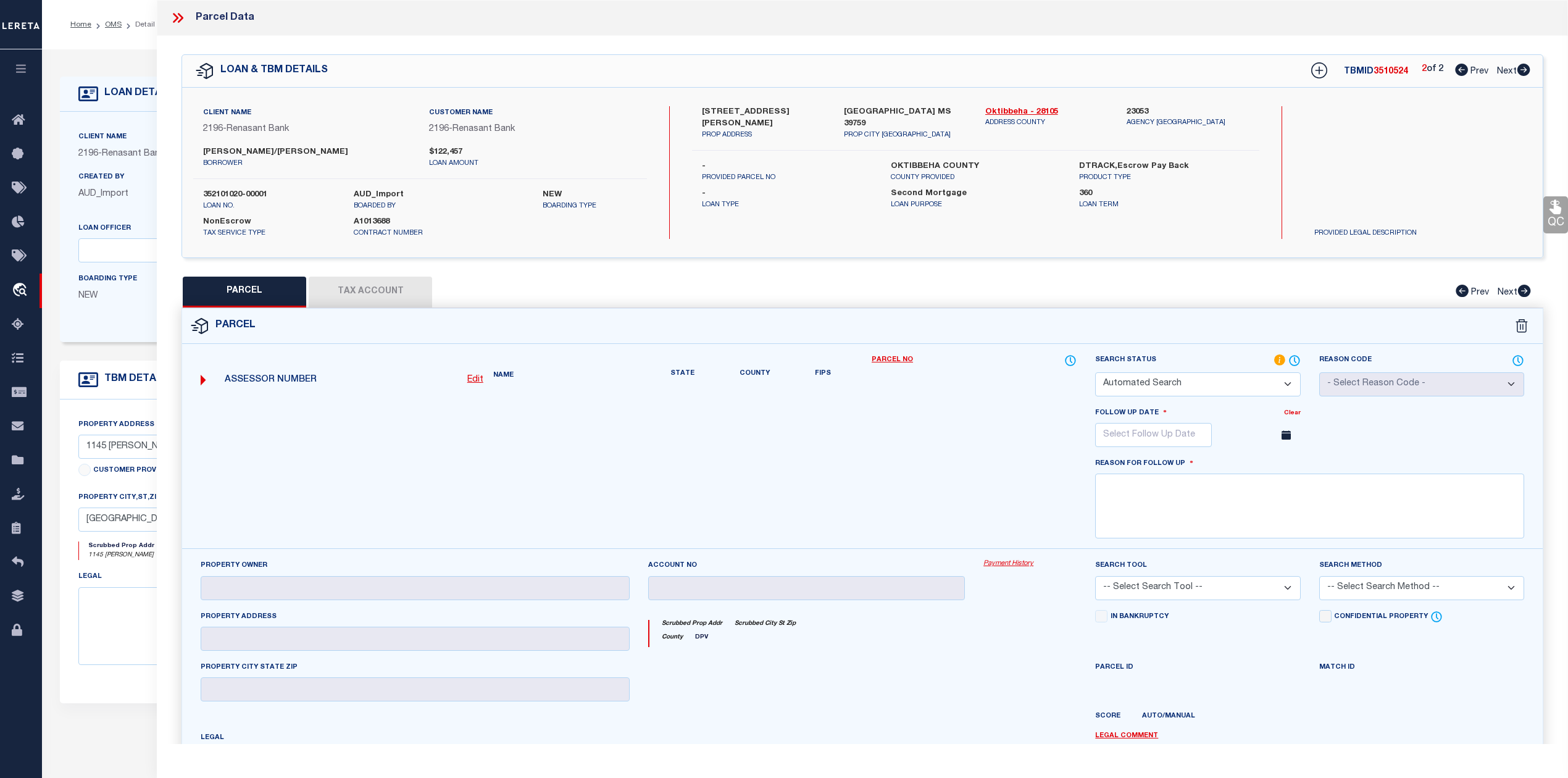
select select "NP"
type input "12/30/2025"
type textarea "As per Assessor This is new property for 2025"
checkbox input "false"
click at [1394, 75] on span "3510524" at bounding box center [1390, 71] width 34 height 8
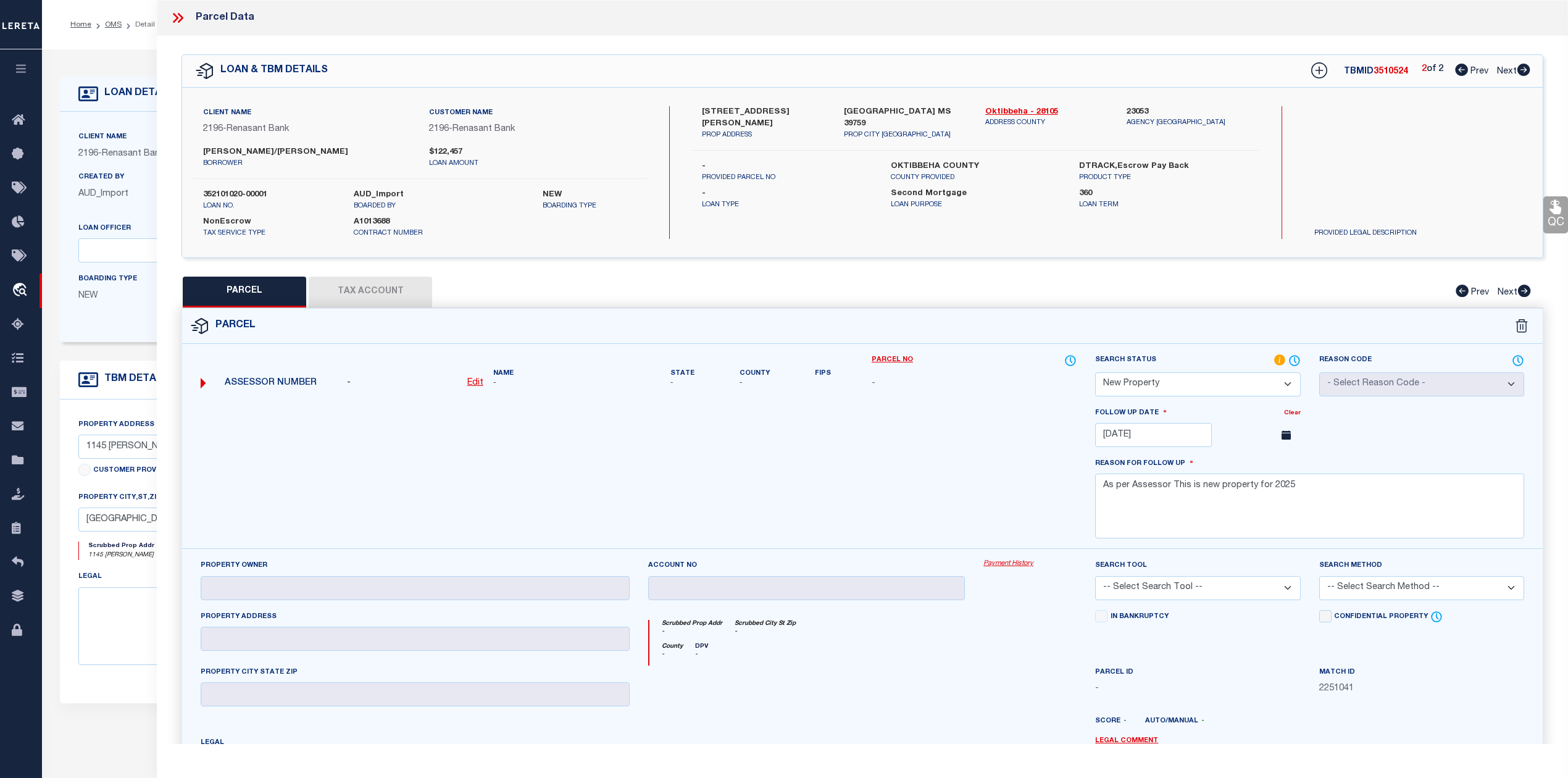
click at [1394, 75] on span "3510524" at bounding box center [1390, 71] width 34 height 8
copy span "3510524"
click at [906, 456] on div at bounding box center [638, 478] width 894 height 143
drag, startPoint x: 203, startPoint y: 191, endPoint x: 275, endPoint y: 195, distance: 72.1
click at [275, 195] on label "352101020-00001" at bounding box center [269, 195] width 132 height 12
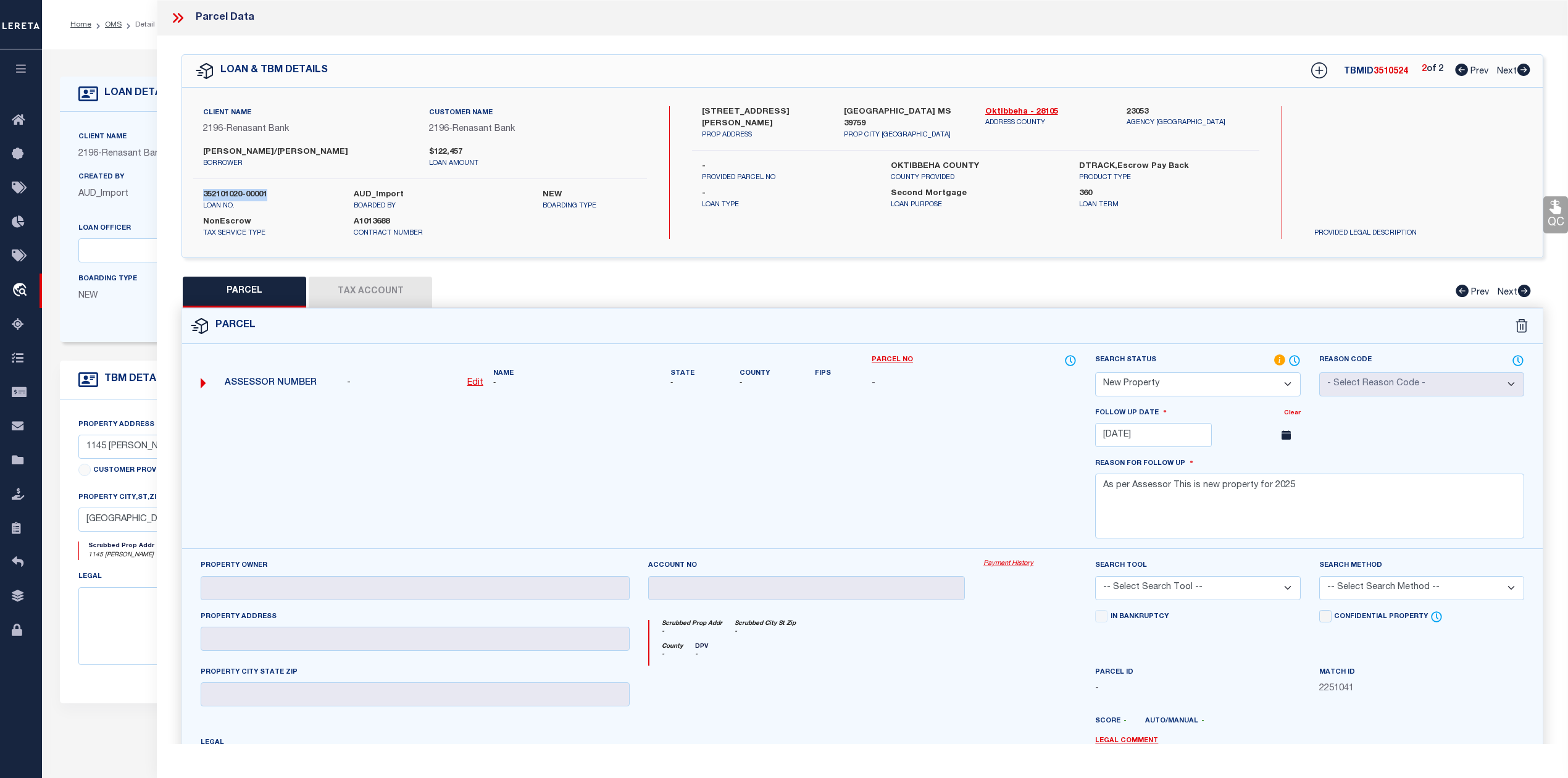
copy label "352101020-00001"
drag, startPoint x: 979, startPoint y: 107, endPoint x: 1025, endPoint y: 111, distance: 46.2
click at [1025, 111] on div "Oktibbeha - 28105 ADDRESS COUNTY" at bounding box center [1047, 123] width 141 height 34
copy link "Oktibbeha"
click at [927, 421] on div at bounding box center [638, 478] width 894 height 143
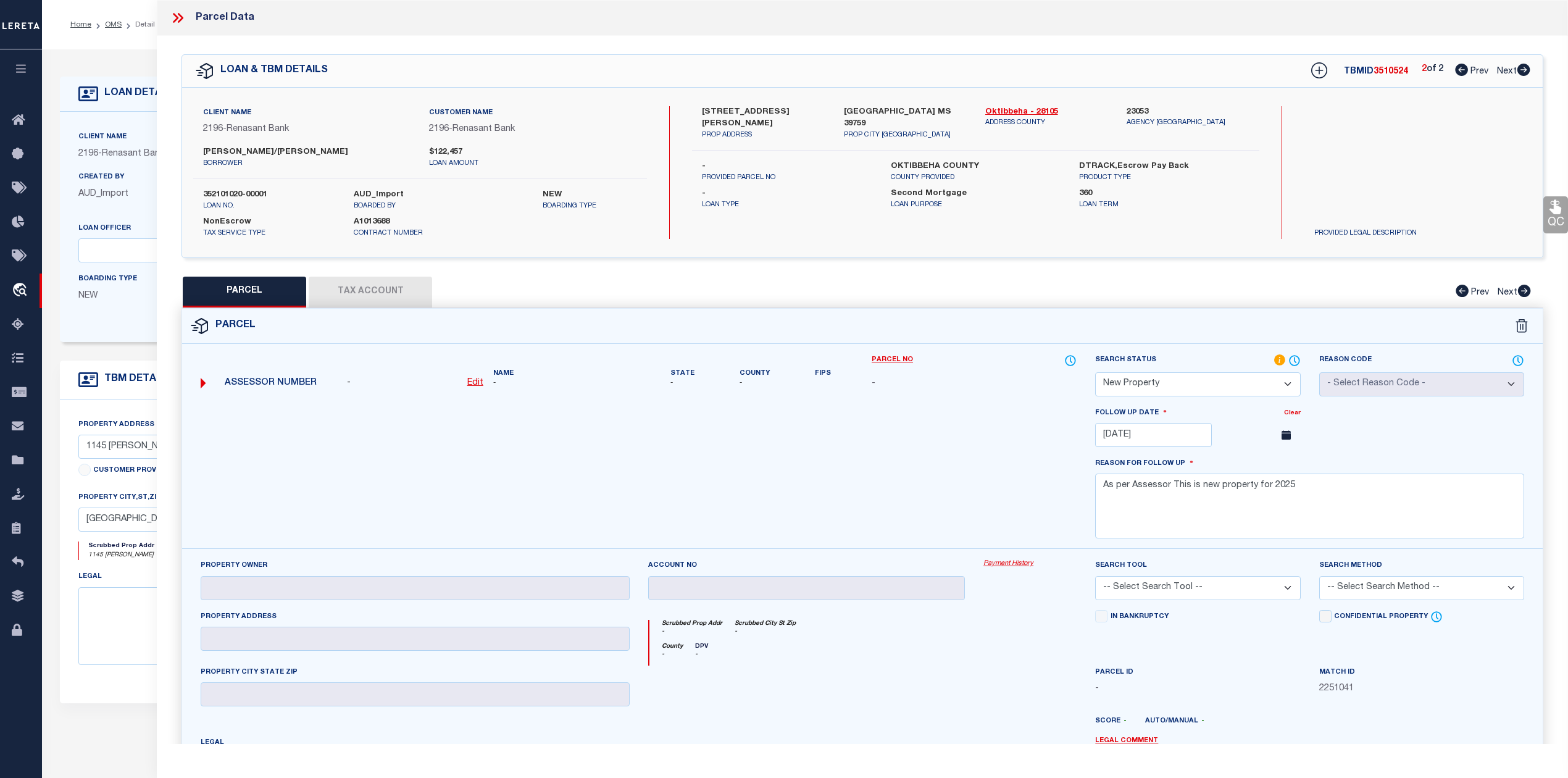
click at [179, 16] on icon at bounding box center [180, 18] width 6 height 10
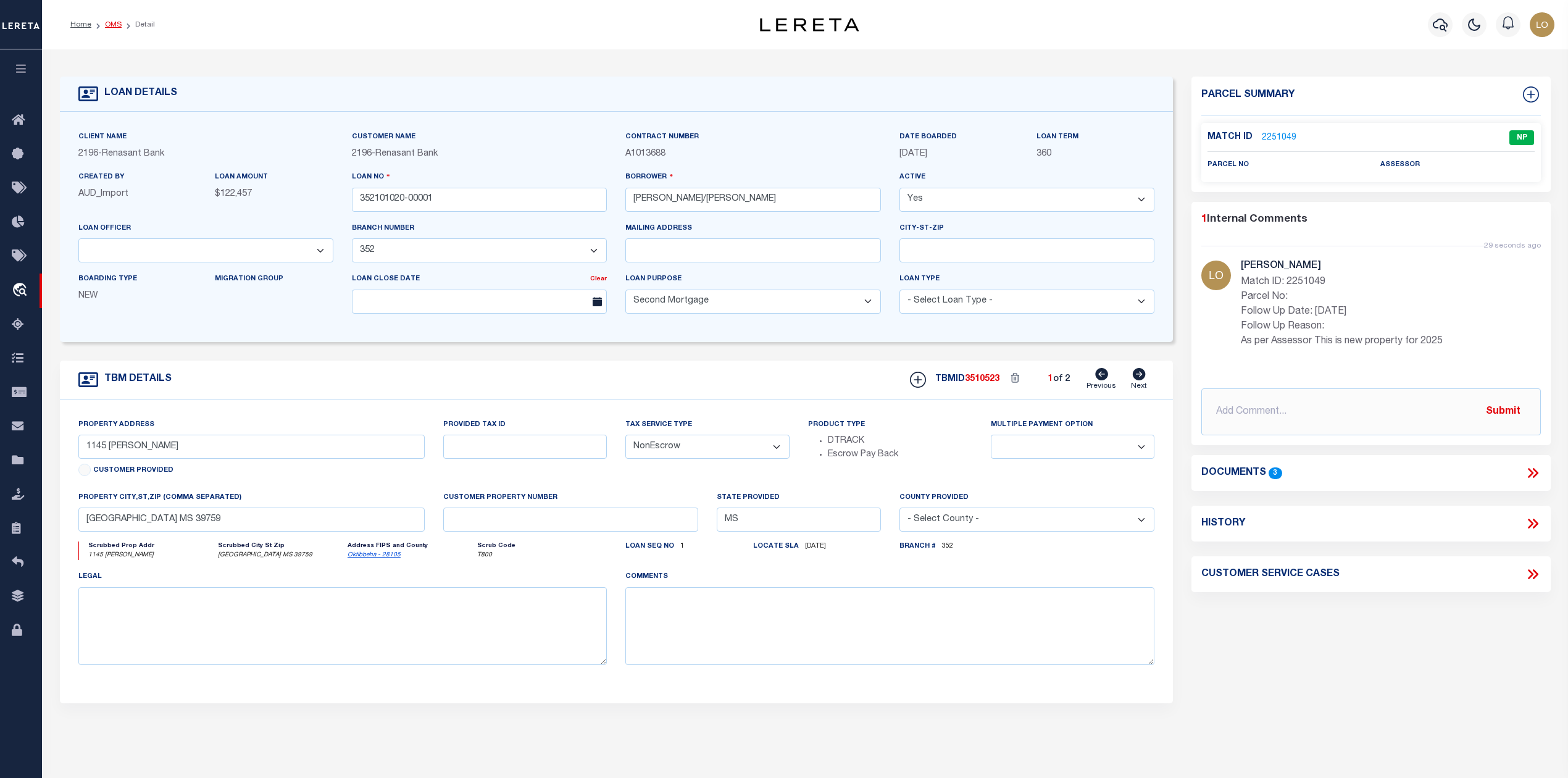
click at [114, 25] on link "OMS" at bounding box center [113, 24] width 17 height 7
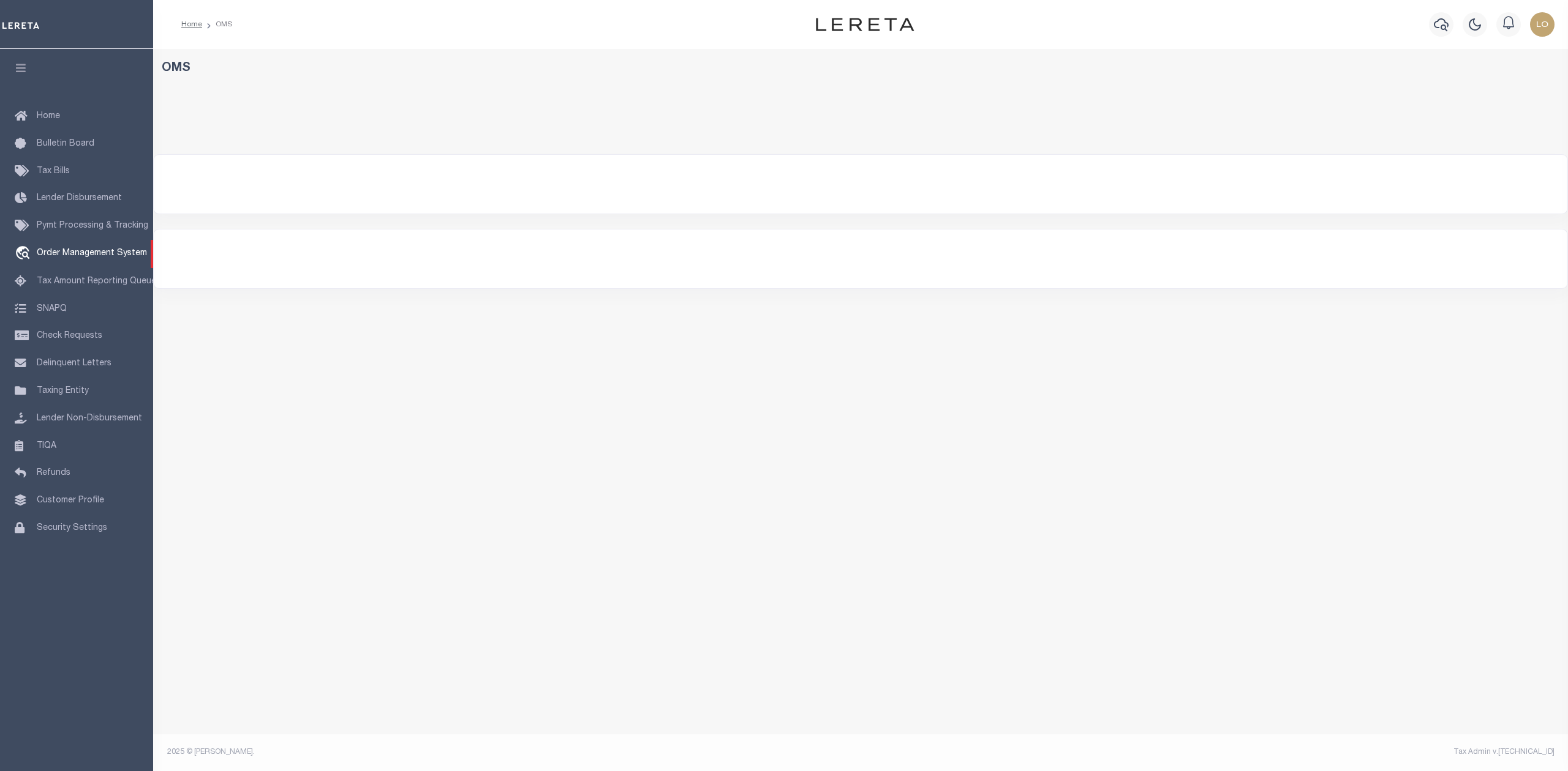
select select "200"
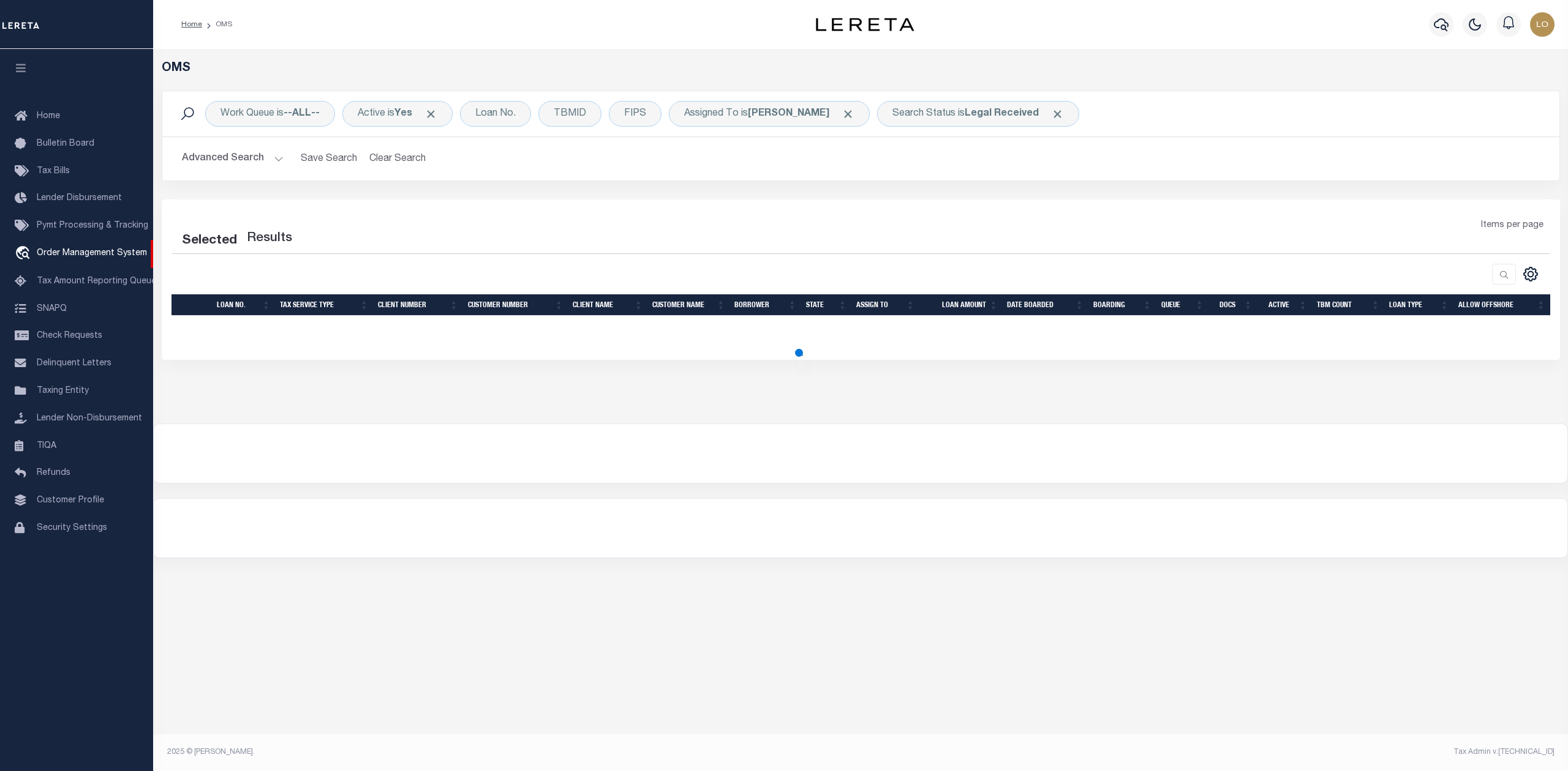
select select "200"
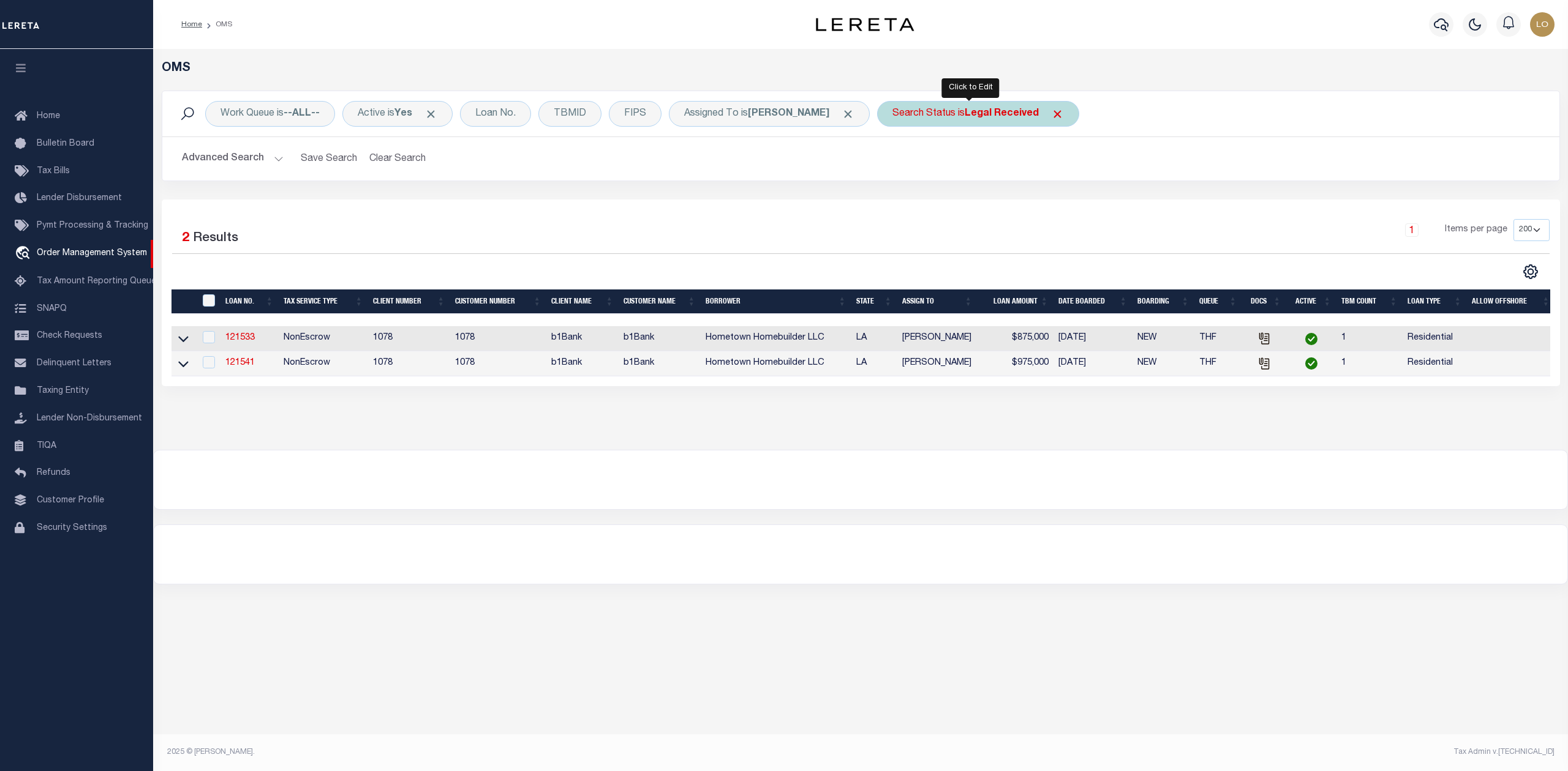
click at [949, 121] on div "Search Status is Legal Received" at bounding box center [978, 114] width 202 height 26
click at [946, 168] on select "Automated Search Bad Parcel Complete Duplicate Parcel High Dollar Reporting In …" at bounding box center [983, 174] width 180 height 23
select select "PH"
click at [893, 163] on select "Automated Search Bad Parcel Complete Duplicate Parcel High Dollar Reporting In …" at bounding box center [983, 174] width 180 height 23
click at [1049, 197] on input "Apply" at bounding box center [1055, 200] width 36 height 20
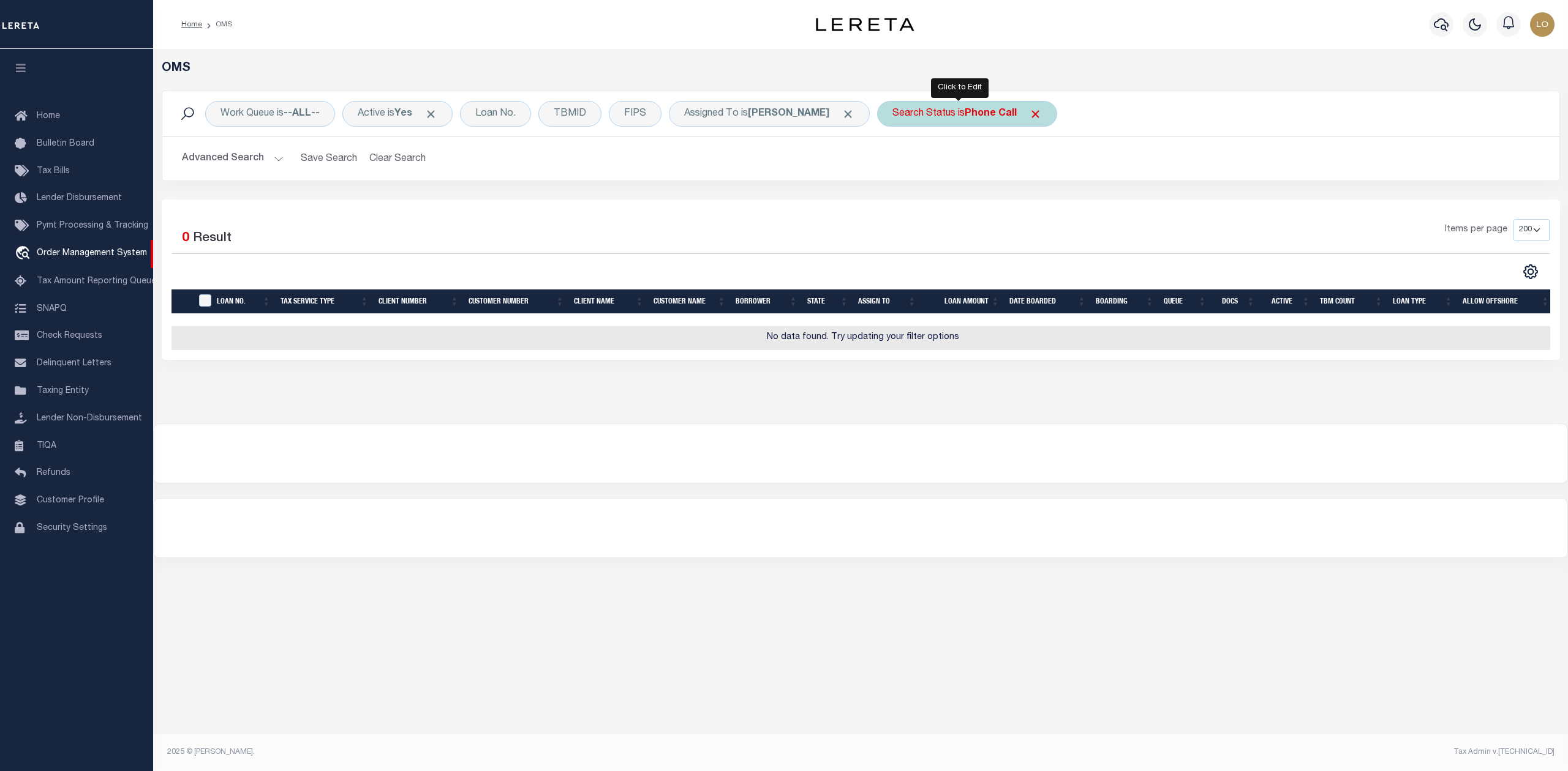
click at [941, 115] on div "Search Status is Phone Call" at bounding box center [967, 114] width 180 height 26
click at [943, 170] on select "Automated Search Bad Parcel Complete Duplicate Parcel High Dollar Reporting In …" at bounding box center [983, 174] width 180 height 23
select select "IP"
click at [893, 163] on select "Automated Search Bad Parcel Complete Duplicate Parcel High Dollar Reporting In …" at bounding box center [983, 174] width 180 height 23
click at [1044, 207] on input "Apply" at bounding box center [1055, 200] width 36 height 20
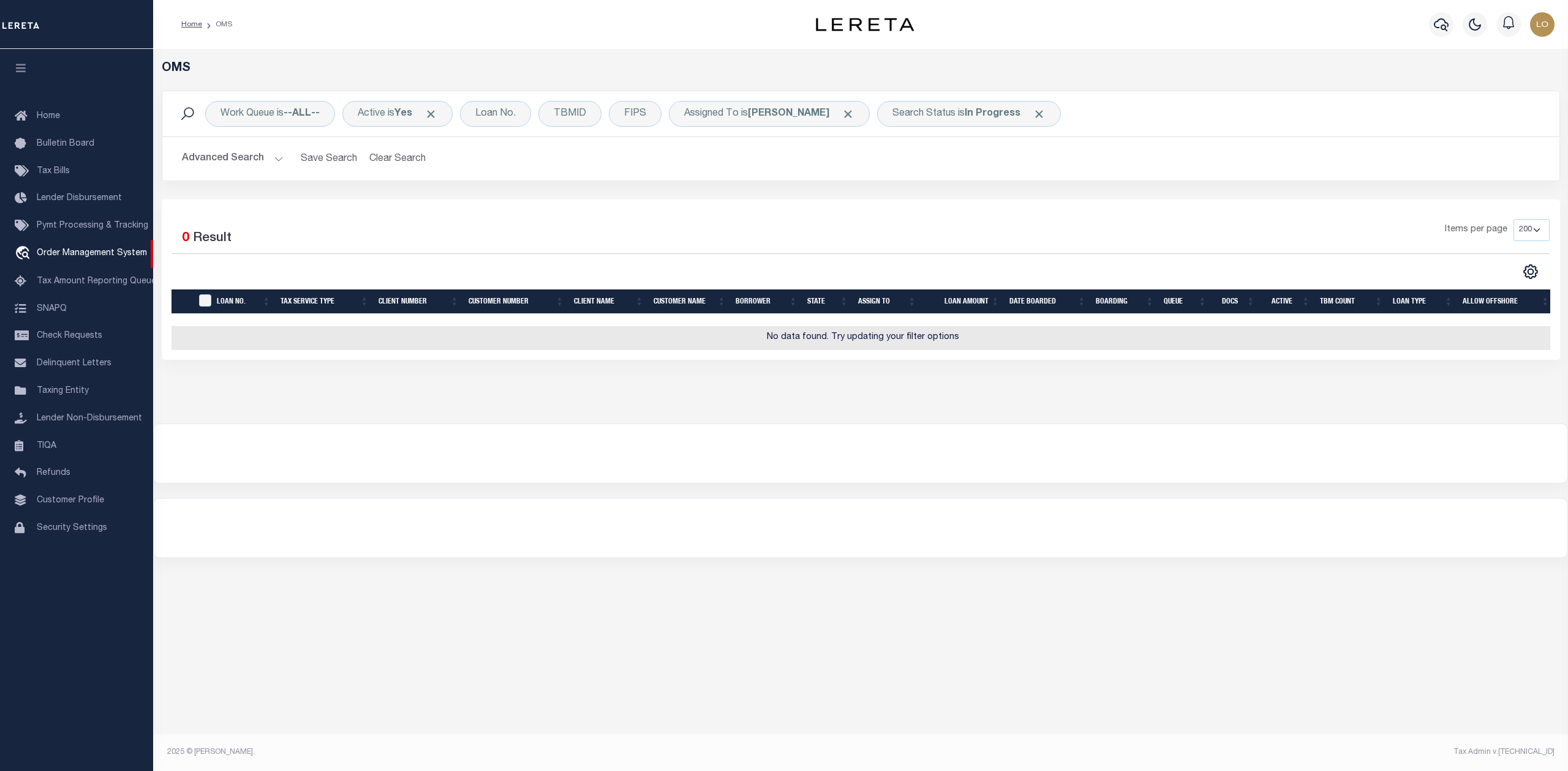
click at [896, 478] on div at bounding box center [860, 453] width 1414 height 59
